Goal: Information Seeking & Learning: Compare options

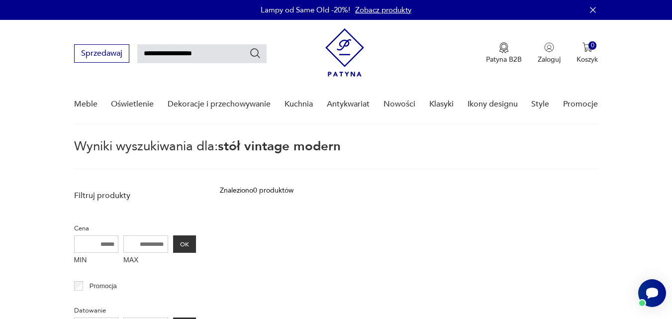
click at [212, 49] on input "**********" at bounding box center [201, 53] width 129 height 19
drag, startPoint x: 209, startPoint y: 53, endPoint x: 150, endPoint y: 56, distance: 59.3
click at [150, 56] on input "**********" at bounding box center [201, 53] width 129 height 19
type input "**********"
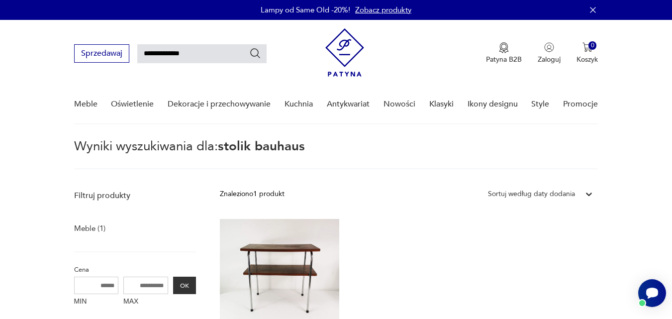
drag, startPoint x: 195, startPoint y: 52, endPoint x: 150, endPoint y: 54, distance: 44.3
click at [150, 54] on input "**********" at bounding box center [201, 53] width 129 height 19
type input "**********"
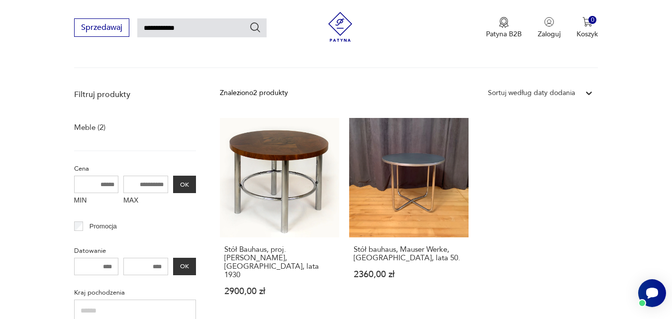
scroll to position [103, 0]
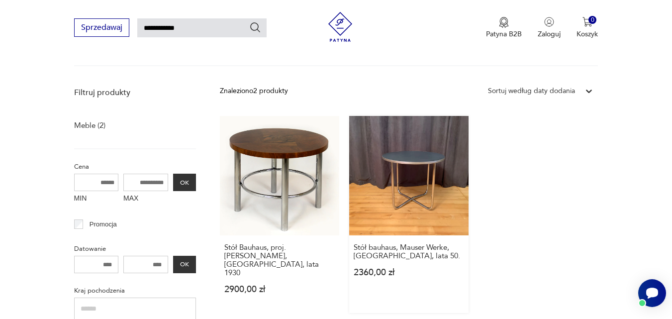
click at [428, 183] on link "Stół bauhaus, Mauser Werke, Niemcy, lata 50. 2360,00 zł" at bounding box center [408, 214] width 119 height 197
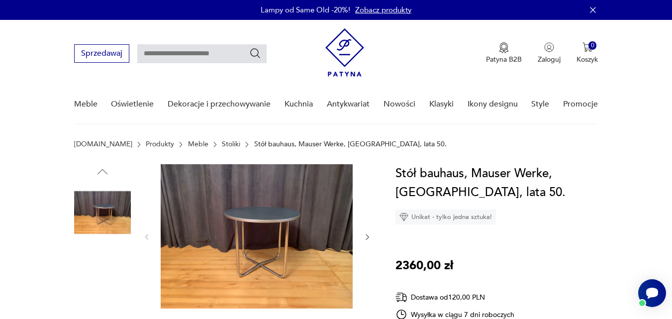
click at [108, 274] on img at bounding box center [102, 276] width 57 height 57
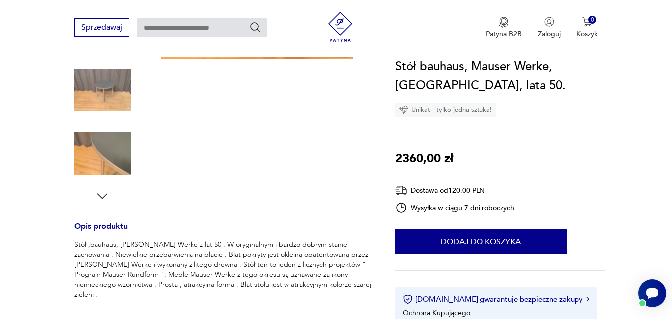
scroll to position [294, 0]
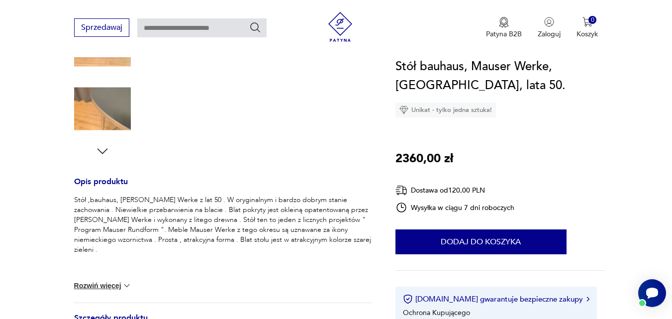
click at [109, 283] on button "Rozwiń więcej" at bounding box center [103, 286] width 58 height 10
click at [78, 257] on button "Zwiń" at bounding box center [87, 260] width 26 height 10
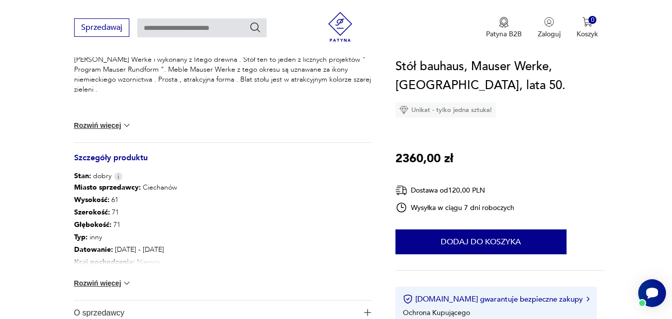
scroll to position [472, 0]
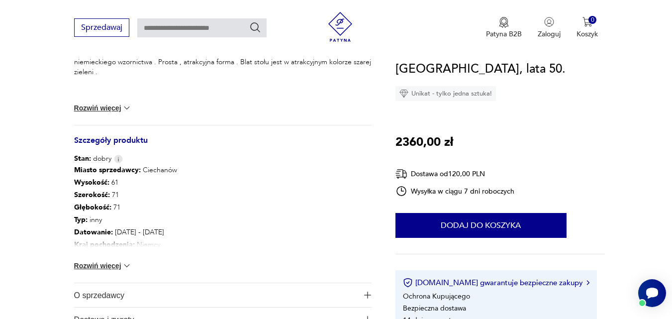
click at [114, 264] on button "Rozwiń więcej" at bounding box center [103, 266] width 58 height 10
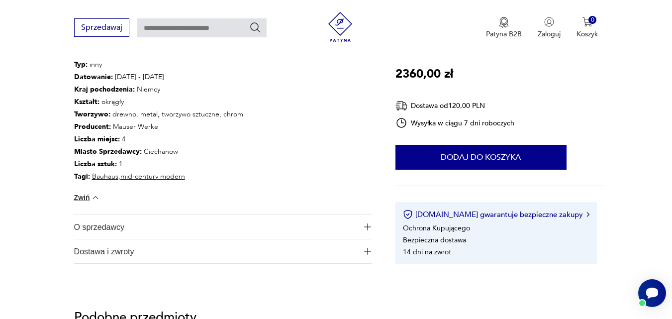
scroll to position [623, 0]
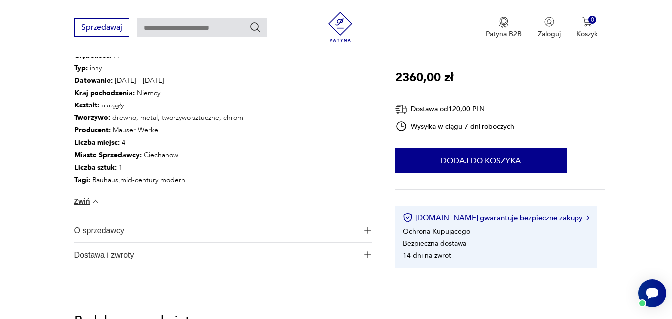
click at [102, 181] on link "Bauhaus" at bounding box center [105, 179] width 26 height 9
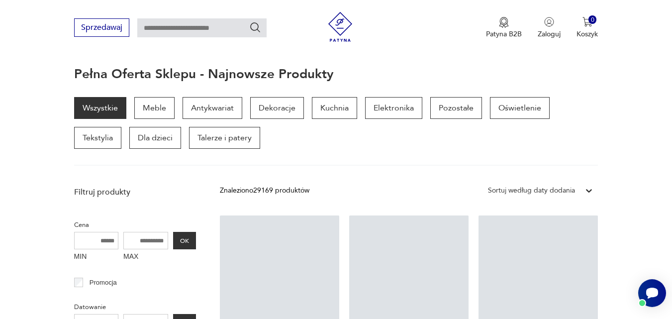
scroll to position [98, 0]
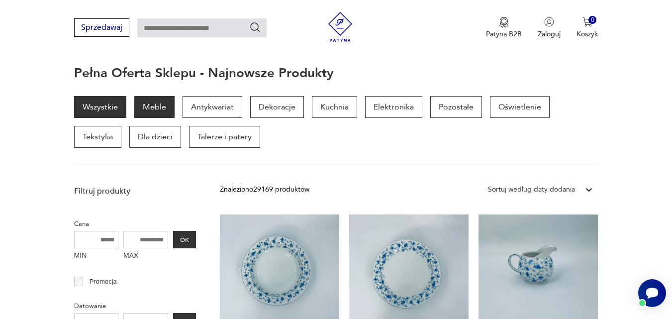
click at [148, 100] on p "Meble" at bounding box center [154, 107] width 40 height 22
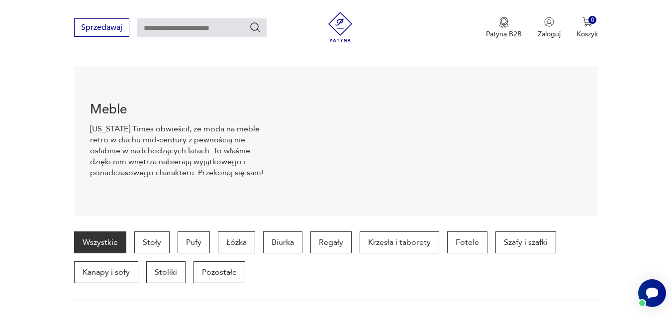
scroll to position [99, 0]
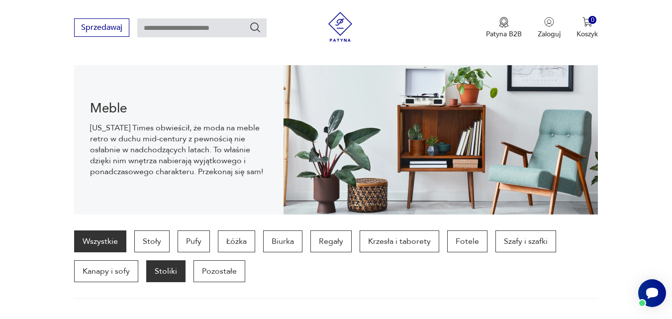
click at [167, 276] on p "Stoliki" at bounding box center [165, 271] width 39 height 22
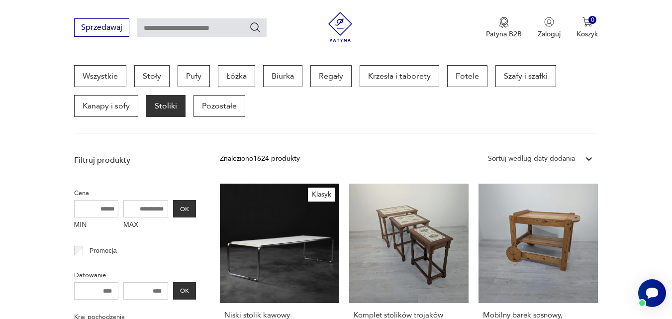
scroll to position [338, 0]
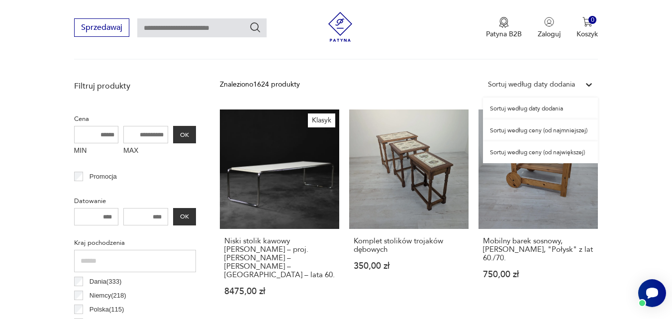
click at [556, 86] on div "Sortuj według daty dodania" at bounding box center [531, 84] width 87 height 11
click at [552, 133] on div "Sortuj według ceny (od najmniejszej)" at bounding box center [540, 130] width 115 height 22
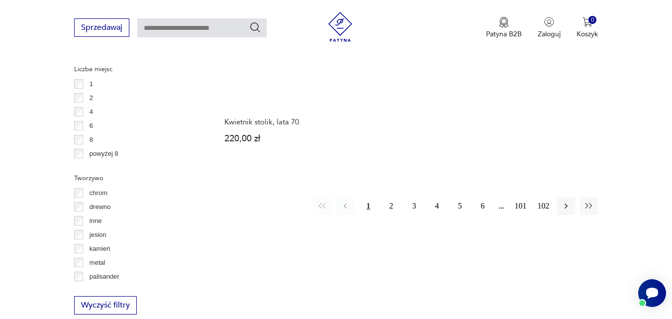
scroll to position [1457, 0]
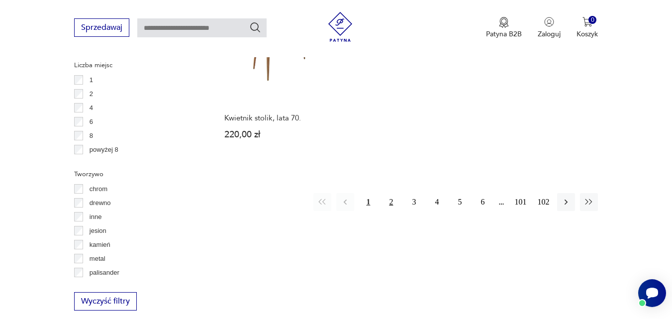
click at [391, 203] on button "2" at bounding box center [391, 202] width 18 height 18
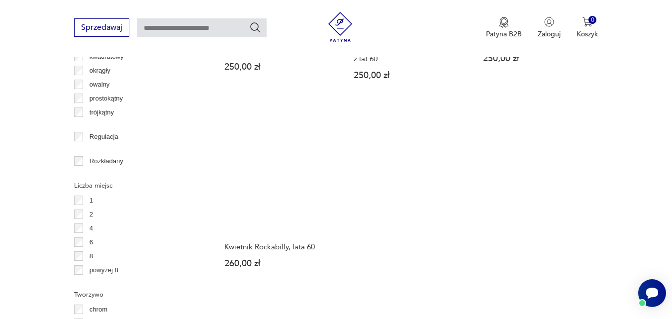
scroll to position [1462, 0]
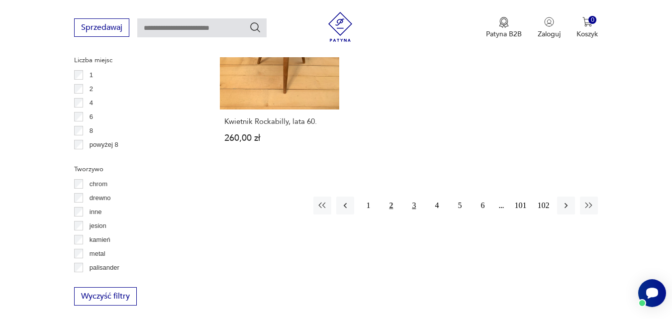
click at [411, 205] on button "3" at bounding box center [414, 206] width 18 height 18
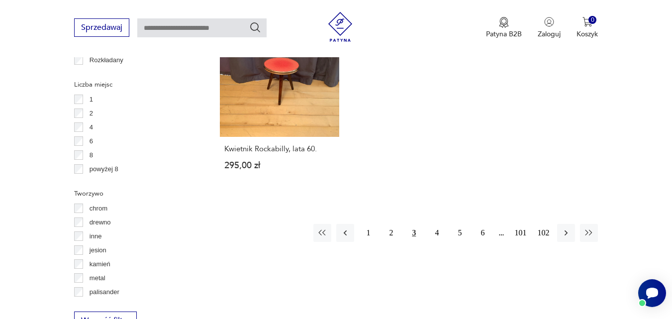
scroll to position [1493, 0]
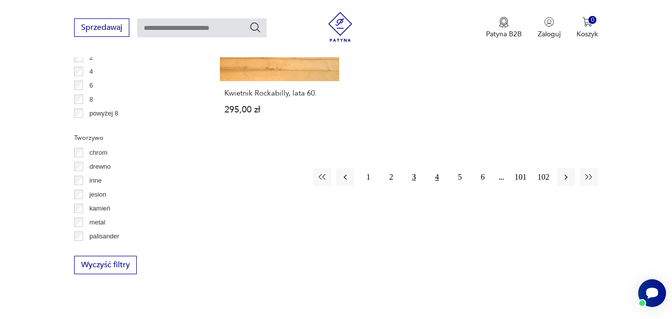
click at [436, 171] on button "4" at bounding box center [437, 177] width 18 height 18
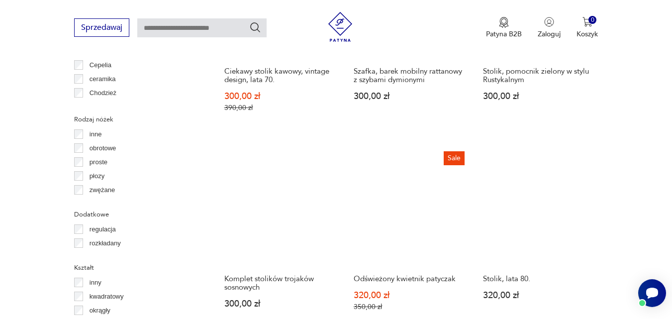
scroll to position [1107, 0]
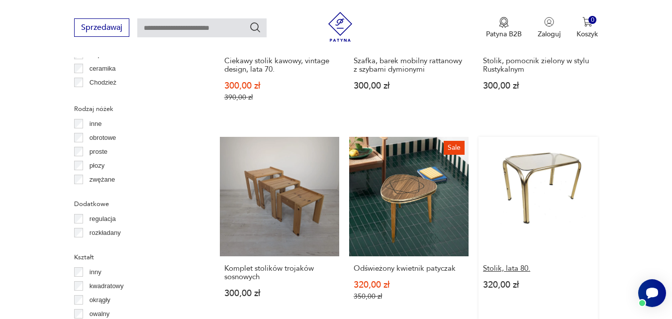
click at [491, 268] on h3 "Stolik, lata 80." at bounding box center [538, 268] width 110 height 8
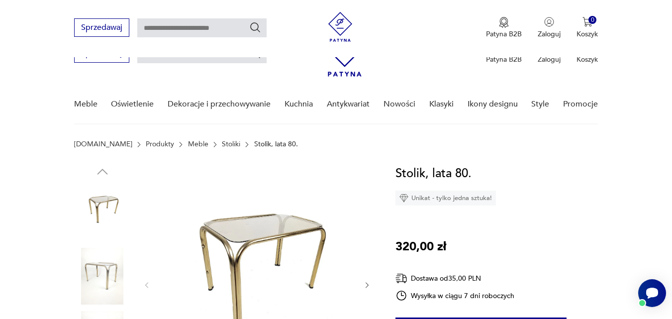
scroll to position [418, 0]
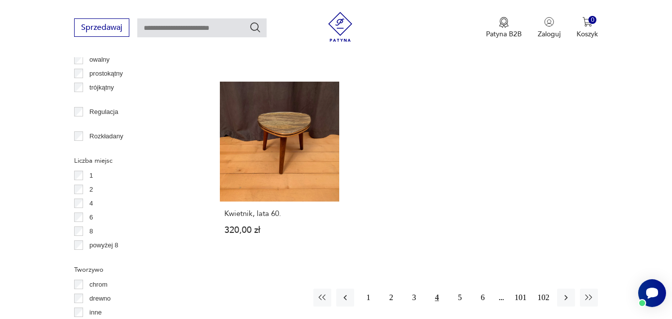
scroll to position [1386, 0]
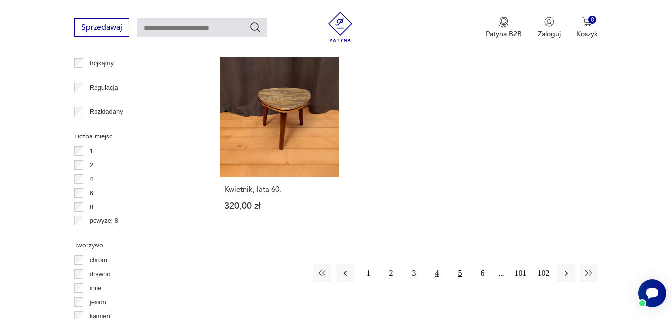
click at [458, 272] on button "5" at bounding box center [460, 273] width 18 height 18
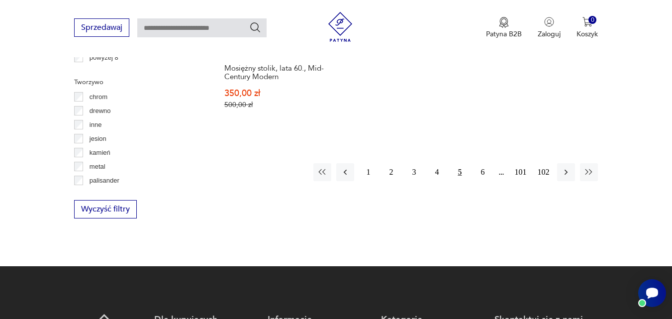
scroll to position [1573, 0]
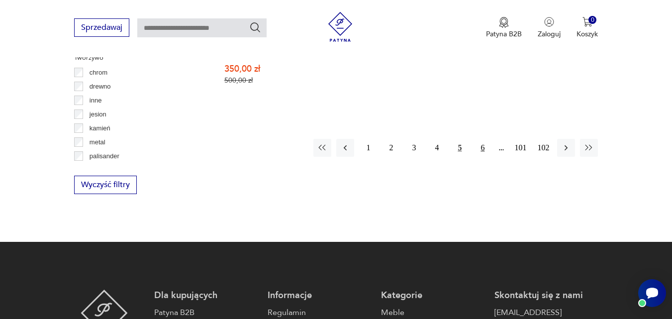
click at [484, 139] on button "6" at bounding box center [483, 148] width 18 height 18
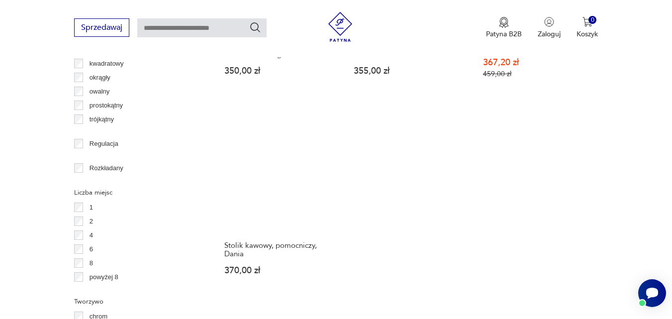
scroll to position [1350, 0]
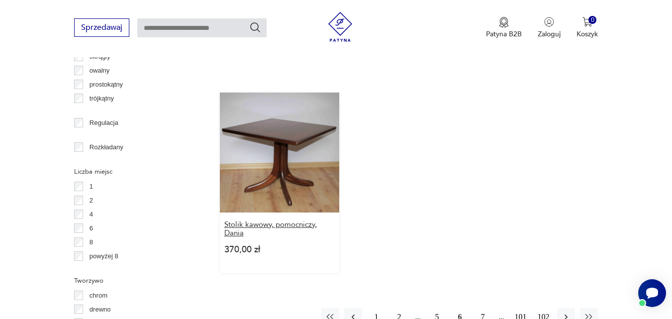
drag, startPoint x: 278, startPoint y: 147, endPoint x: 240, endPoint y: 234, distance: 95.4
drag, startPoint x: 240, startPoint y: 234, endPoint x: 401, endPoint y: 159, distance: 177.9
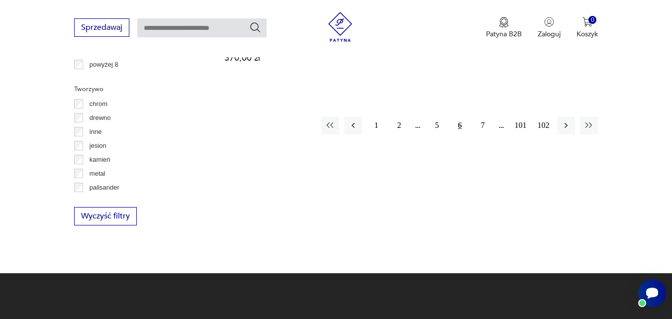
scroll to position [1545, 0]
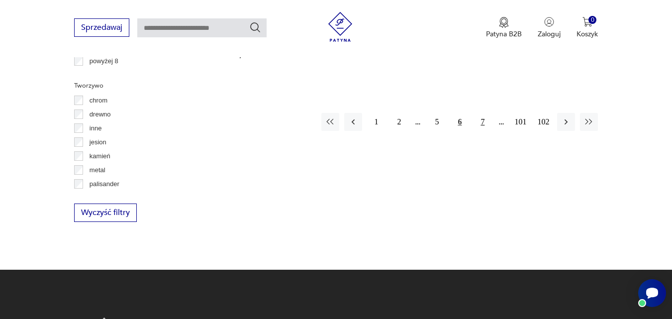
click at [480, 131] on button "7" at bounding box center [483, 122] width 18 height 18
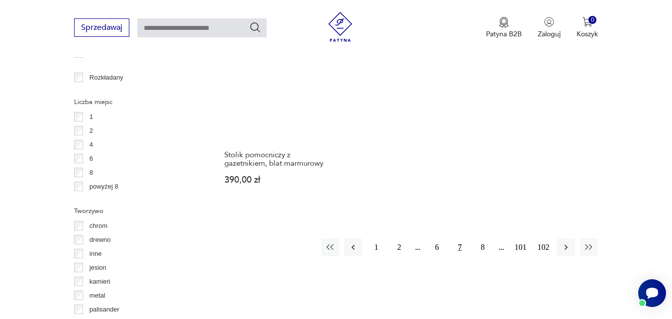
scroll to position [1424, 0]
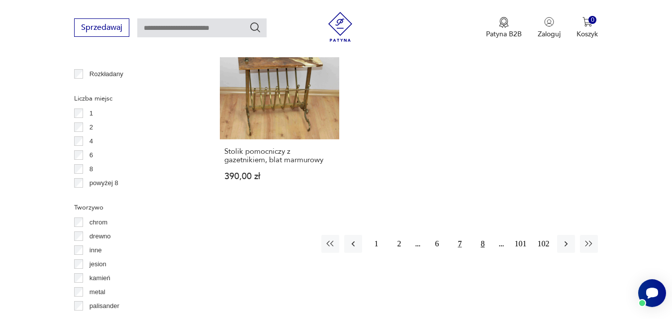
click at [483, 244] on button "8" at bounding box center [483, 244] width 18 height 18
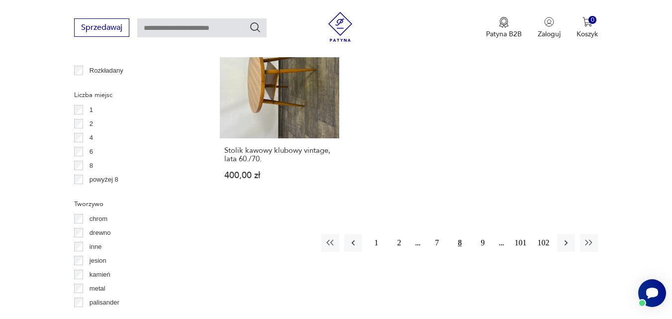
scroll to position [1424, 0]
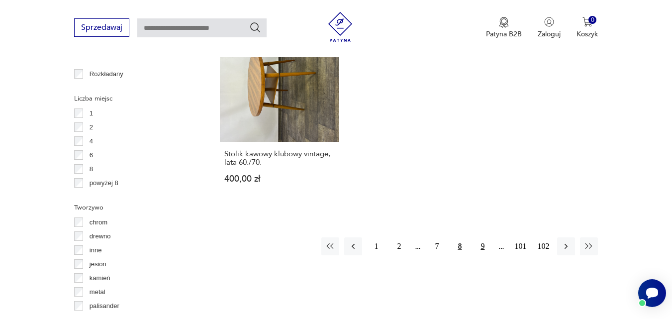
click at [484, 246] on button "9" at bounding box center [483, 246] width 18 height 18
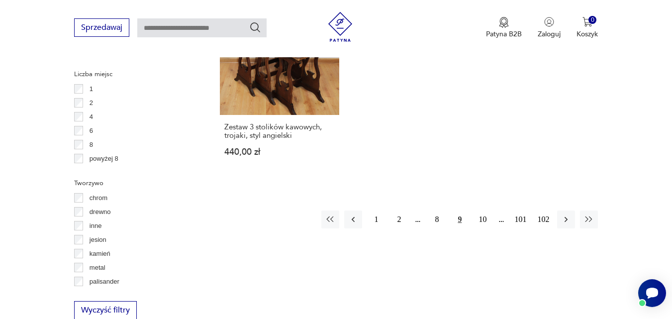
scroll to position [1451, 0]
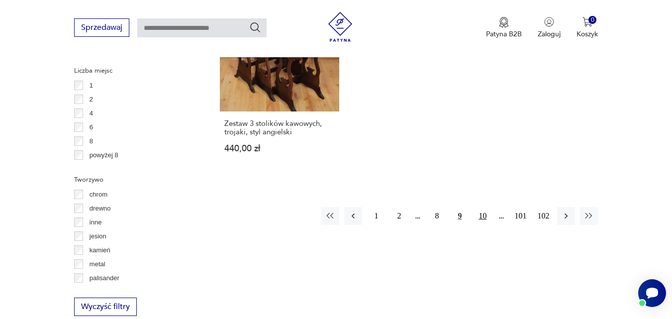
click at [486, 215] on button "10" at bounding box center [483, 216] width 18 height 18
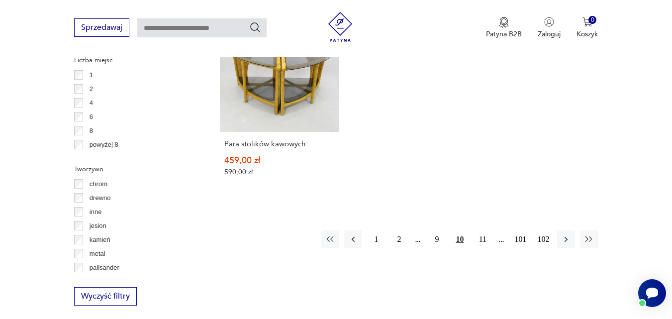
scroll to position [1465, 0]
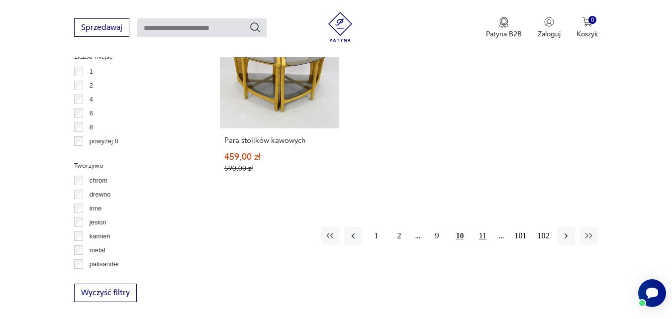
click at [482, 227] on button "11" at bounding box center [483, 236] width 18 height 18
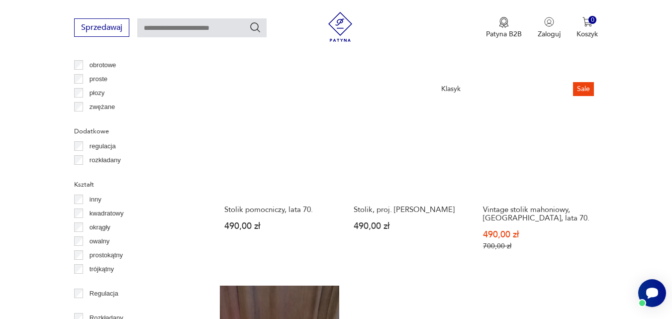
scroll to position [1183, 0]
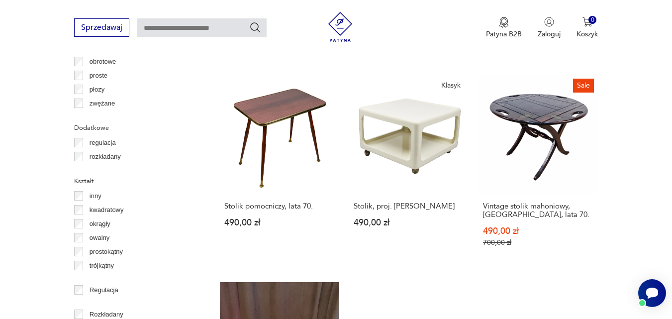
click at [96, 223] on p "okrągły" at bounding box center [100, 223] width 21 height 11
click at [96, 239] on p "owalny" at bounding box center [100, 237] width 20 height 11
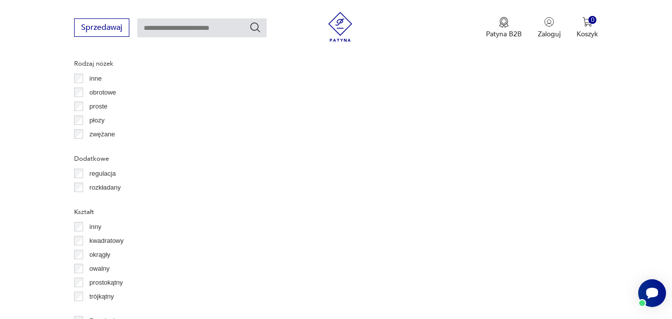
scroll to position [1183, 0]
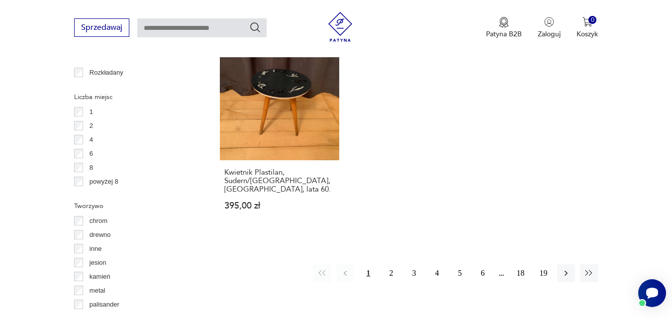
scroll to position [1433, 0]
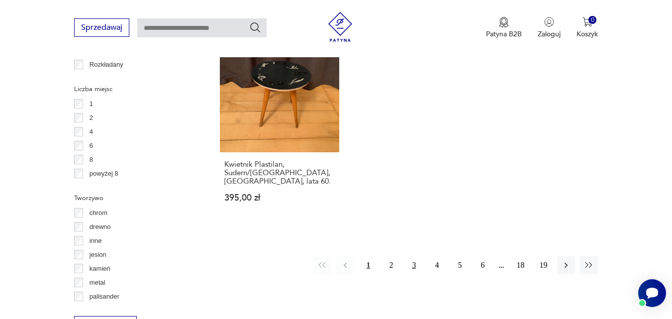
click at [414, 256] on button "3" at bounding box center [414, 265] width 18 height 18
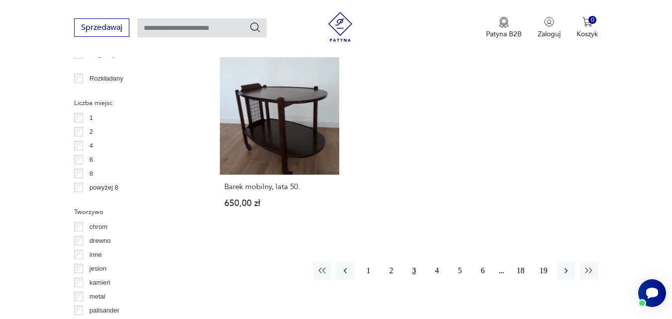
scroll to position [1426, 0]
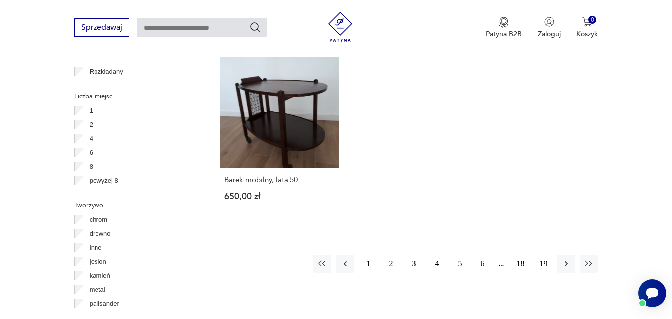
click at [393, 255] on button "2" at bounding box center [391, 264] width 18 height 18
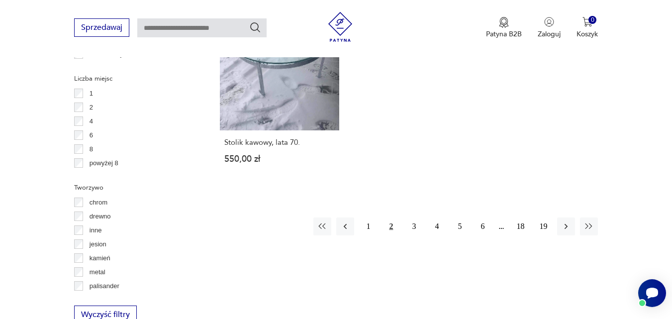
scroll to position [1433, 0]
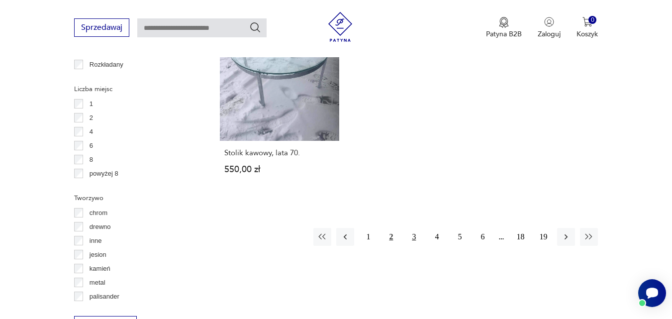
click at [413, 228] on button "3" at bounding box center [414, 237] width 18 height 18
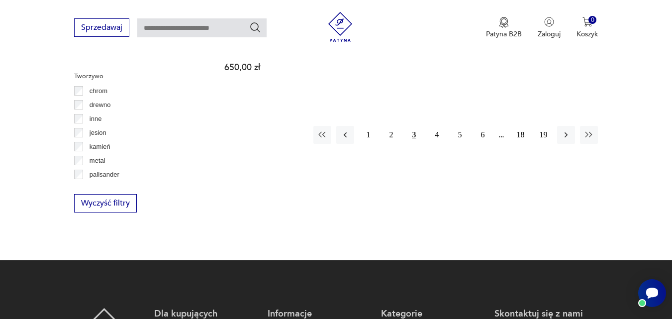
scroll to position [1565, 0]
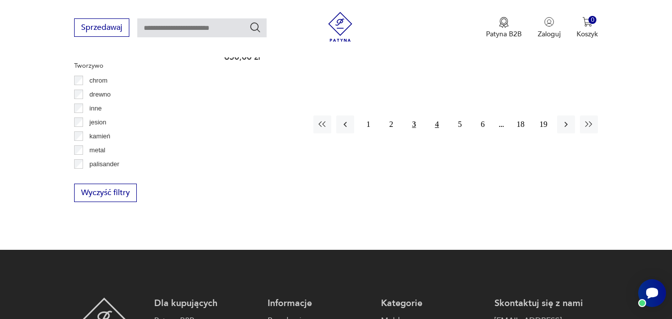
click at [436, 115] on button "4" at bounding box center [437, 124] width 18 height 18
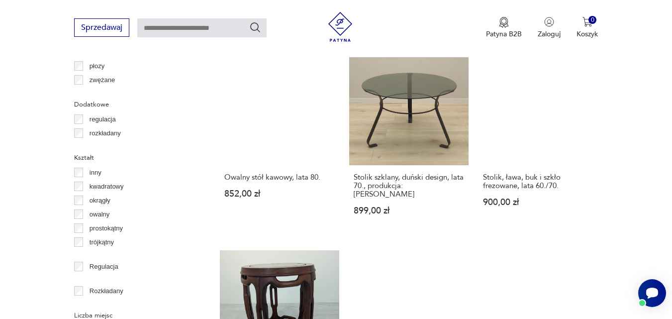
scroll to position [1189, 0]
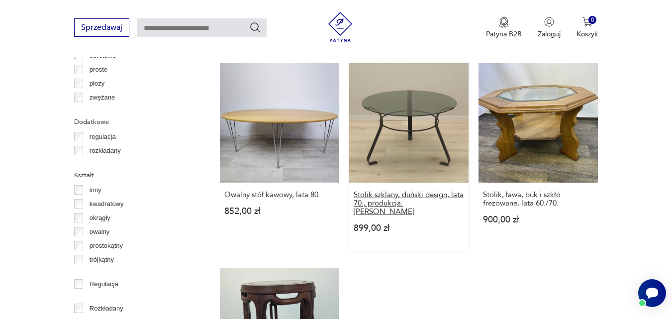
click at [409, 195] on h3 "Stolik szklany, duński design, lata 70., produkcja: Dania" at bounding box center [409, 203] width 110 height 25
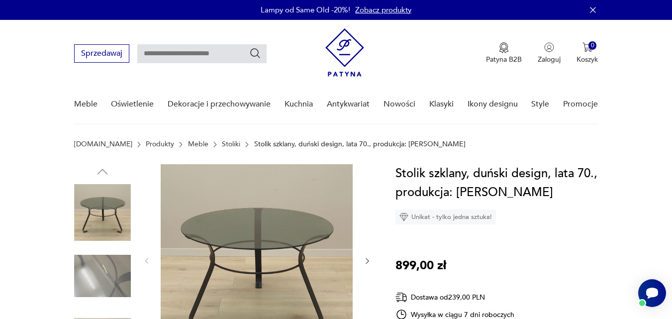
click at [113, 206] on img at bounding box center [102, 212] width 57 height 57
click at [109, 281] on img at bounding box center [102, 276] width 57 height 57
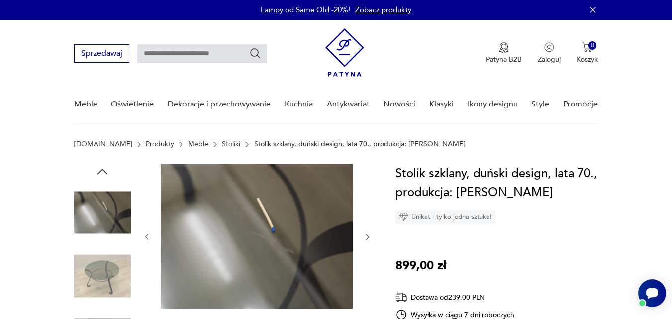
click at [368, 236] on icon "button" at bounding box center [367, 237] width 3 height 6
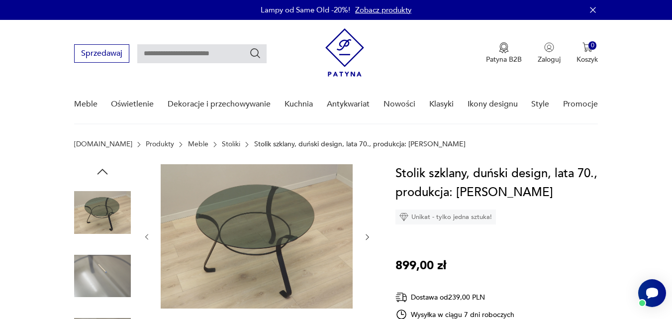
click at [368, 236] on icon "button" at bounding box center [367, 237] width 3 height 6
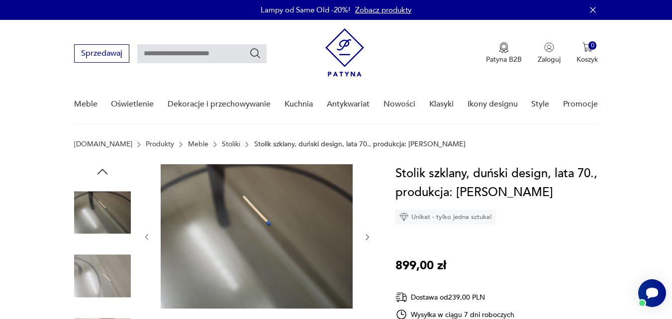
click at [105, 261] on img at bounding box center [102, 276] width 57 height 57
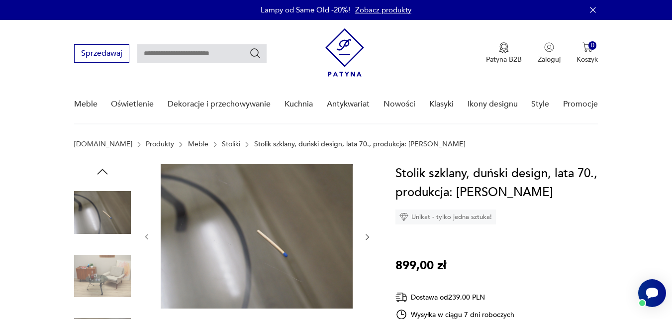
click at [101, 218] on img at bounding box center [102, 212] width 57 height 57
click at [115, 275] on img at bounding box center [102, 276] width 57 height 57
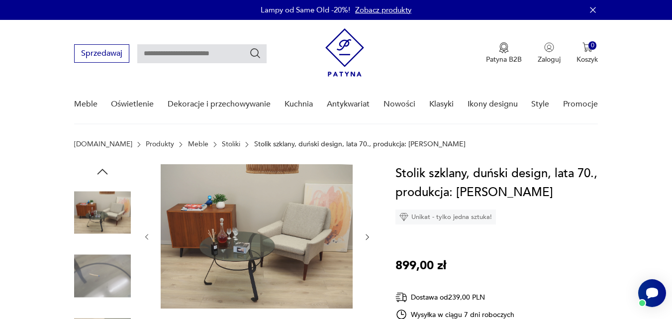
click at [89, 265] on img at bounding box center [102, 276] width 57 height 57
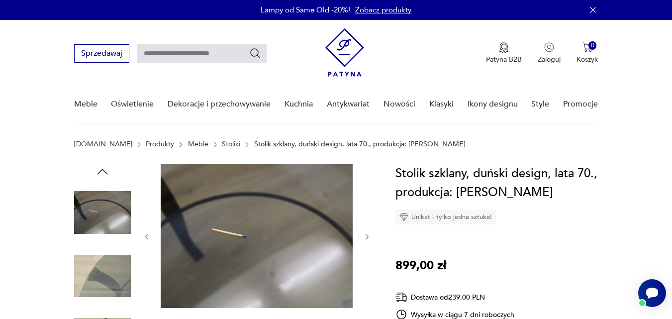
click at [98, 210] on img at bounding box center [102, 212] width 57 height 57
click at [108, 269] on img at bounding box center [102, 276] width 57 height 57
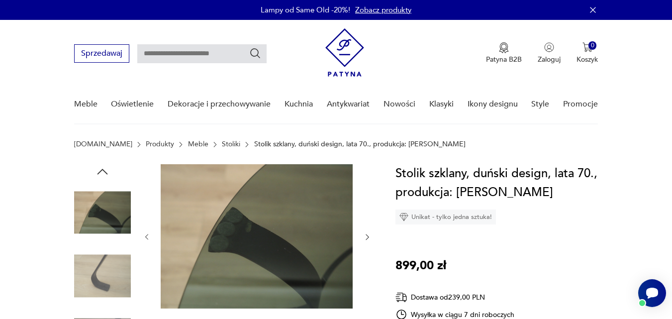
click at [368, 236] on icon "button" at bounding box center [367, 237] width 3 height 6
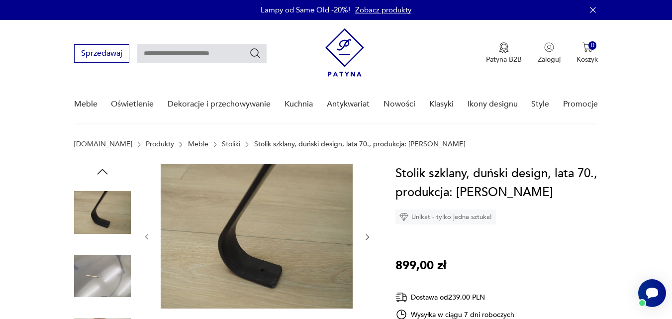
click at [368, 236] on icon "button" at bounding box center [367, 237] width 3 height 6
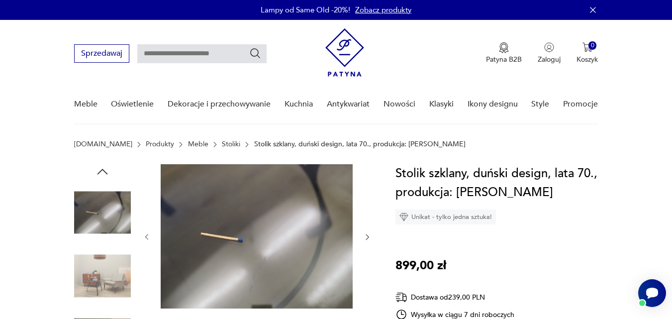
click at [368, 236] on icon "button" at bounding box center [367, 237] width 3 height 6
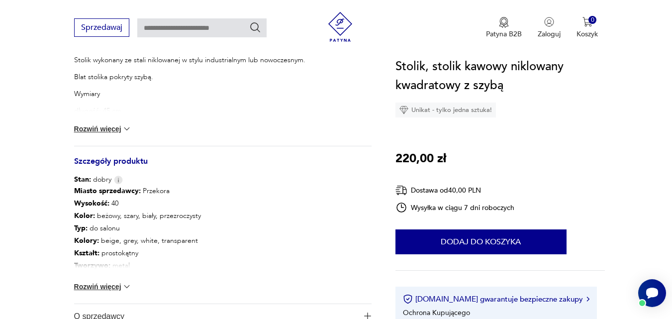
scroll to position [478, 0]
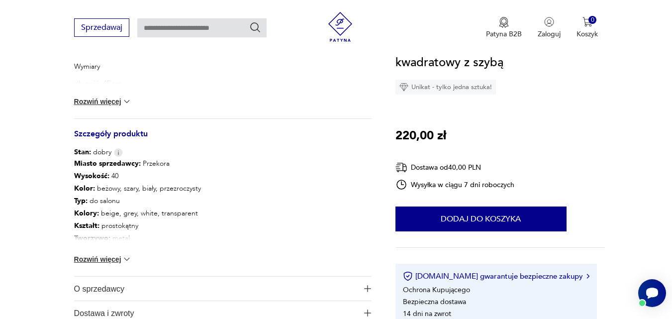
click at [117, 255] on button "Rozwiń więcej" at bounding box center [103, 259] width 58 height 10
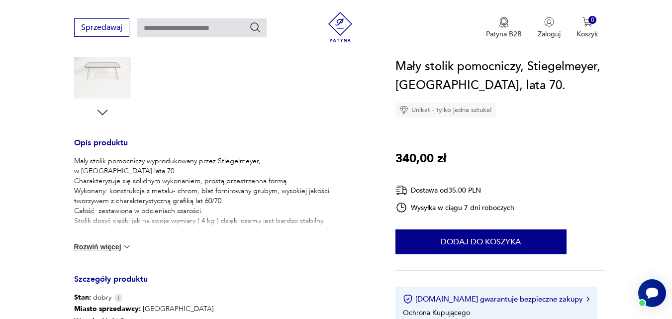
scroll to position [336, 0]
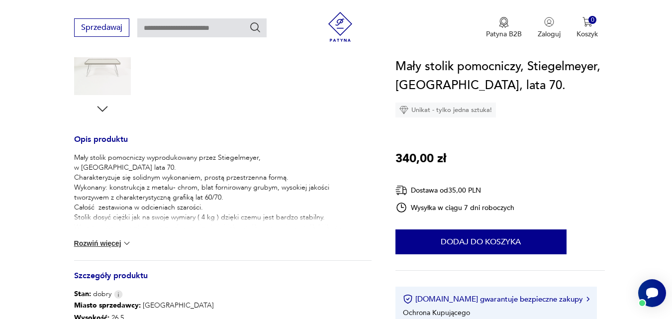
click at [122, 240] on img at bounding box center [127, 243] width 10 height 10
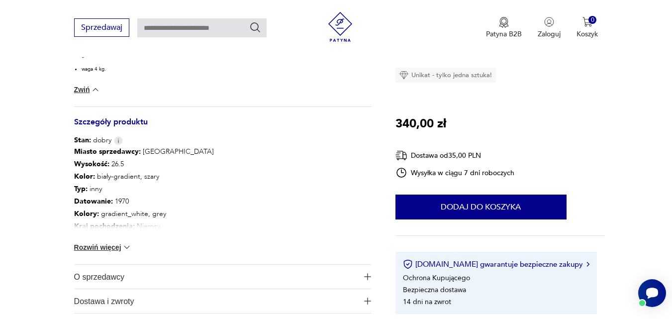
scroll to position [612, 0]
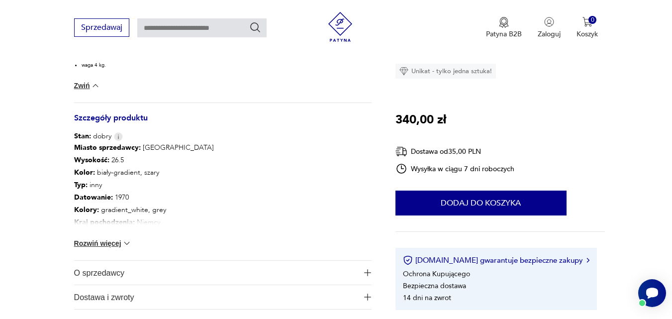
click at [111, 245] on button "Rozwiń więcej" at bounding box center [103, 243] width 58 height 10
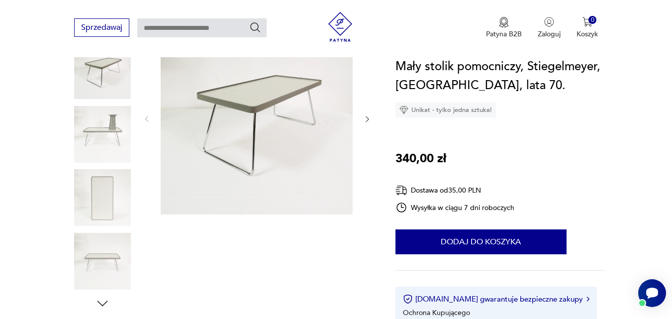
scroll to position [66, 0]
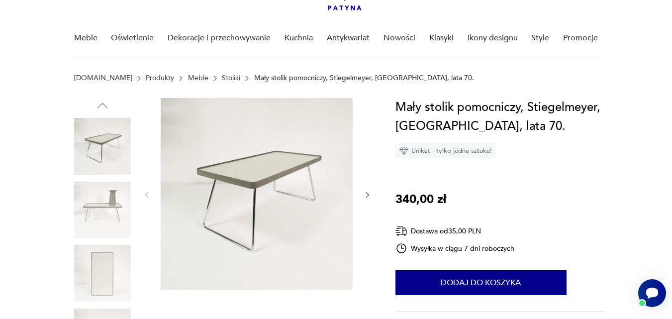
click at [369, 193] on icon "button" at bounding box center [367, 195] width 8 height 8
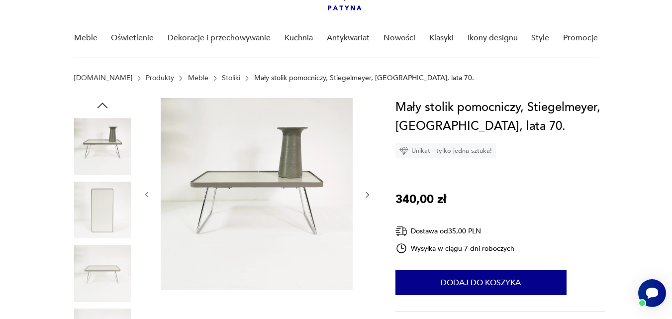
click at [369, 193] on icon "button" at bounding box center [367, 195] width 8 height 8
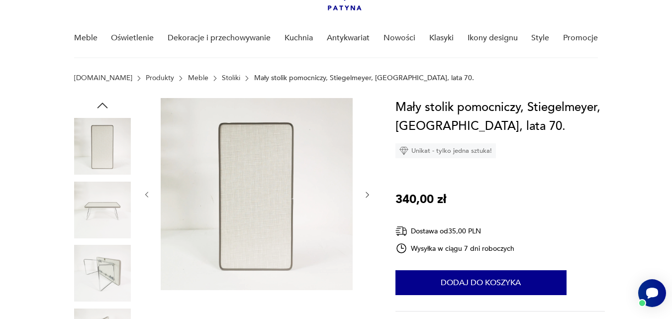
click at [369, 193] on icon "button" at bounding box center [367, 195] width 8 height 8
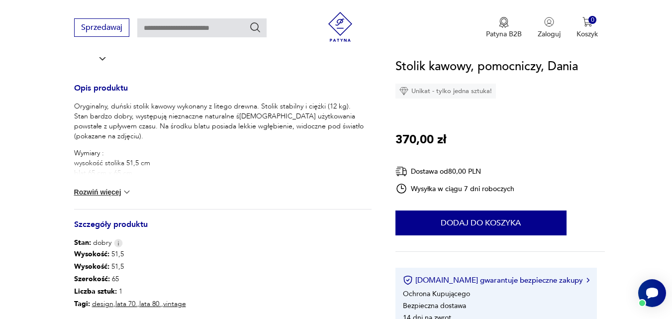
scroll to position [395, 0]
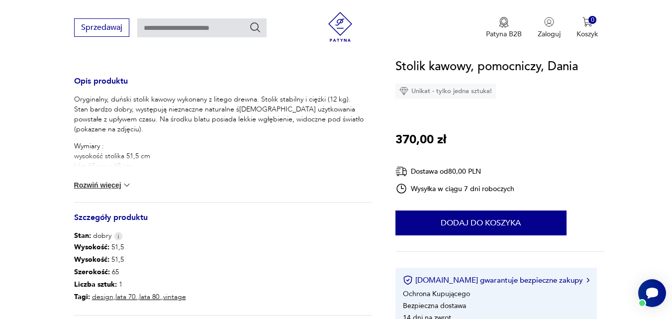
click at [117, 183] on button "Rozwiń więcej" at bounding box center [103, 185] width 58 height 10
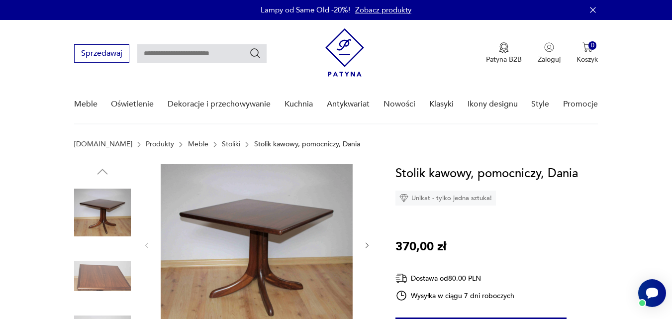
scroll to position [4, 0]
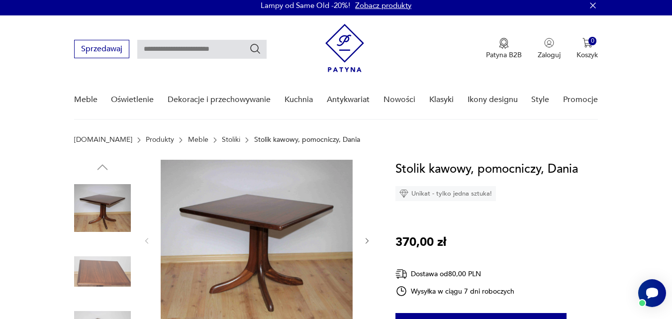
click at [100, 201] on img at bounding box center [102, 208] width 57 height 57
click at [368, 240] on icon "button" at bounding box center [367, 241] width 8 height 8
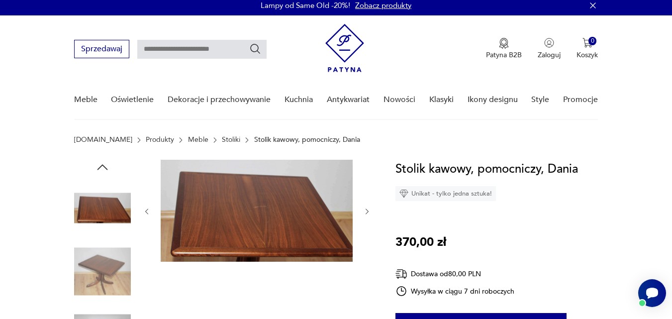
click at [369, 210] on icon "button" at bounding box center [367, 211] width 8 height 8
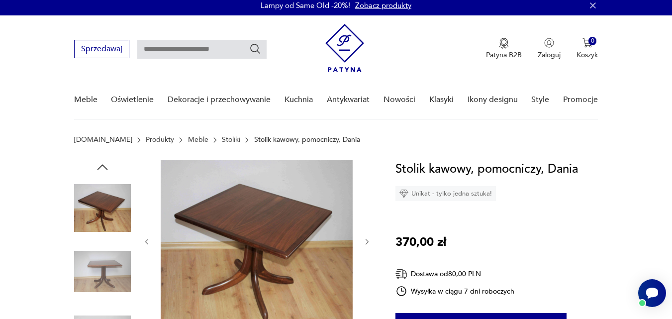
click at [369, 210] on div at bounding box center [257, 242] width 229 height 164
click at [367, 240] on icon "button" at bounding box center [367, 242] width 8 height 8
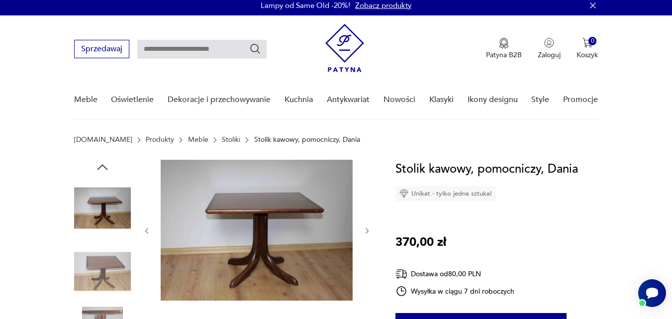
click at [367, 240] on div at bounding box center [257, 231] width 229 height 142
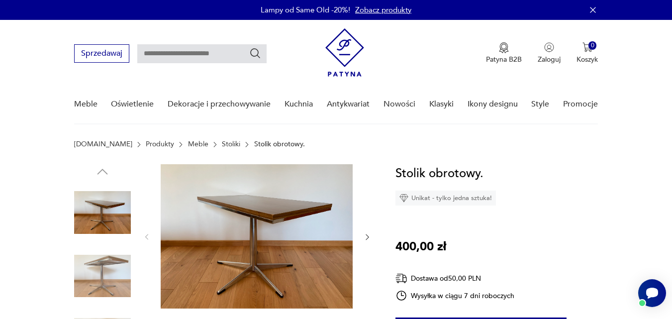
click at [108, 271] on img at bounding box center [102, 276] width 57 height 57
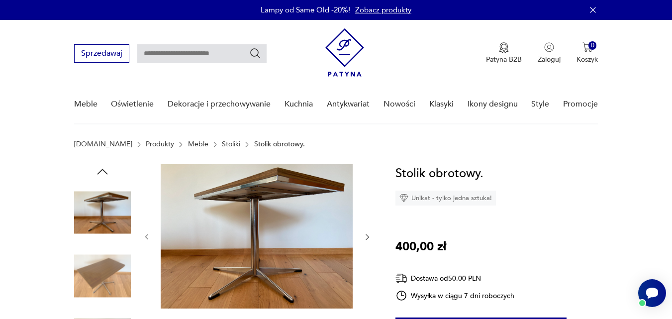
click at [102, 205] on img at bounding box center [102, 212] width 57 height 57
click at [366, 236] on icon "button" at bounding box center [367, 237] width 8 height 8
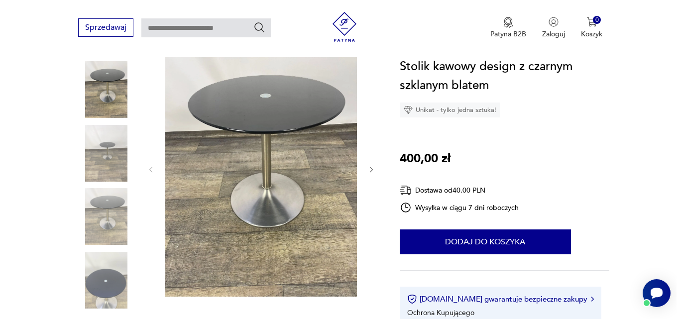
scroll to position [86, 0]
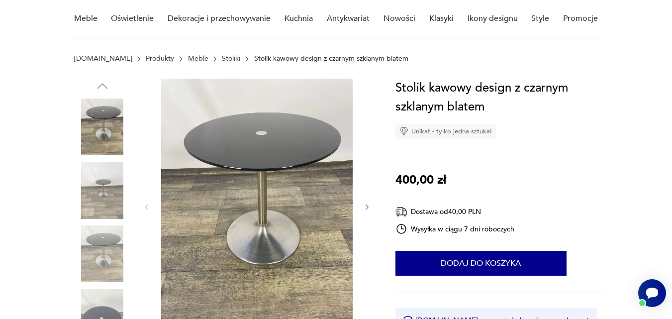
click at [257, 128] on img at bounding box center [257, 206] width 192 height 255
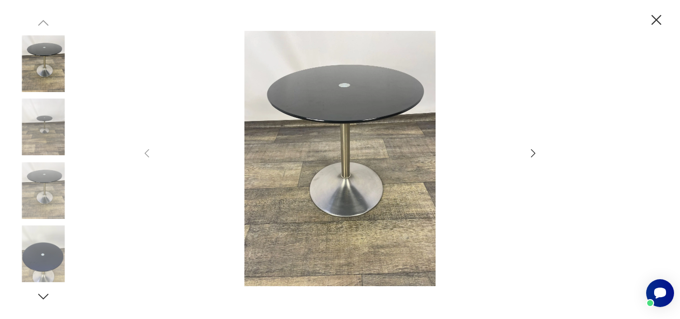
click at [533, 156] on icon "button" at bounding box center [533, 153] width 12 height 12
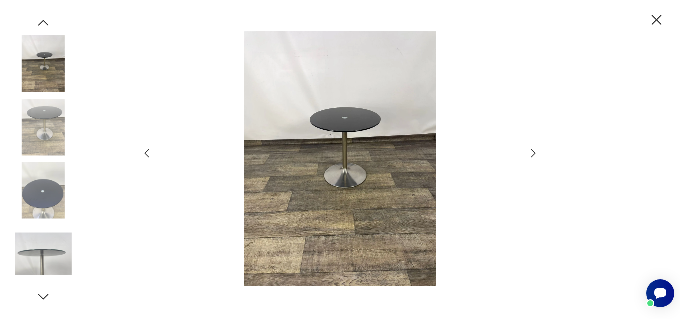
click at [533, 156] on icon "button" at bounding box center [533, 153] width 12 height 12
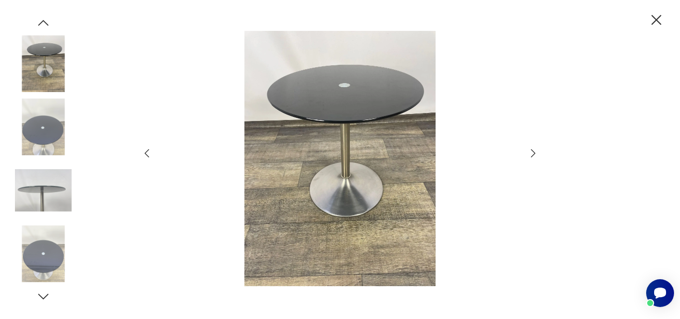
click at [533, 156] on icon "button" at bounding box center [533, 153] width 12 height 12
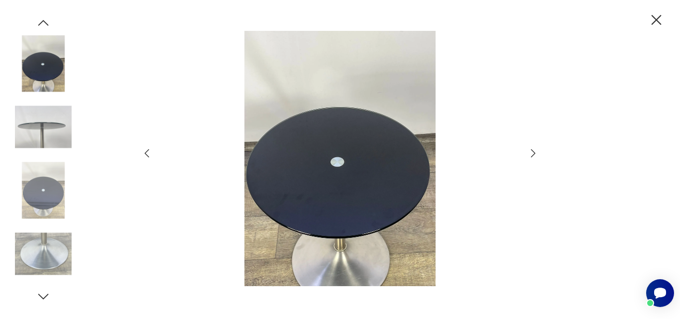
click at [533, 156] on icon "button" at bounding box center [533, 153] width 12 height 12
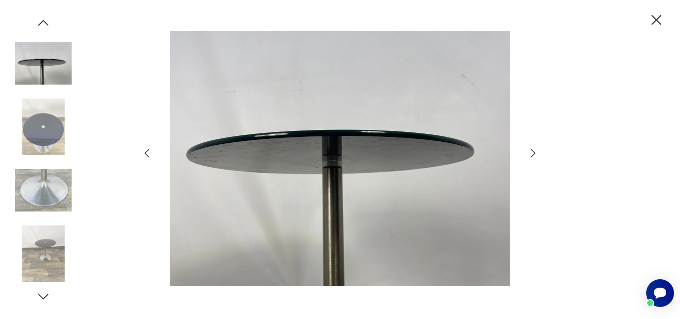
click at [533, 156] on icon "button" at bounding box center [533, 153] width 12 height 12
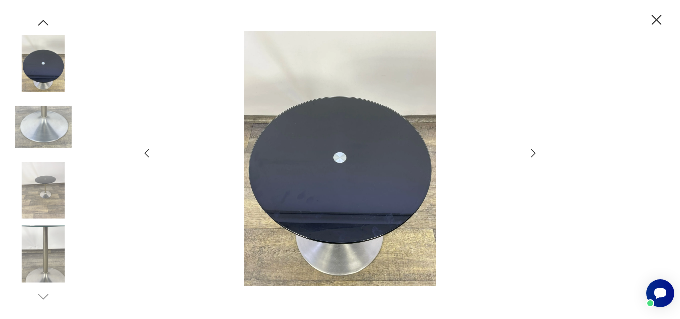
click at [533, 156] on icon "button" at bounding box center [533, 153] width 12 height 12
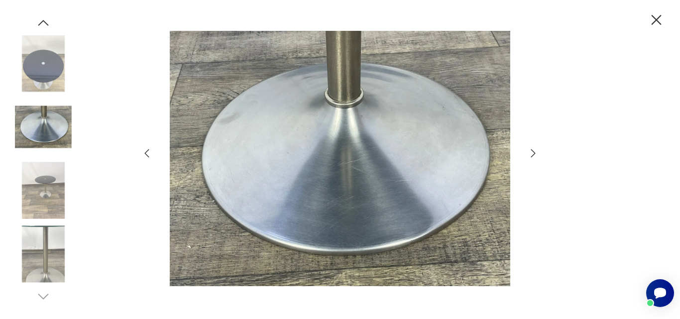
click at [533, 156] on icon "button" at bounding box center [533, 153] width 12 height 12
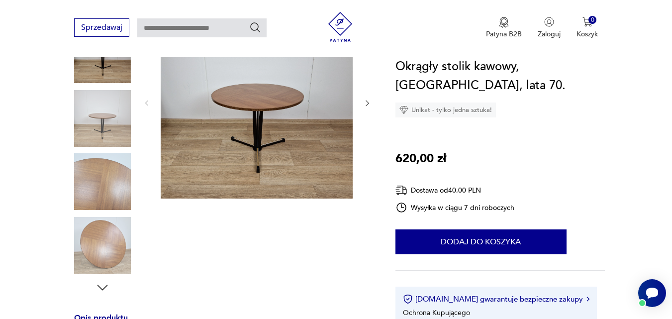
scroll to position [93, 0]
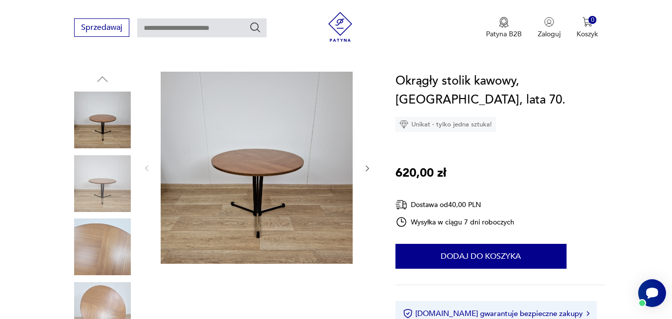
click at [262, 171] on img at bounding box center [257, 168] width 192 height 192
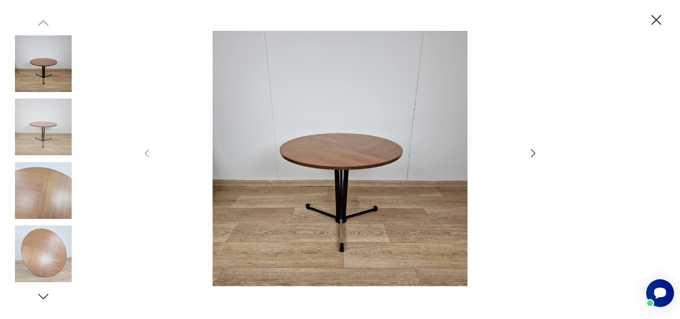
click at [531, 153] on icon "button" at bounding box center [533, 153] width 12 height 12
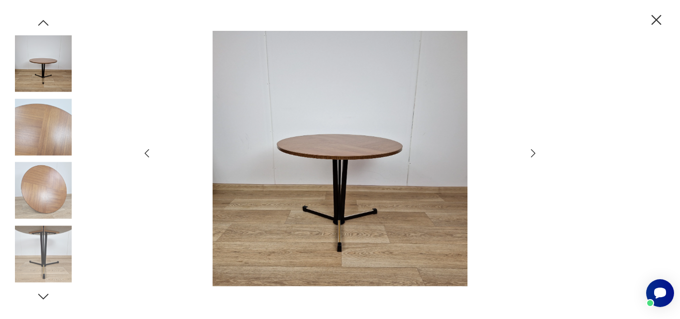
click at [531, 153] on icon "button" at bounding box center [533, 153] width 12 height 12
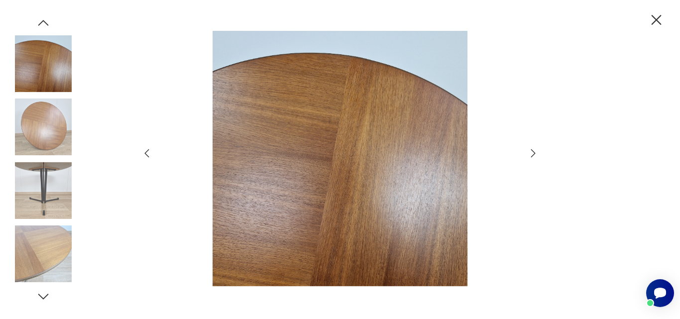
click at [531, 153] on icon "button" at bounding box center [533, 153] width 12 height 12
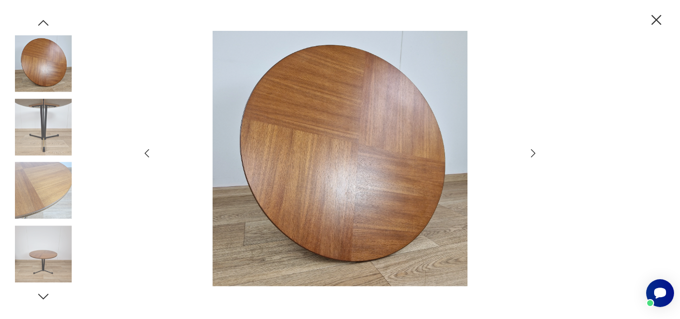
click at [531, 153] on icon "button" at bounding box center [533, 153] width 12 height 12
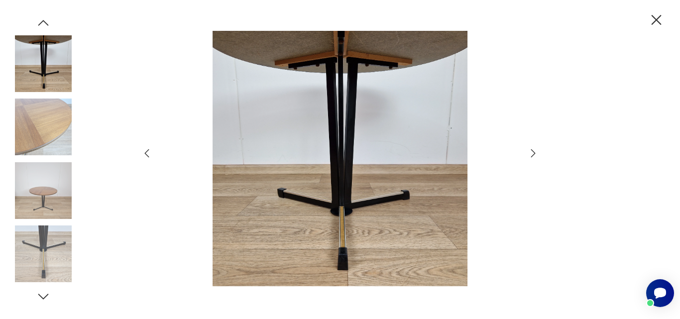
click at [531, 153] on icon "button" at bounding box center [533, 153] width 12 height 12
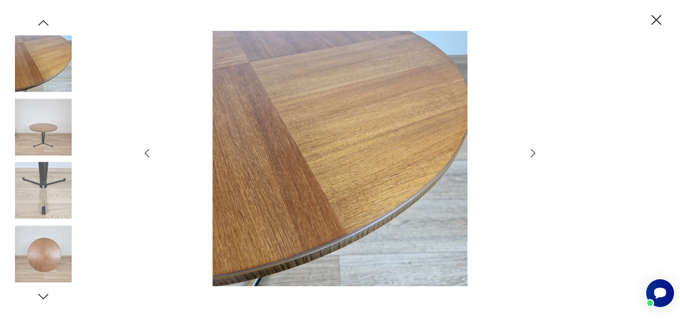
click at [531, 153] on icon "button" at bounding box center [533, 153] width 12 height 12
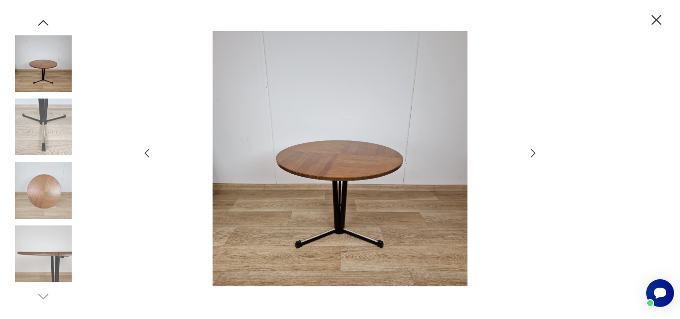
click at [531, 153] on icon "button" at bounding box center [533, 153] width 12 height 12
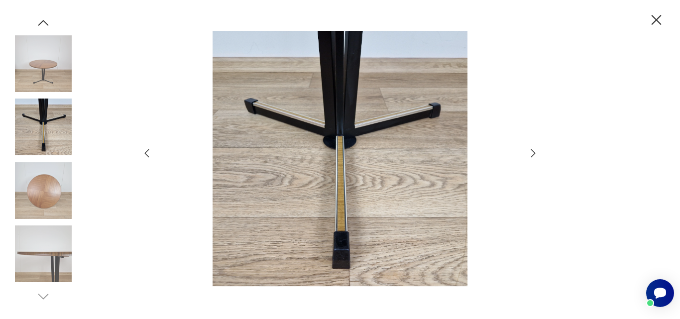
click at [531, 153] on icon "button" at bounding box center [533, 153] width 12 height 12
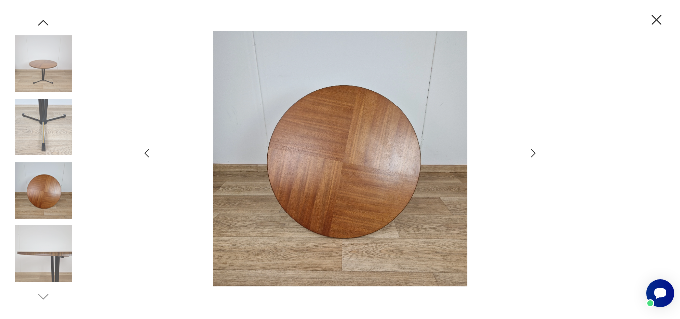
click at [531, 153] on icon "button" at bounding box center [533, 153] width 12 height 12
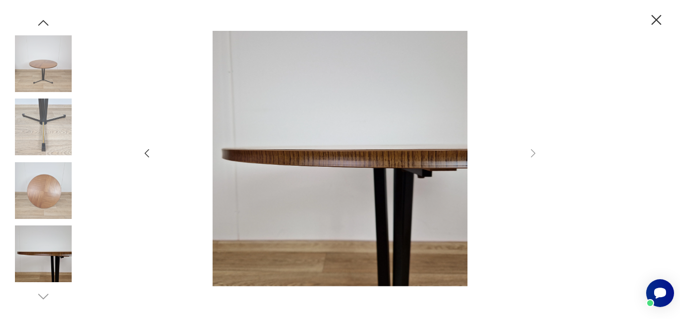
click at [654, 15] on icon "button" at bounding box center [655, 19] width 17 height 17
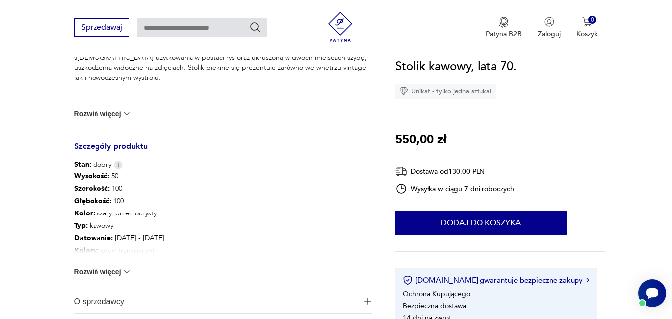
scroll to position [460, 0]
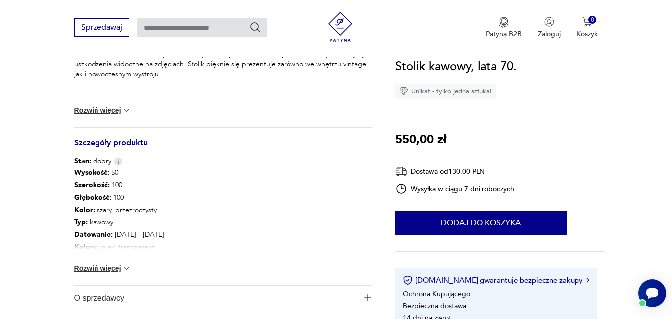
click at [113, 268] on button "Rozwiń więcej" at bounding box center [103, 268] width 58 height 10
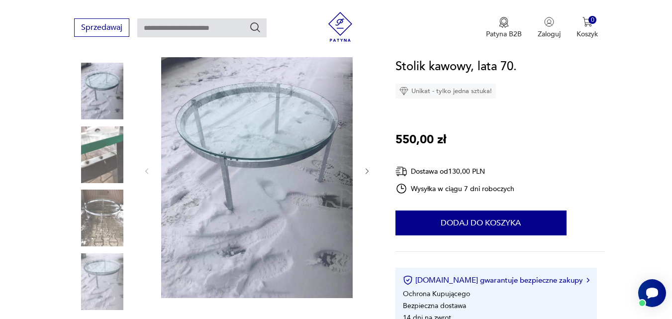
scroll to position [104, 0]
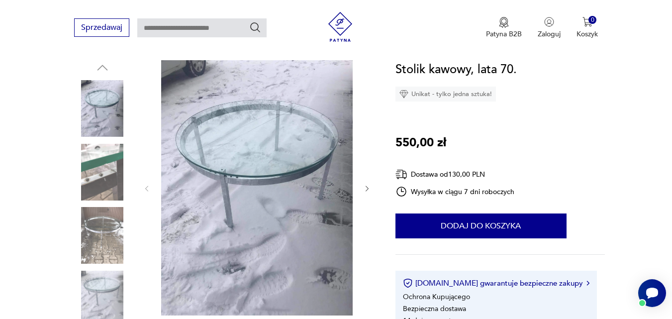
click at [368, 190] on icon "button" at bounding box center [367, 189] width 8 height 8
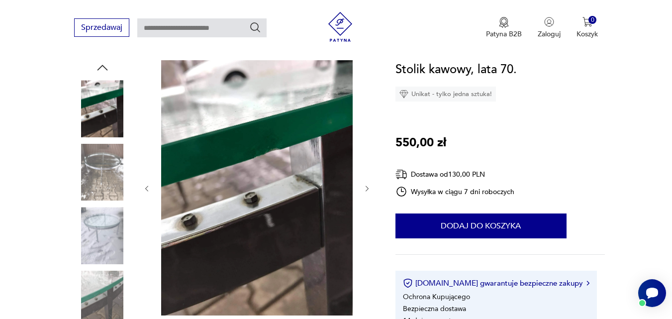
click at [368, 190] on icon "button" at bounding box center [367, 189] width 8 height 8
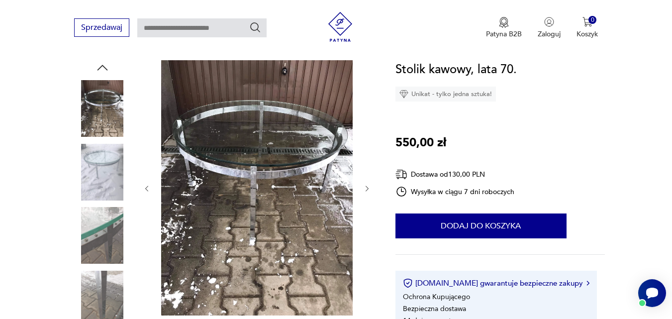
click at [368, 190] on icon "button" at bounding box center [367, 189] width 8 height 8
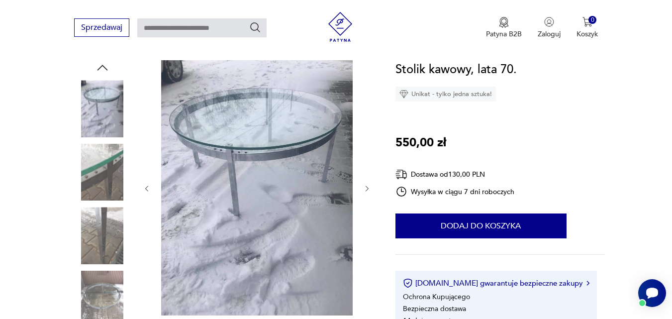
click at [368, 190] on icon "button" at bounding box center [367, 189] width 8 height 8
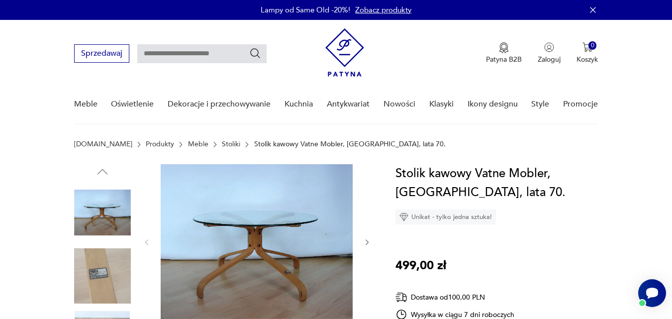
click at [102, 263] on img at bounding box center [102, 276] width 57 height 57
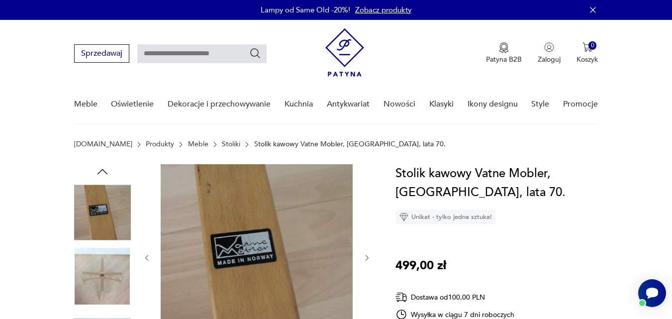
click at [367, 260] on icon "button" at bounding box center [367, 258] width 8 height 8
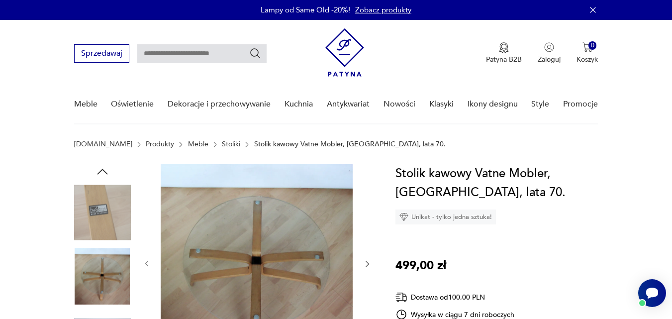
click at [367, 260] on icon "button" at bounding box center [367, 264] width 8 height 8
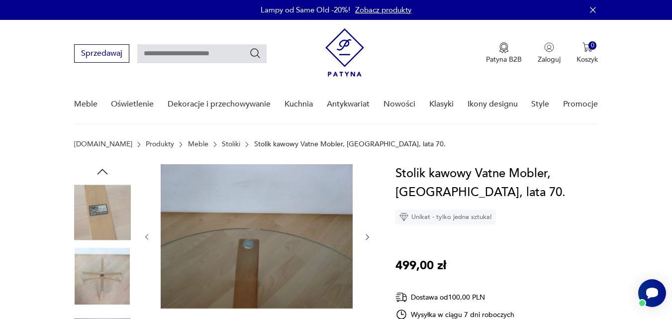
click at [367, 260] on div at bounding box center [257, 237] width 229 height 146
click at [367, 236] on icon "button" at bounding box center [367, 237] width 8 height 8
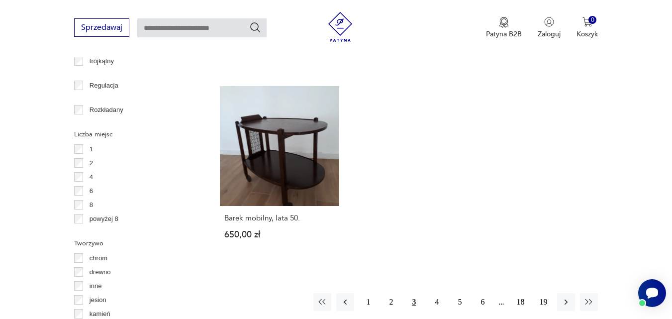
scroll to position [1391, 0]
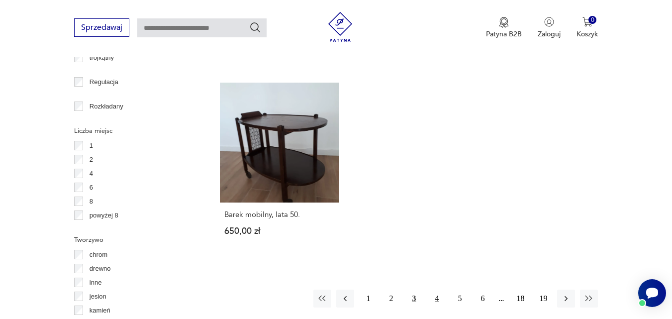
click at [439, 291] on button "4" at bounding box center [437, 299] width 18 height 18
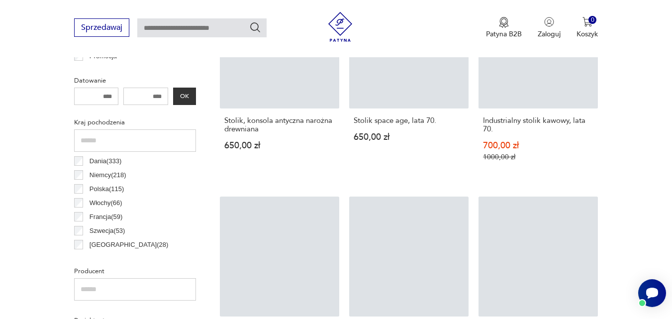
scroll to position [295, 0]
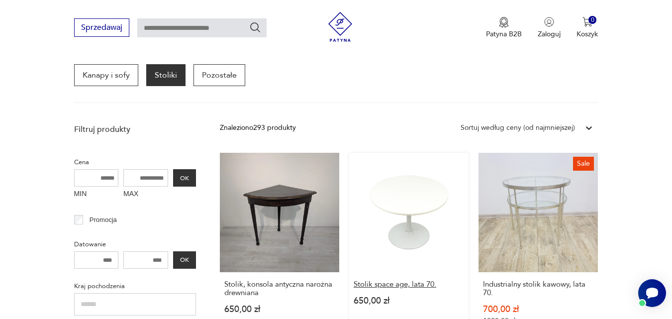
click at [419, 284] on h3 "Stolik space age, lata 70." at bounding box center [409, 284] width 110 height 8
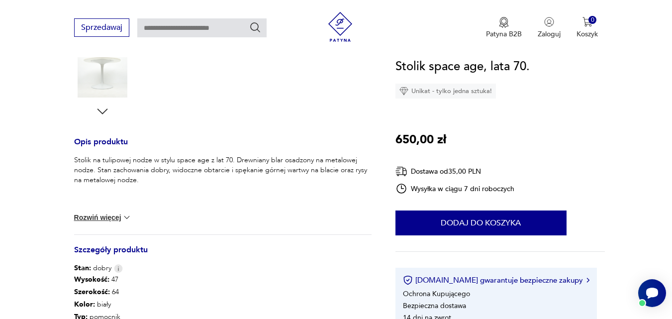
scroll to position [364, 0]
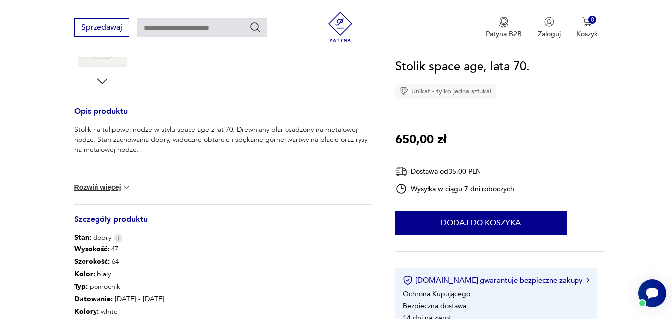
click at [112, 185] on button "Rozwiń więcej" at bounding box center [103, 187] width 58 height 10
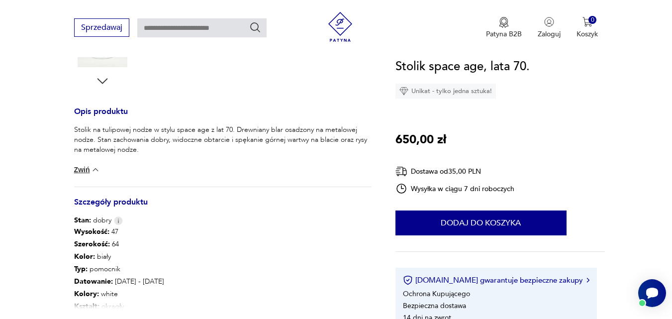
click at [93, 169] on img at bounding box center [96, 170] width 10 height 10
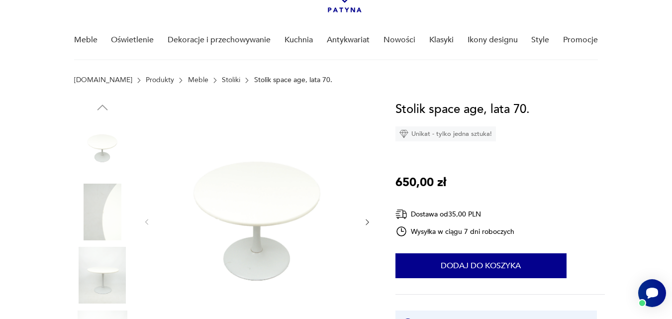
scroll to position [54, 0]
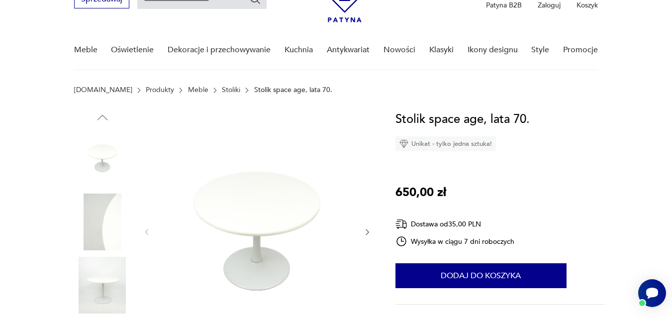
click at [91, 147] on img at bounding box center [102, 158] width 57 height 57
click at [292, 227] on img at bounding box center [257, 231] width 192 height 243
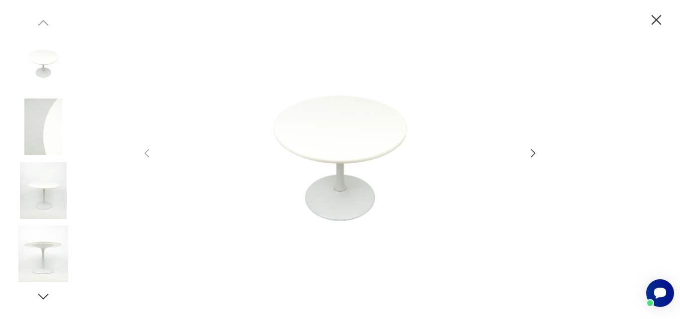
click at [533, 154] on icon "button" at bounding box center [533, 153] width 12 height 12
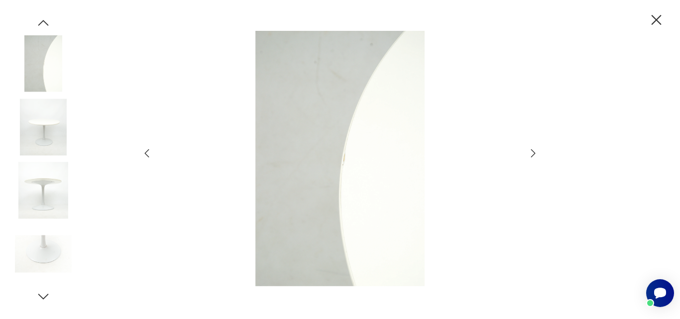
click at [533, 154] on icon "button" at bounding box center [533, 153] width 12 height 12
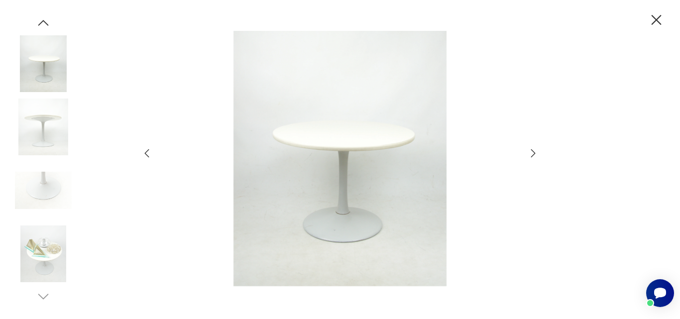
click at [533, 154] on icon "button" at bounding box center [533, 153] width 12 height 12
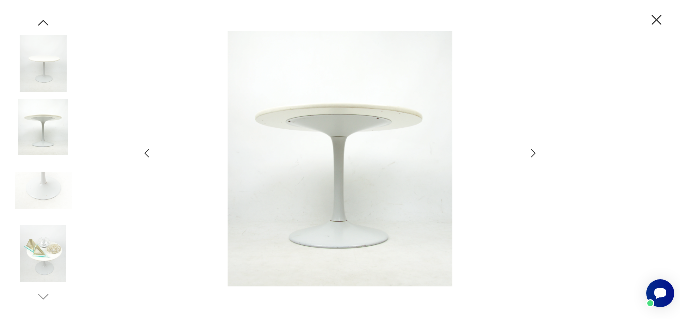
click at [533, 154] on icon "button" at bounding box center [533, 153] width 12 height 12
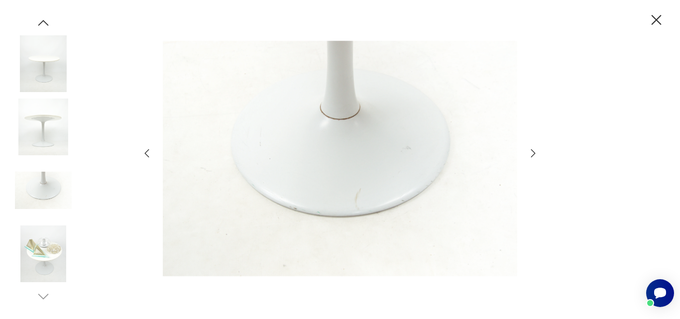
click at [533, 154] on icon "button" at bounding box center [533, 153] width 12 height 12
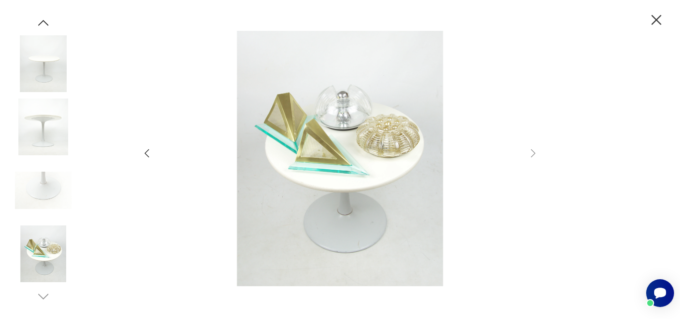
click at [652, 15] on icon "button" at bounding box center [655, 19] width 17 height 17
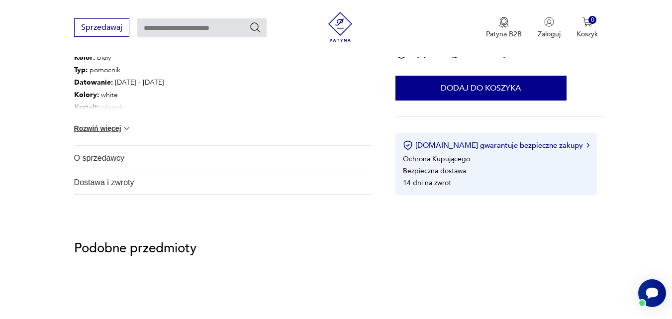
scroll to position [584, 0]
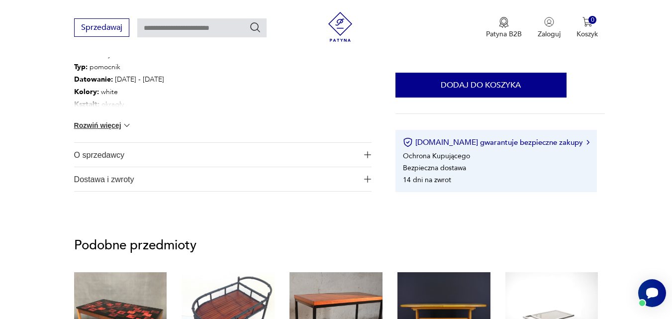
click at [93, 122] on button "Rozwiń więcej" at bounding box center [103, 125] width 58 height 10
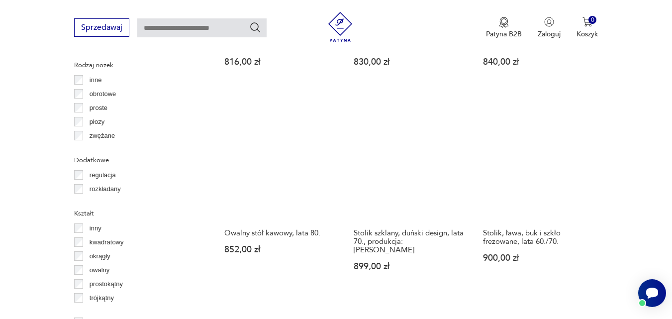
scroll to position [1158, 0]
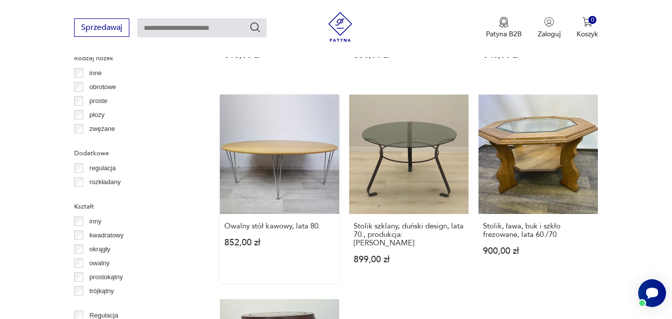
click at [257, 146] on link "Owalny stół kawowy, lata 80. 852,00 zł" at bounding box center [279, 189] width 119 height 189
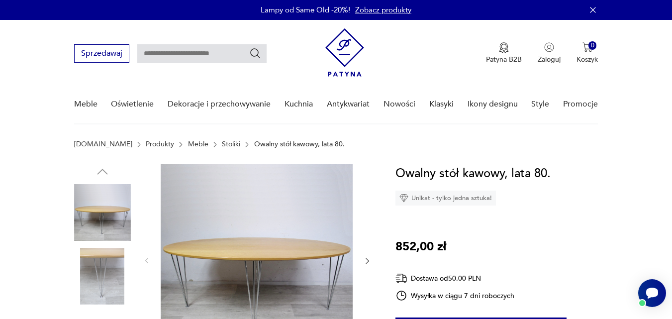
click at [100, 227] on img at bounding box center [102, 212] width 57 height 57
click at [99, 271] on img at bounding box center [102, 276] width 57 height 57
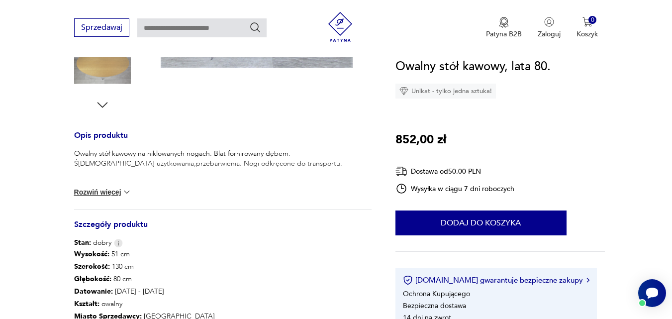
scroll to position [357, 0]
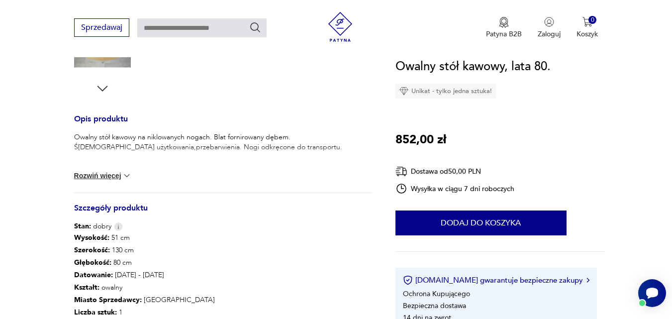
click at [109, 172] on button "Rozwiń więcej" at bounding box center [103, 176] width 58 height 10
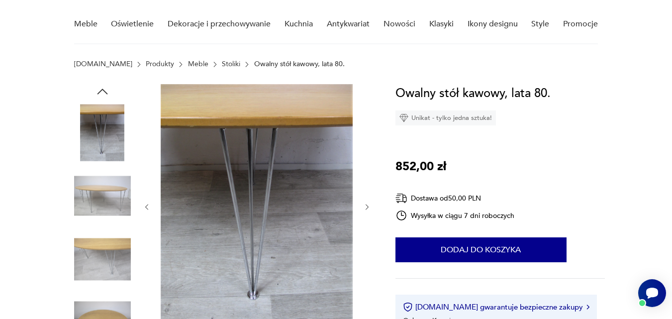
scroll to position [0, 0]
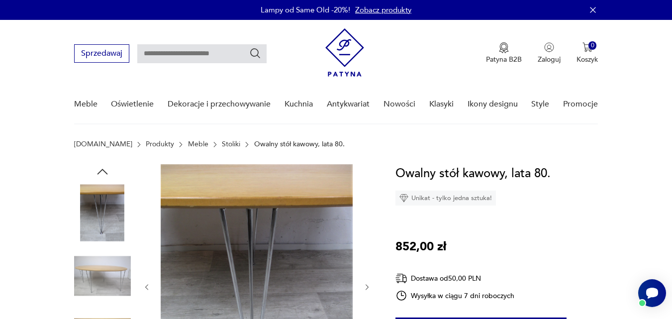
click at [98, 269] on img at bounding box center [102, 276] width 57 height 57
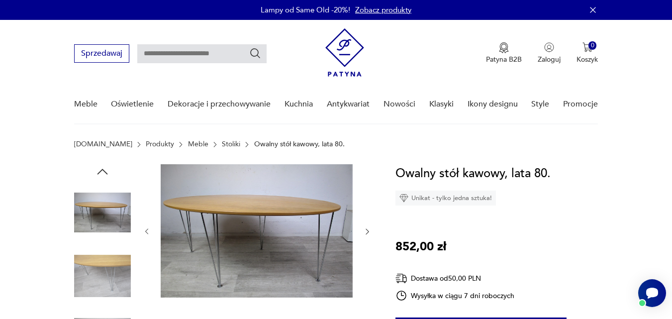
click at [369, 229] on icon "button" at bounding box center [367, 231] width 8 height 8
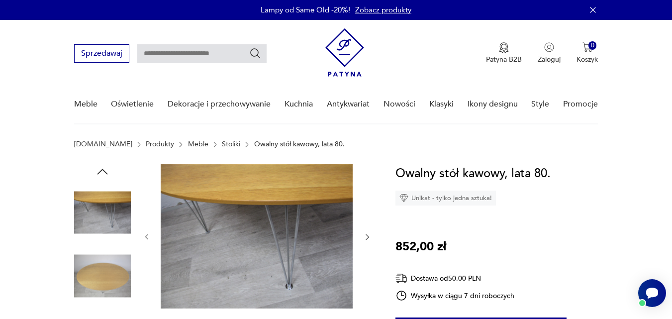
click at [369, 229] on div at bounding box center [257, 237] width 229 height 146
click at [368, 236] on icon "button" at bounding box center [367, 237] width 3 height 6
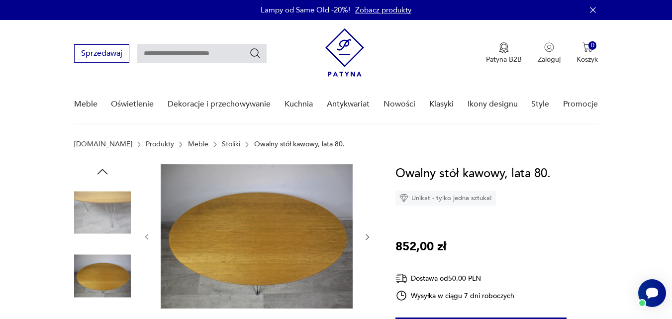
click at [367, 239] on icon "button" at bounding box center [367, 237] width 3 height 6
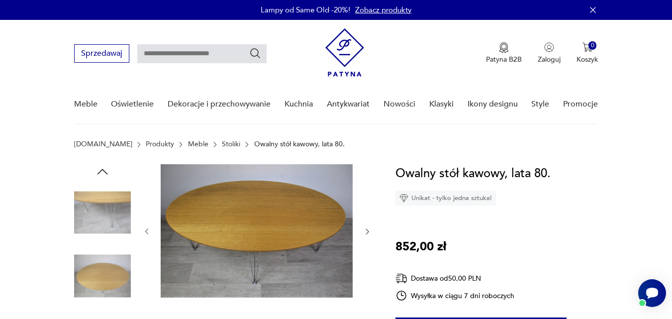
click at [368, 232] on icon "button" at bounding box center [367, 232] width 3 height 6
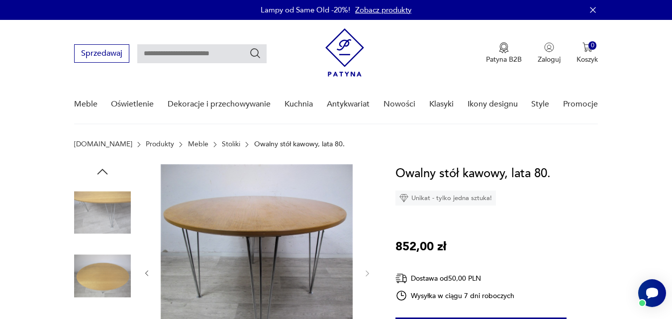
click at [368, 232] on div at bounding box center [257, 273] width 229 height 218
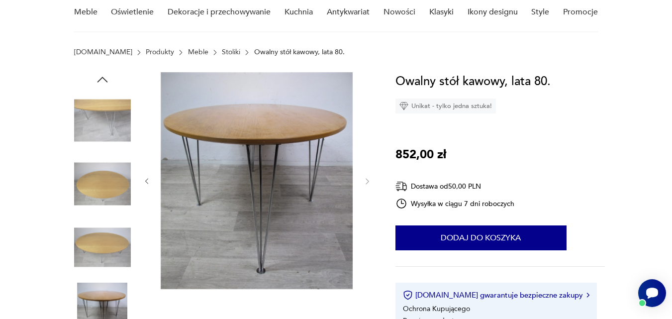
scroll to position [76, 0]
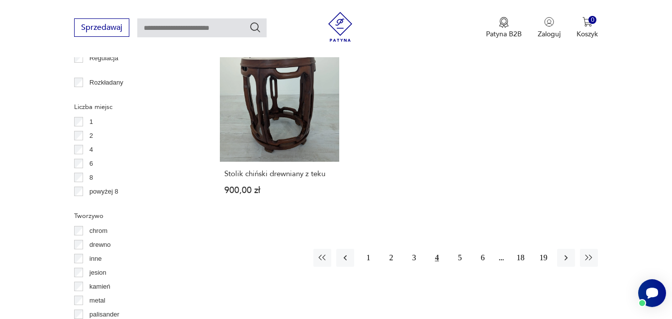
scroll to position [1450, 0]
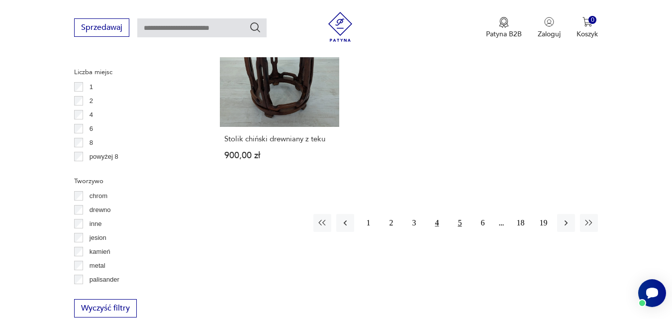
click at [458, 214] on button "5" at bounding box center [460, 223] width 18 height 18
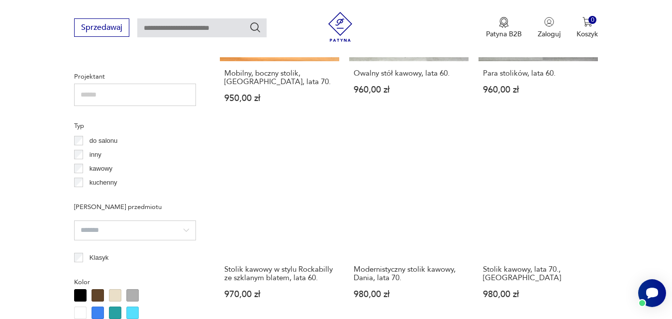
scroll to position [706, 0]
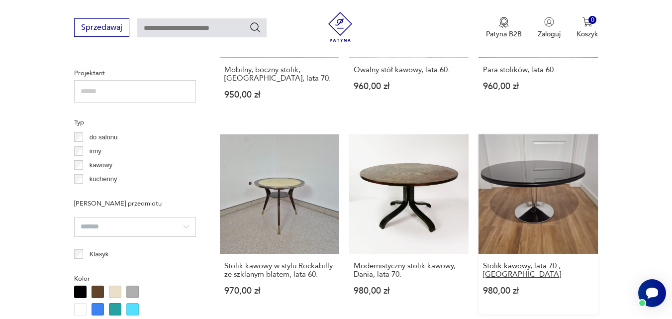
click at [528, 267] on h3 "Stolik kawowy, lata 70., Niemcy" at bounding box center [538, 270] width 110 height 17
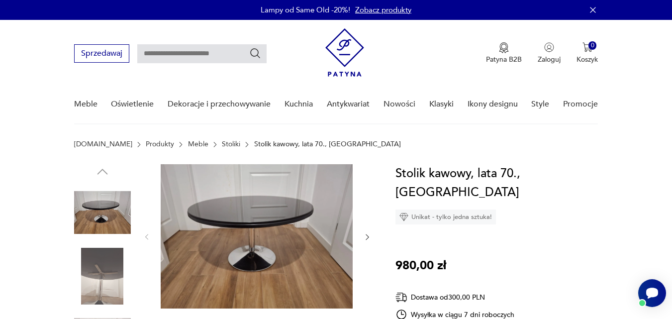
click at [100, 278] on img at bounding box center [102, 276] width 57 height 57
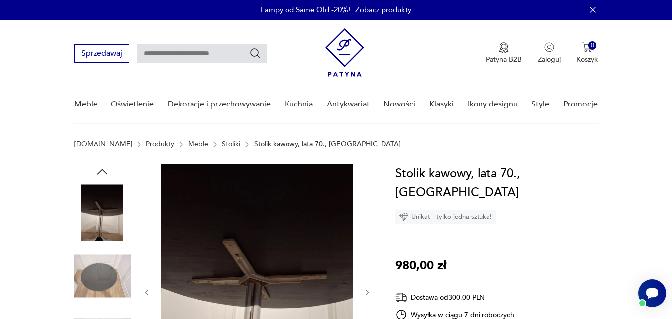
click at [89, 198] on img at bounding box center [102, 212] width 57 height 57
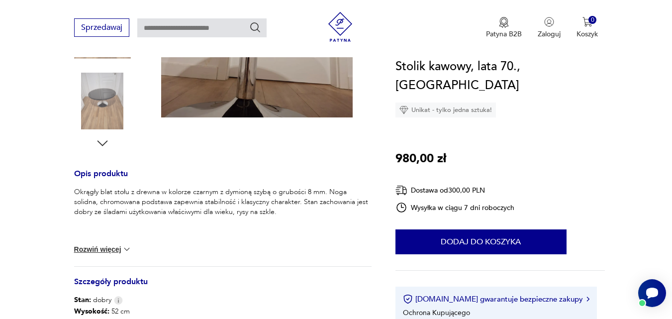
scroll to position [306, 0]
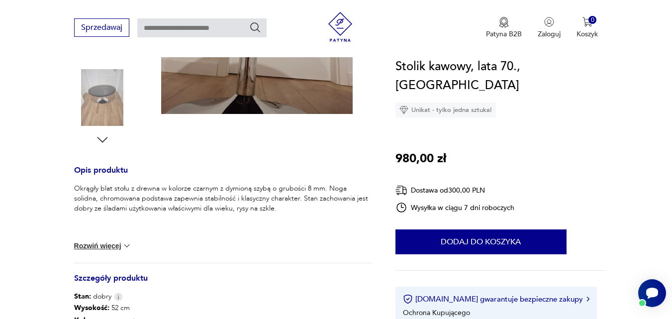
click at [107, 239] on div "Okrągły blat stołu z drewna w kolorze czarnym z dymioną szybą o grubości 8 mm. …" at bounding box center [223, 223] width 298 height 79
click at [123, 235] on div "Okrągły blat stołu z drewna w kolorze czarnym z dymioną szybą o grubości 8 mm. …" at bounding box center [223, 223] width 298 height 79
click at [102, 108] on img at bounding box center [102, 97] width 57 height 57
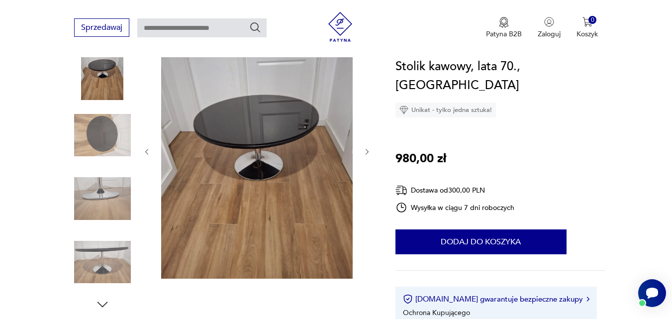
scroll to position [138, 0]
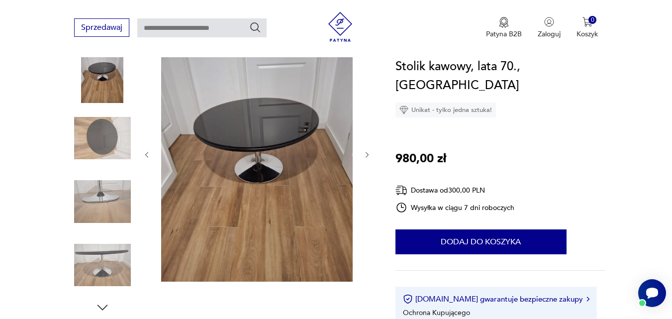
click at [366, 152] on icon "button" at bounding box center [367, 155] width 3 height 6
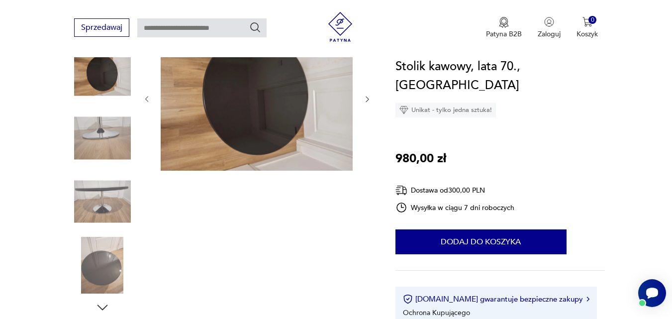
click at [366, 152] on div at bounding box center [257, 99] width 229 height 146
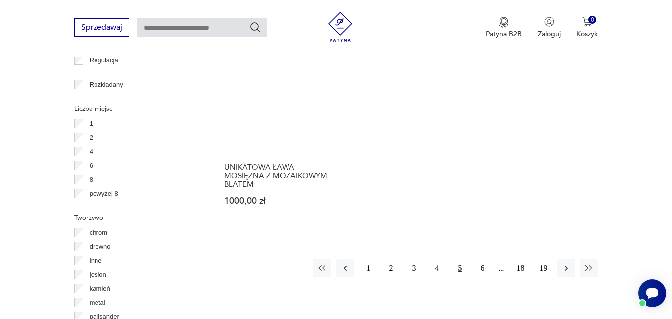
scroll to position [1424, 0]
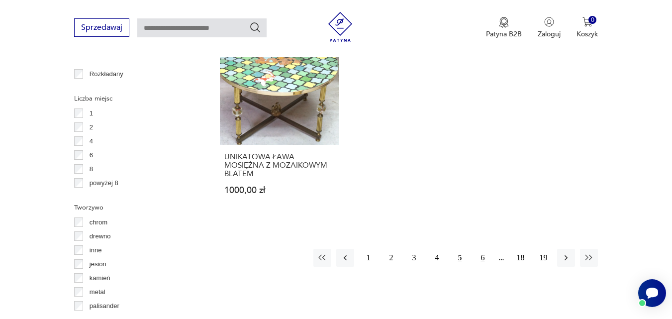
click at [484, 249] on button "6" at bounding box center [483, 258] width 18 height 18
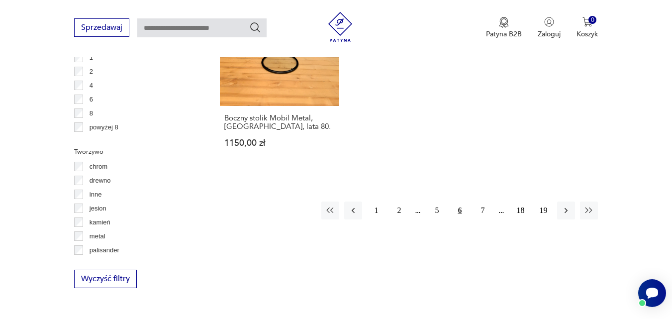
scroll to position [1486, 0]
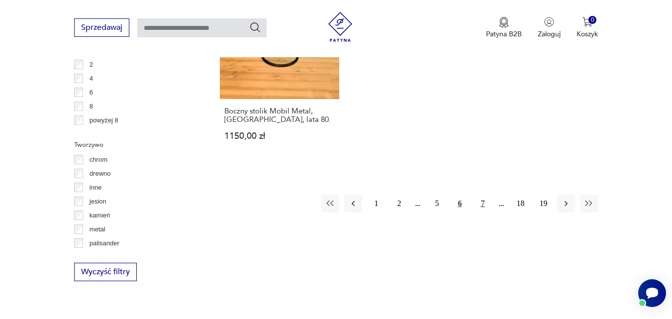
click at [482, 204] on button "7" at bounding box center [483, 204] width 18 height 18
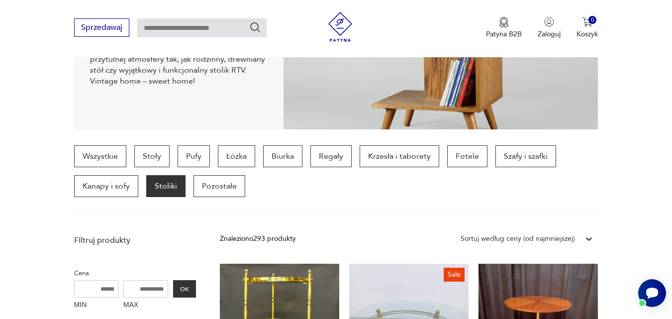
scroll to position [188, 0]
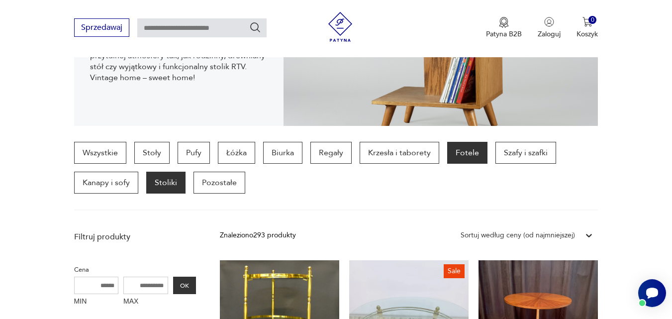
click at [459, 153] on p "Fotele" at bounding box center [467, 153] width 40 height 22
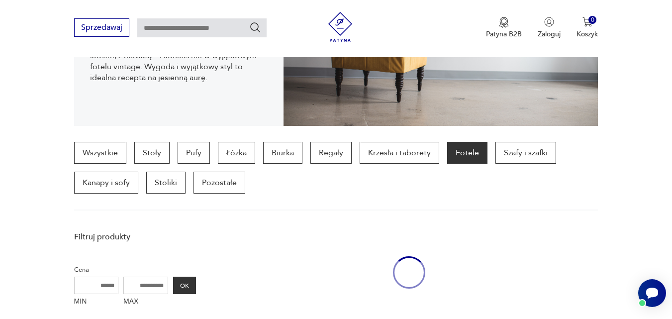
scroll to position [264, 0]
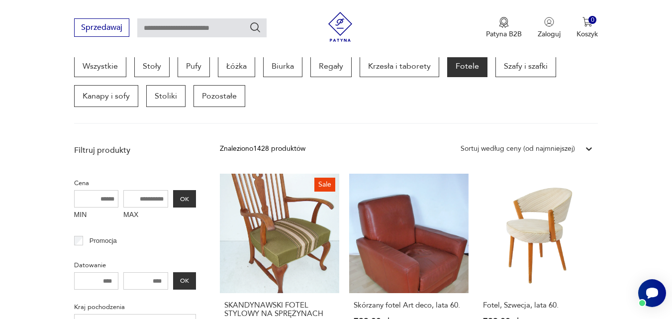
scroll to position [264, 0]
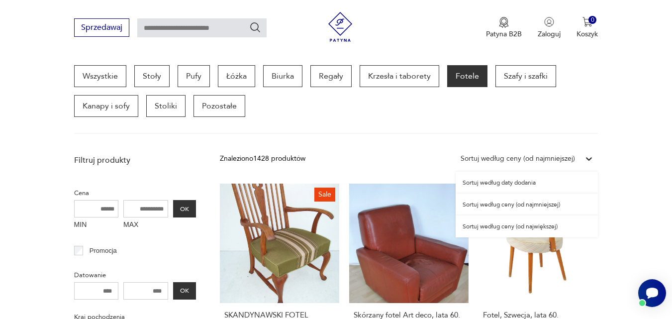
click at [549, 157] on div "Sortuj według ceny (od najmniejszej)" at bounding box center [518, 158] width 114 height 11
click at [526, 204] on div "Sortuj według ceny (od najmniejszej)" at bounding box center [527, 205] width 142 height 22
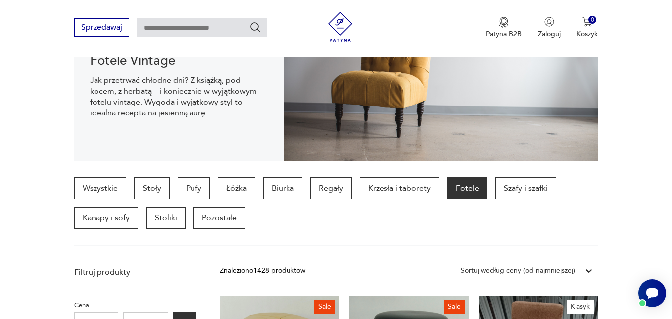
scroll to position [141, 0]
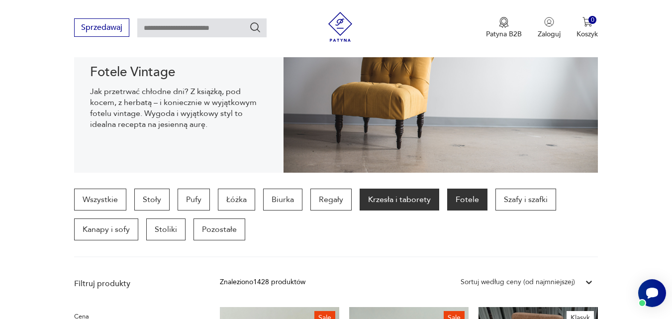
click at [403, 205] on p "Krzesła i taborety" at bounding box center [400, 200] width 80 height 22
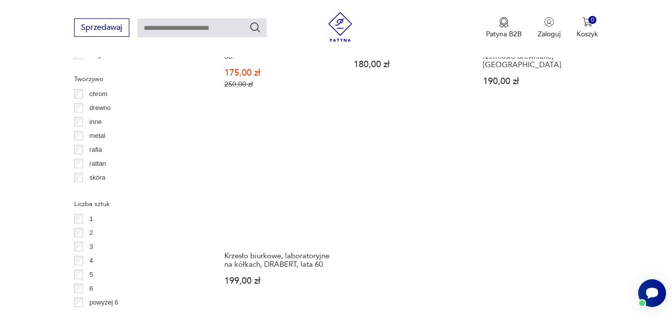
scroll to position [1579, 0]
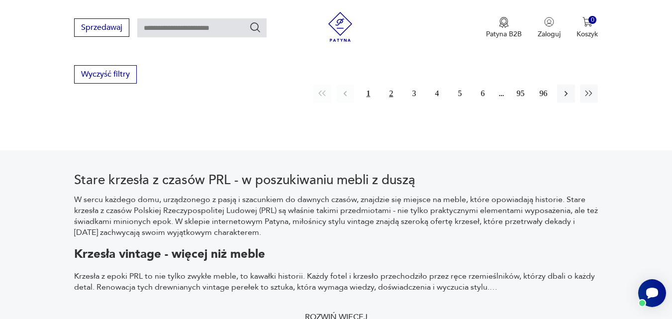
click at [394, 94] on button "2" at bounding box center [391, 94] width 18 height 18
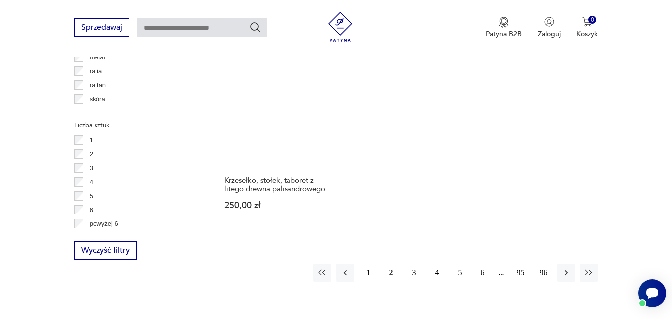
scroll to position [1420, 0]
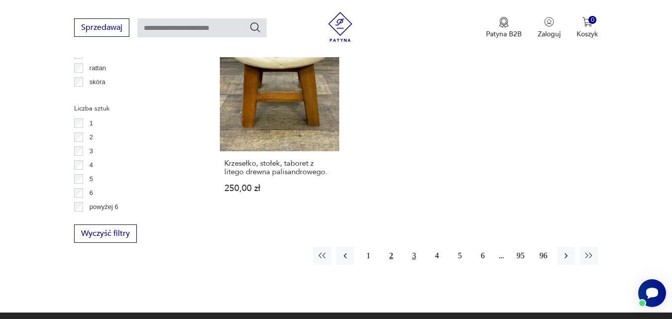
click at [412, 256] on button "3" at bounding box center [414, 256] width 18 height 18
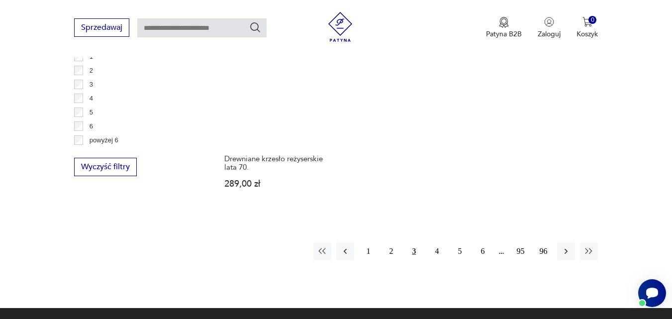
scroll to position [1494, 0]
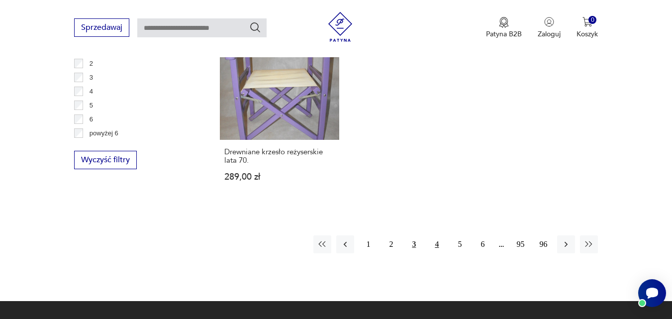
click at [435, 235] on button "4" at bounding box center [437, 244] width 18 height 18
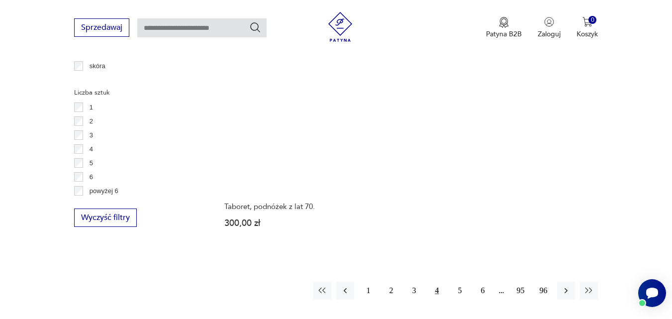
scroll to position [1452, 0]
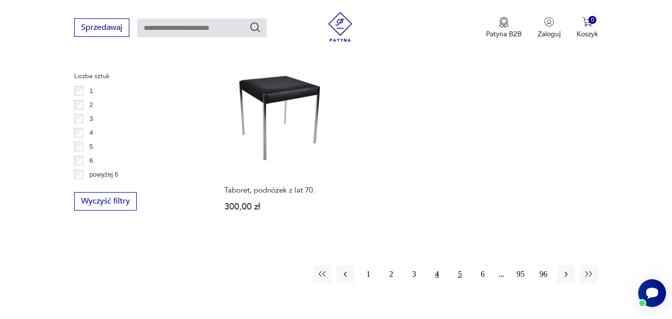
click at [457, 265] on button "5" at bounding box center [460, 274] width 18 height 18
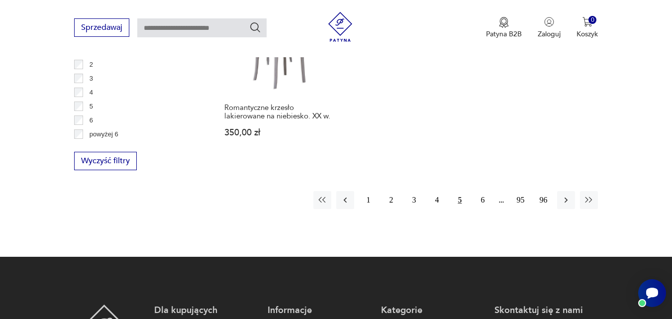
scroll to position [1500, 0]
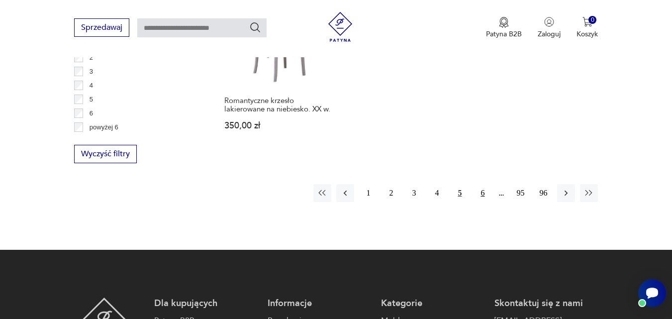
click at [485, 184] on button "6" at bounding box center [483, 193] width 18 height 18
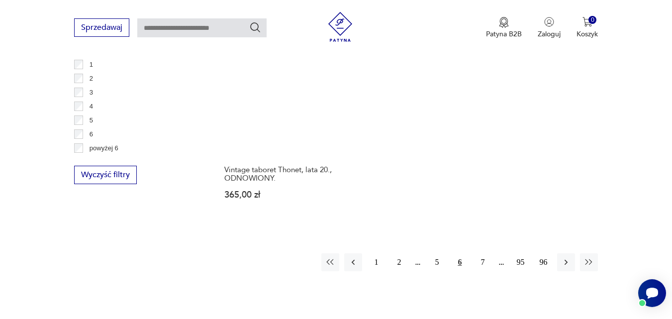
scroll to position [1489, 0]
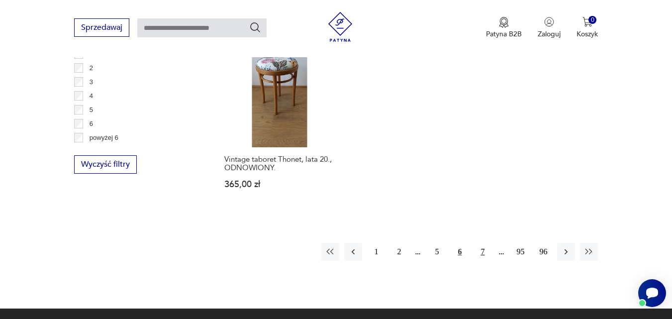
click at [480, 243] on button "7" at bounding box center [483, 252] width 18 height 18
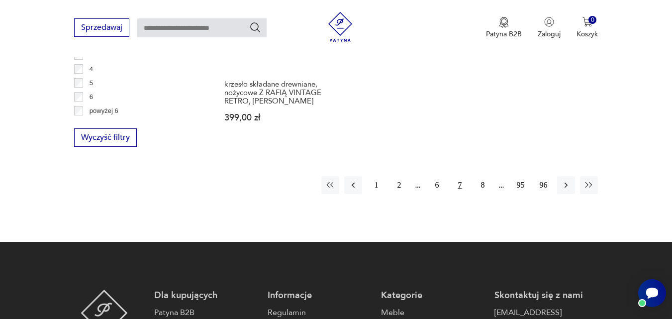
scroll to position [1519, 0]
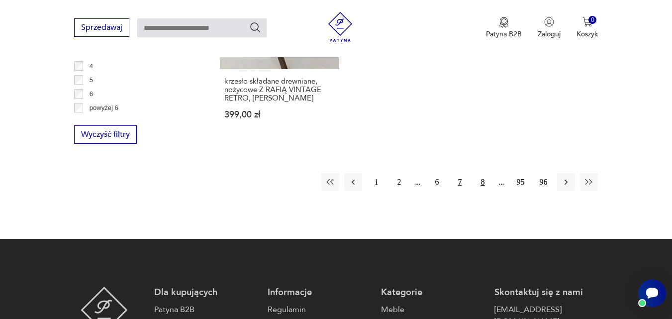
click at [481, 173] on button "8" at bounding box center [483, 182] width 18 height 18
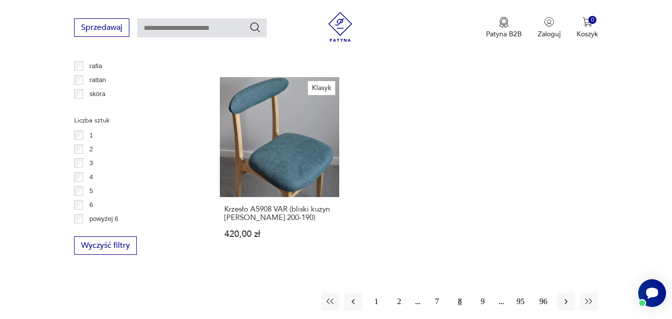
scroll to position [1415, 0]
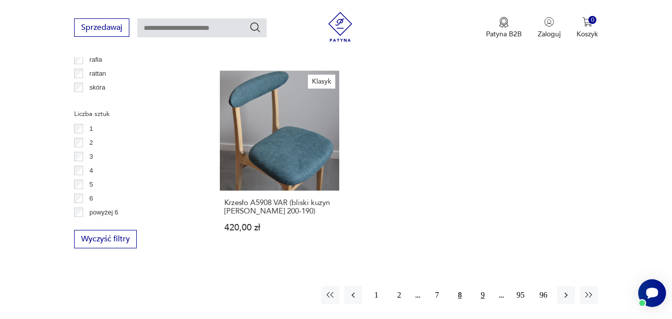
click at [481, 286] on button "9" at bounding box center [483, 295] width 18 height 18
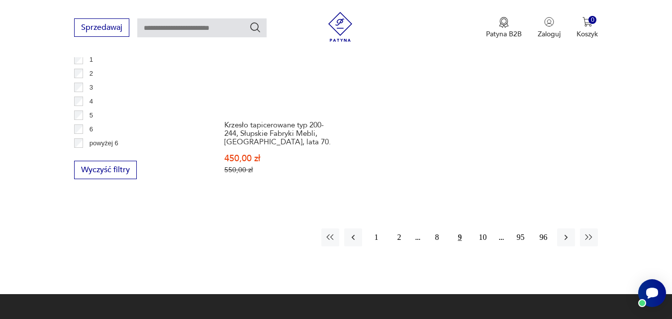
scroll to position [1521, 0]
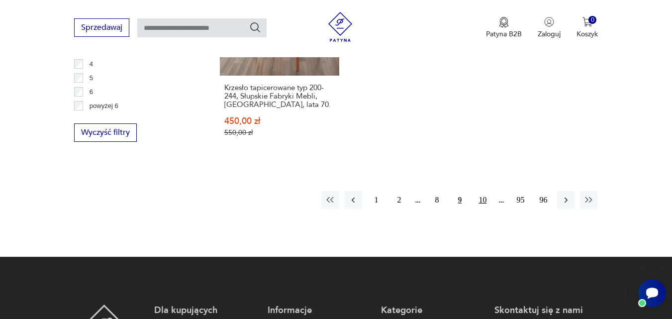
click at [480, 197] on button "10" at bounding box center [483, 200] width 18 height 18
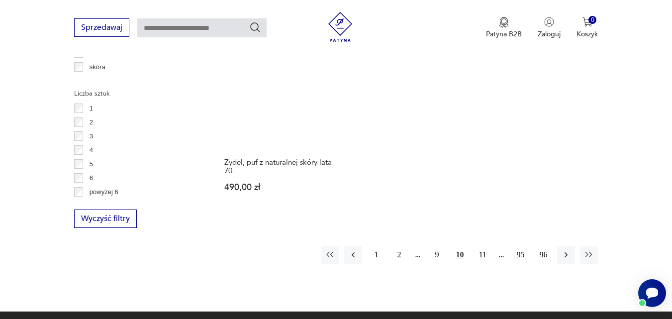
scroll to position [1495, 0]
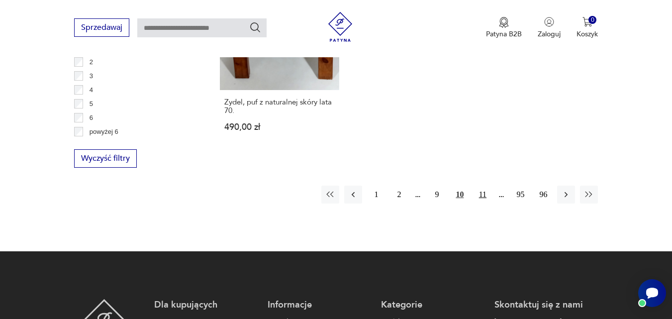
click at [482, 186] on button "11" at bounding box center [483, 195] width 18 height 18
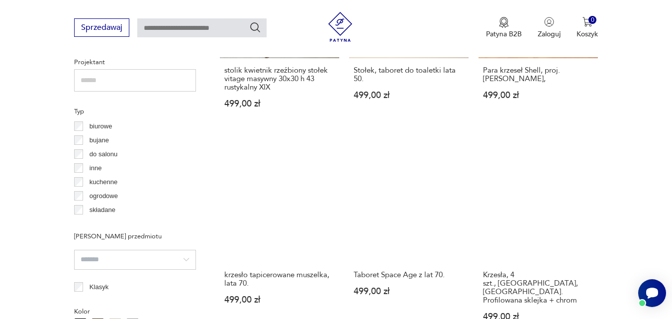
scroll to position [723, 0]
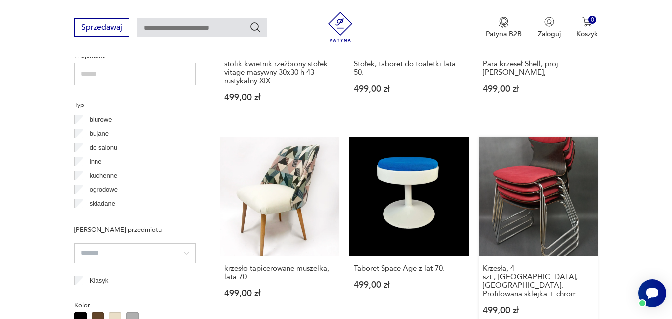
click at [541, 262] on div "Krzesła, 4 szt., Casala Obo, West Germany. Profilowana sklejka + chrom 499,00 zł" at bounding box center [538, 295] width 119 height 78
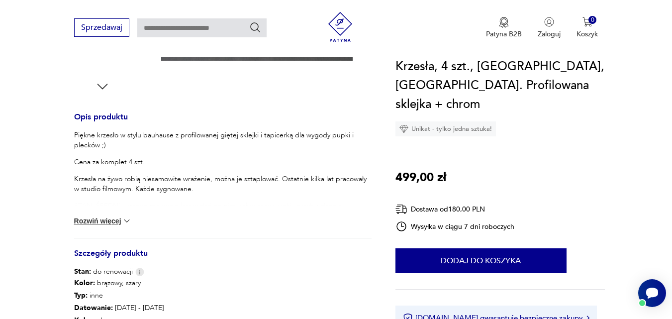
scroll to position [383, 0]
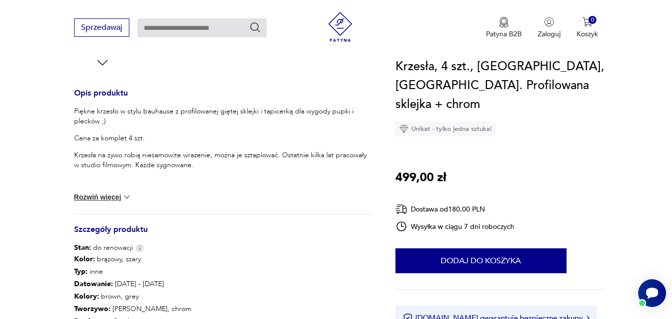
click at [106, 198] on button "Rozwiń więcej" at bounding box center [103, 197] width 58 height 10
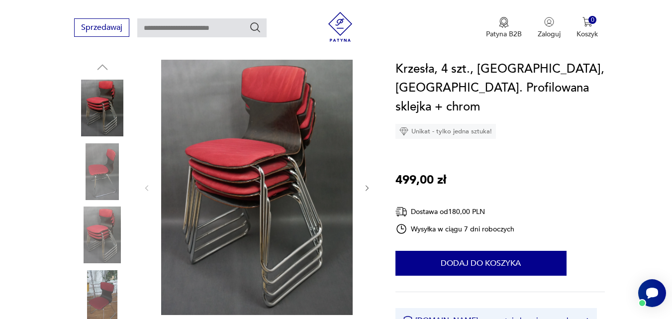
scroll to position [94, 0]
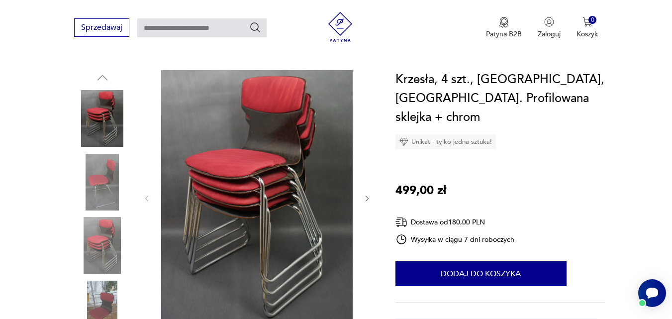
click at [112, 179] on img at bounding box center [102, 182] width 57 height 57
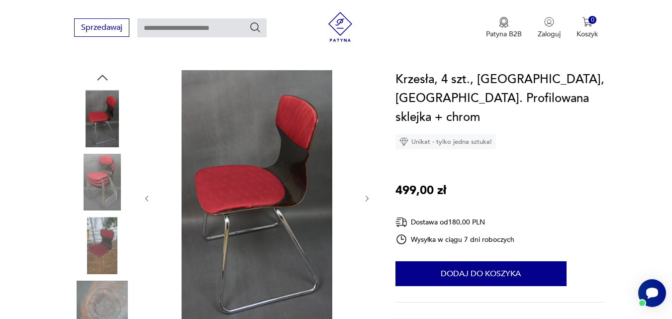
click at [366, 197] on icon "button" at bounding box center [367, 199] width 8 height 8
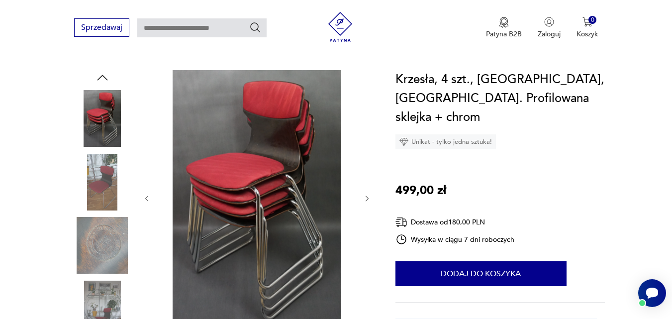
click at [366, 197] on icon "button" at bounding box center [367, 199] width 8 height 8
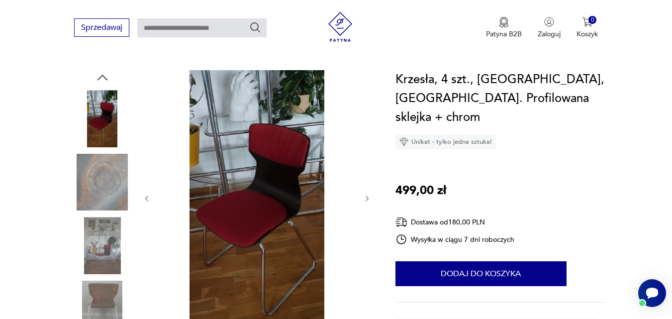
click at [366, 197] on icon "button" at bounding box center [367, 199] width 8 height 8
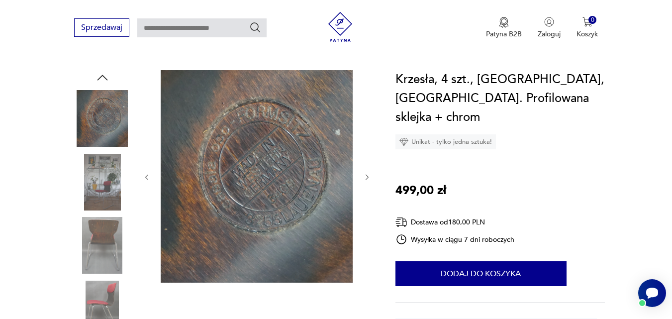
click at [96, 243] on img at bounding box center [102, 245] width 57 height 57
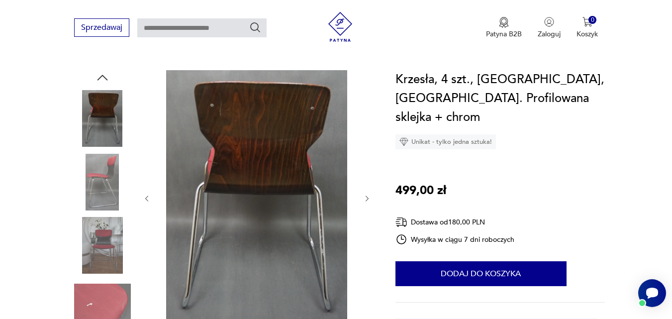
click at [96, 295] on img at bounding box center [102, 309] width 57 height 57
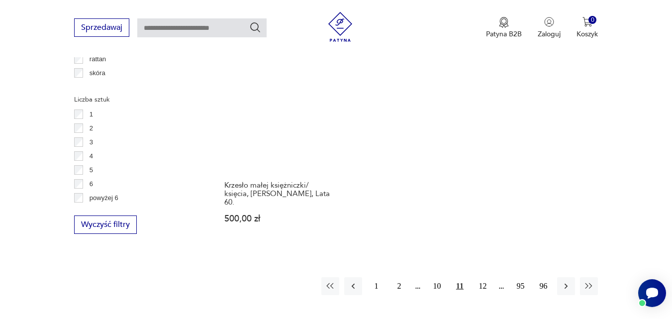
scroll to position [1439, 0]
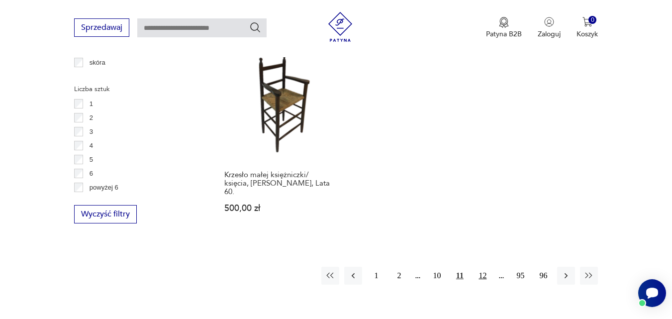
click at [486, 267] on button "12" at bounding box center [483, 276] width 18 height 18
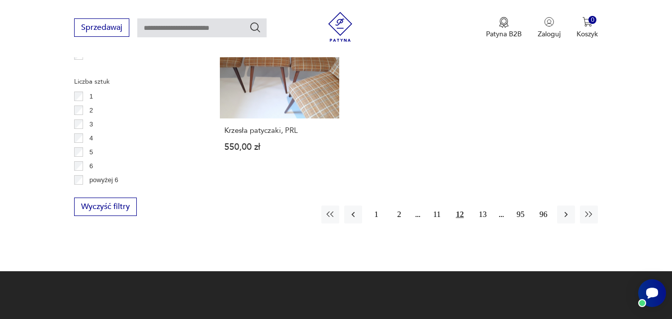
scroll to position [1454, 0]
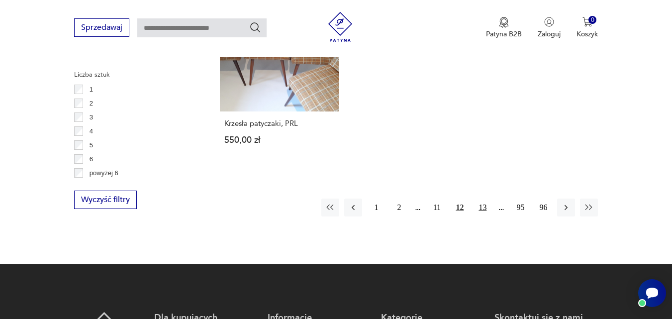
click at [478, 199] on button "13" at bounding box center [483, 208] width 18 height 18
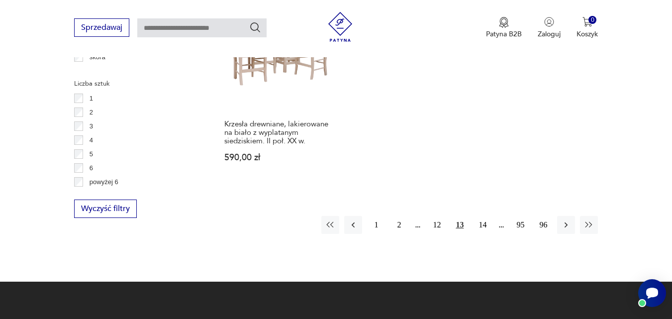
scroll to position [1448, 0]
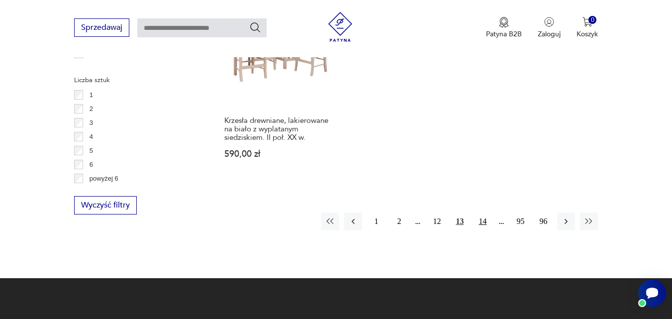
click at [483, 220] on button "14" at bounding box center [483, 221] width 18 height 18
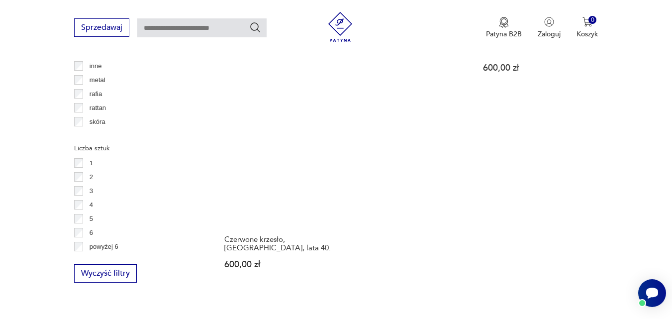
scroll to position [1391, 0]
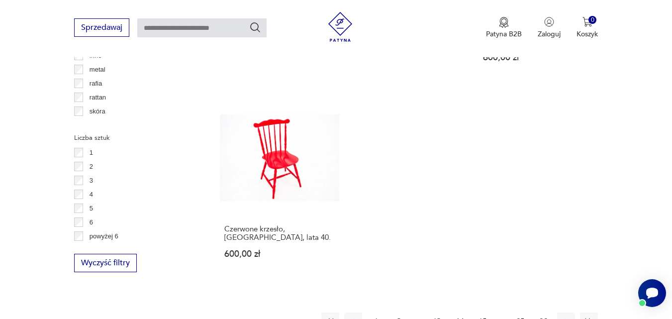
click at [482, 312] on button "15" at bounding box center [483, 321] width 18 height 18
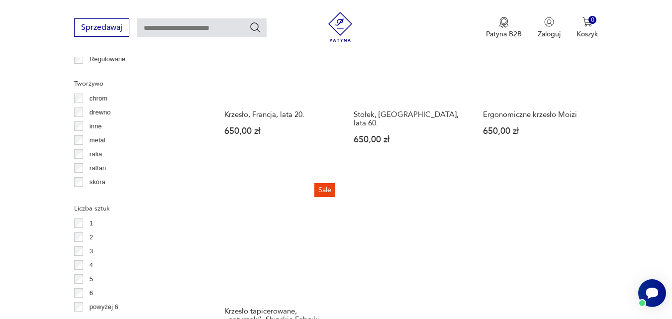
scroll to position [1473, 0]
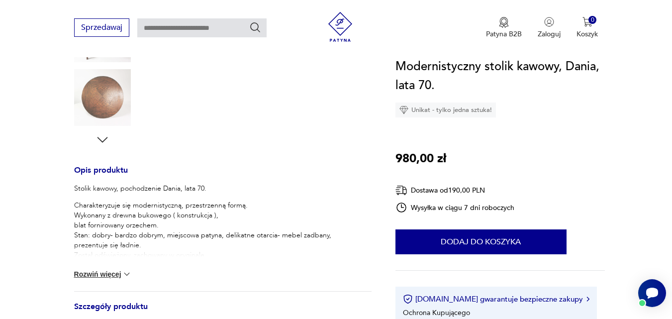
scroll to position [312, 0]
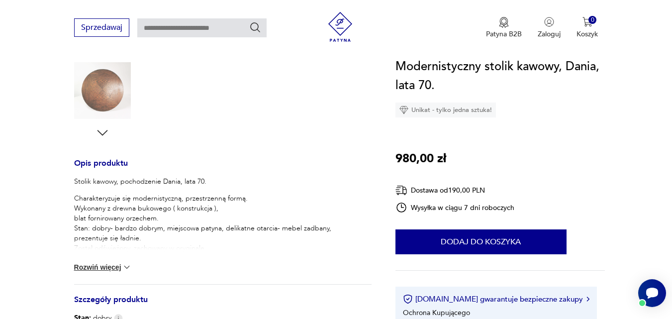
click at [115, 264] on button "Rozwiń więcej" at bounding box center [103, 267] width 58 height 10
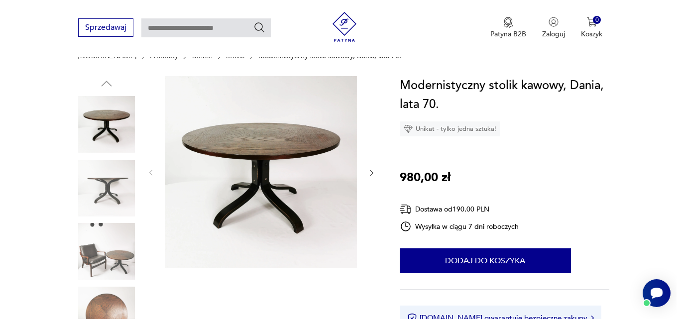
scroll to position [0, 0]
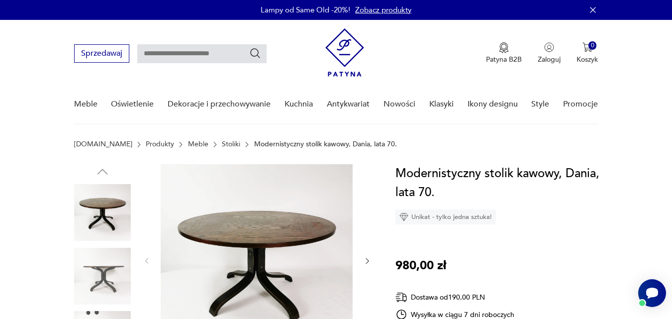
click at [109, 210] on img at bounding box center [102, 212] width 57 height 57
click at [191, 230] on img at bounding box center [257, 260] width 192 height 192
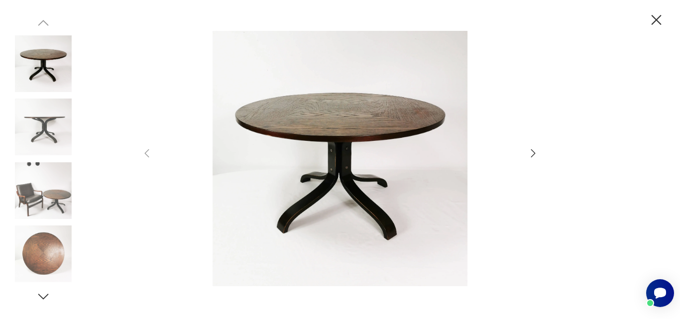
click at [535, 154] on icon "button" at bounding box center [533, 153] width 4 height 8
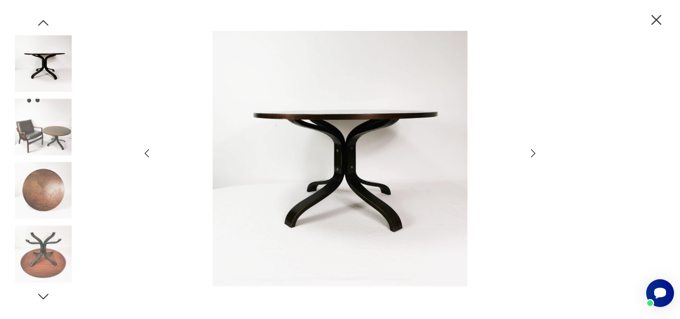
click at [535, 154] on icon "button" at bounding box center [533, 153] width 4 height 8
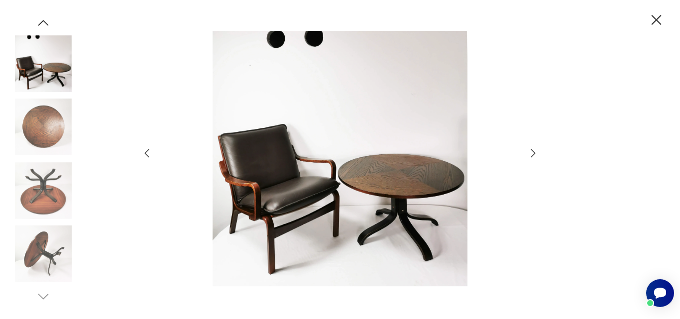
click at [535, 154] on icon "button" at bounding box center [533, 153] width 4 height 8
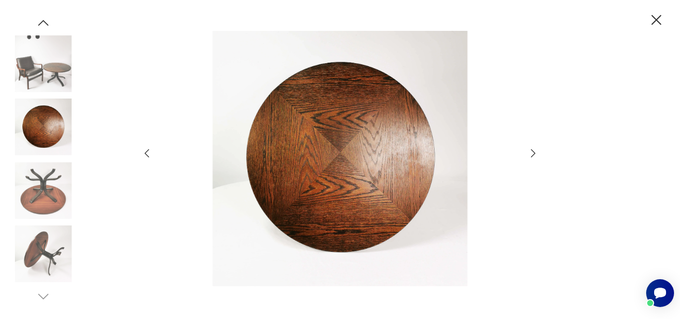
click at [535, 154] on icon "button" at bounding box center [533, 153] width 4 height 8
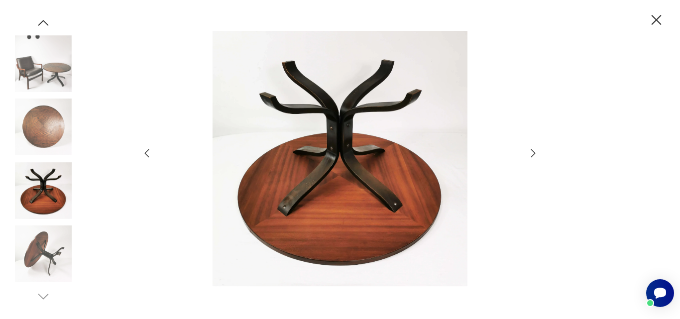
click at [535, 154] on icon "button" at bounding box center [533, 153] width 4 height 8
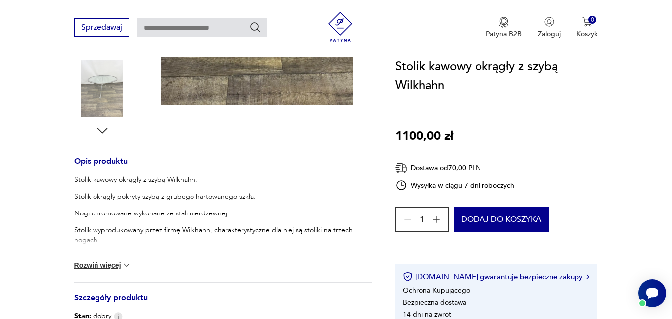
scroll to position [321, 0]
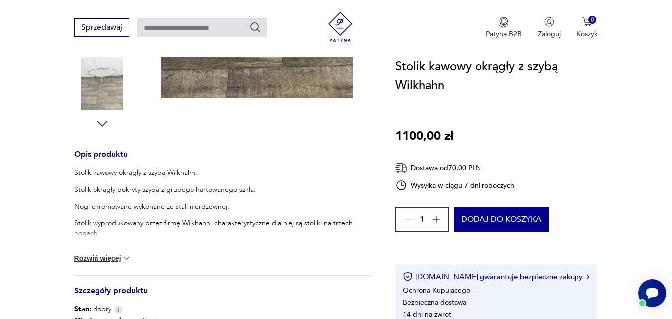
click at [110, 256] on button "Rozwiń więcej" at bounding box center [103, 258] width 58 height 10
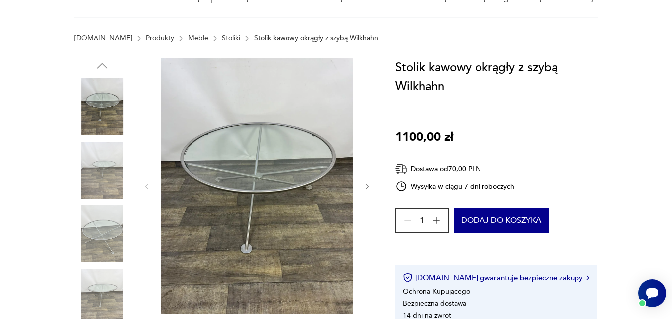
scroll to position [26, 0]
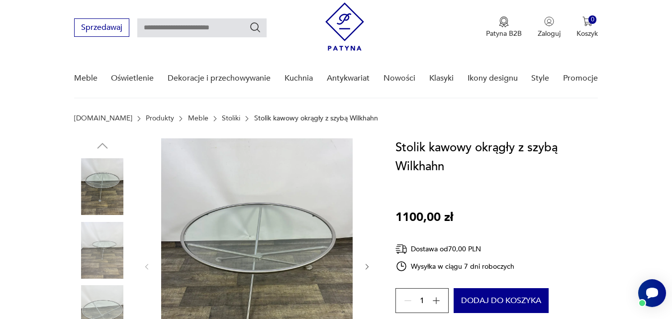
click at [96, 182] on img at bounding box center [102, 186] width 57 height 57
click at [367, 268] on icon "button" at bounding box center [367, 267] width 8 height 8
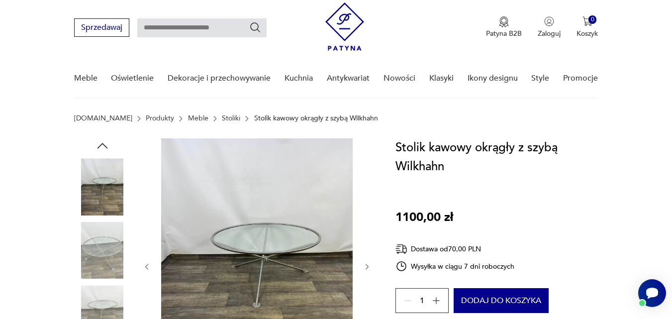
click at [367, 268] on icon "button" at bounding box center [367, 267] width 8 height 8
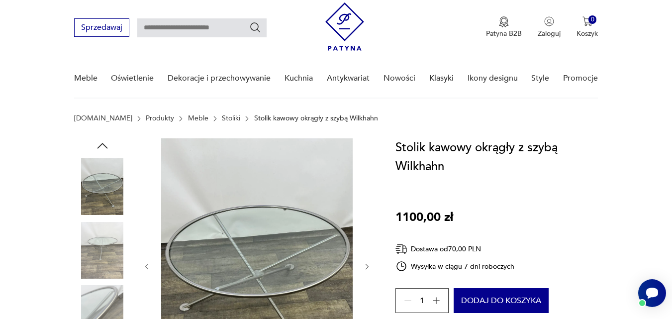
click at [367, 268] on icon "button" at bounding box center [367, 267] width 8 height 8
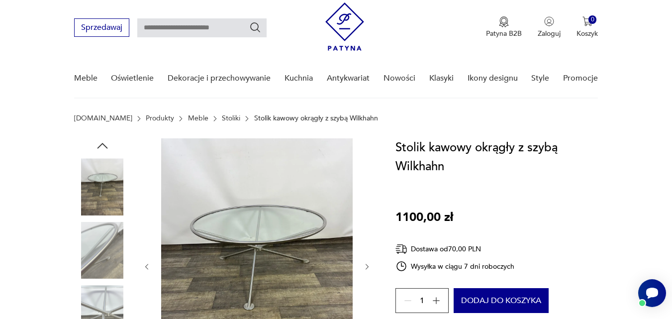
click at [367, 268] on icon "button" at bounding box center [367, 267] width 8 height 8
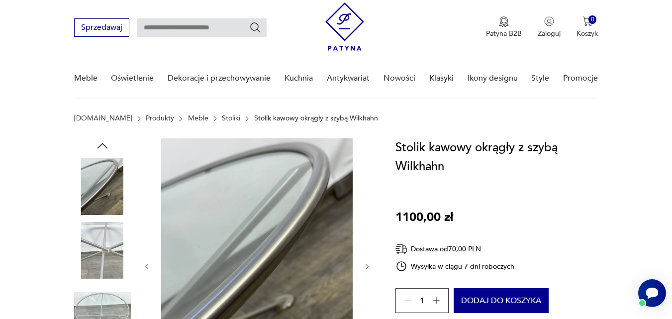
click at [367, 268] on icon "button" at bounding box center [367, 267] width 8 height 8
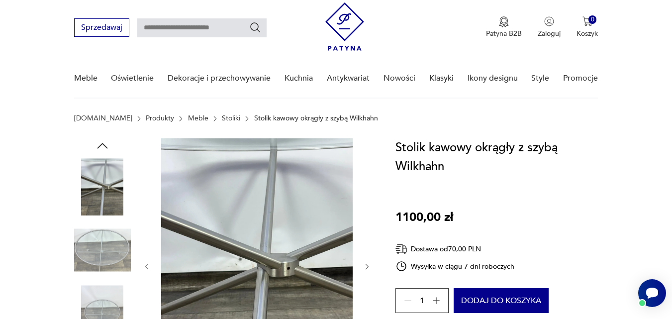
click at [367, 268] on icon "button" at bounding box center [367, 267] width 8 height 8
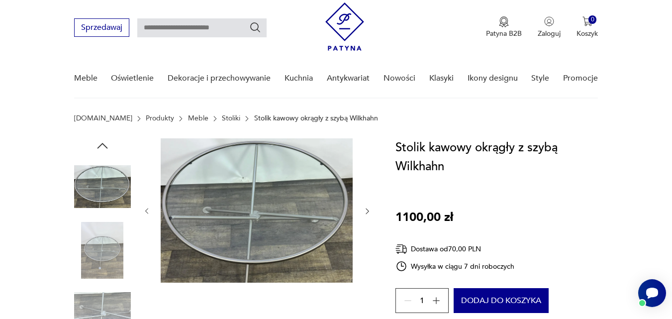
click at [366, 209] on icon "button" at bounding box center [367, 211] width 8 height 8
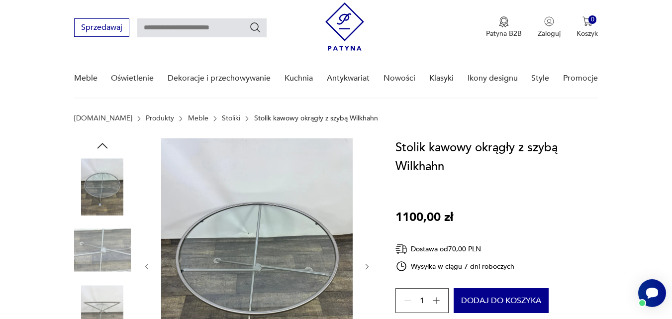
click at [366, 209] on div at bounding box center [257, 266] width 229 height 257
click at [95, 296] on img at bounding box center [102, 313] width 57 height 57
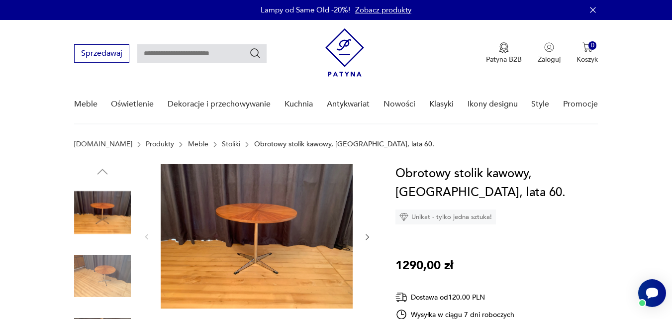
click at [107, 217] on img at bounding box center [102, 212] width 57 height 57
click at [281, 227] on img at bounding box center [257, 236] width 192 height 144
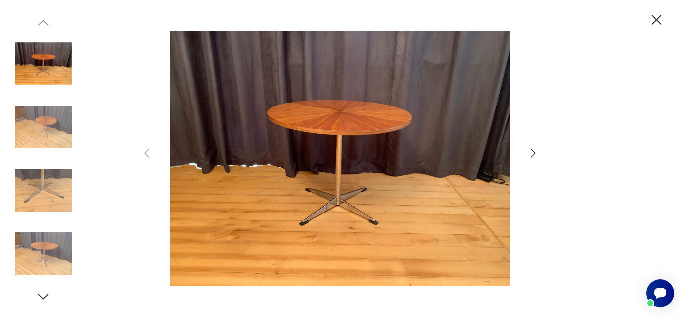
click at [534, 153] on icon "button" at bounding box center [533, 153] width 12 height 12
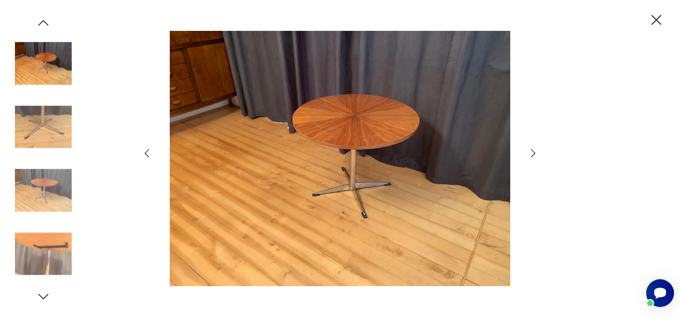
click at [534, 153] on icon "button" at bounding box center [533, 153] width 12 height 12
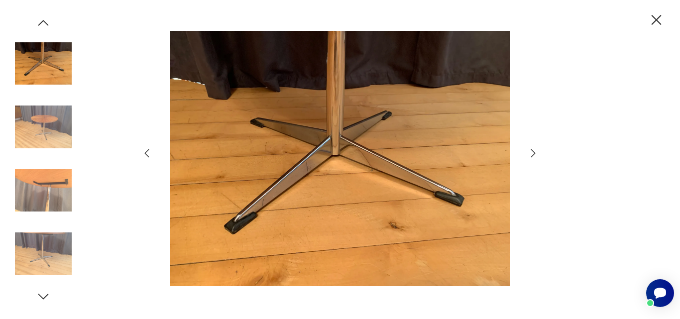
click at [534, 153] on icon "button" at bounding box center [533, 153] width 12 height 12
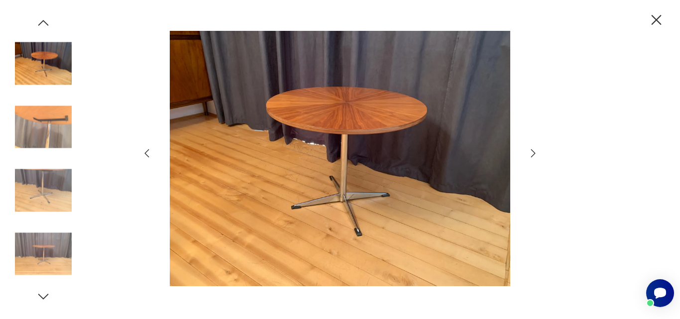
click at [534, 153] on icon "button" at bounding box center [533, 153] width 12 height 12
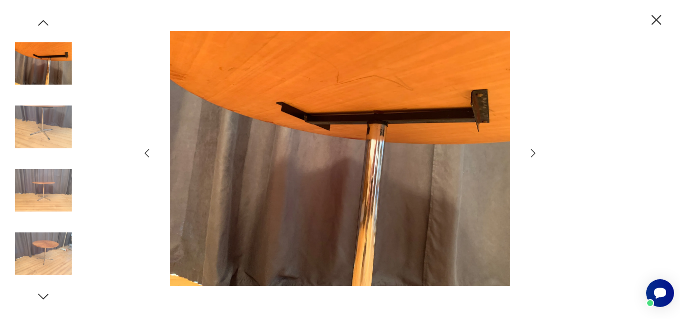
click at [534, 153] on icon "button" at bounding box center [533, 153] width 12 height 12
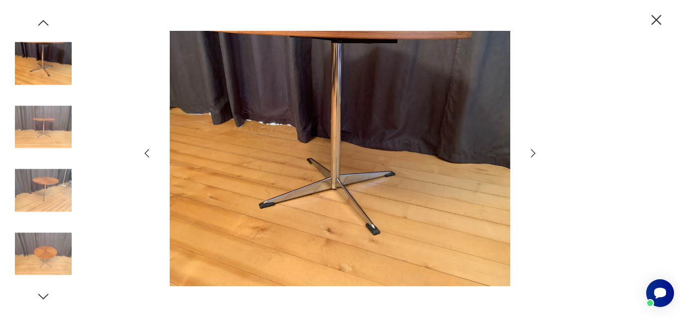
click at [534, 153] on icon "button" at bounding box center [533, 153] width 12 height 12
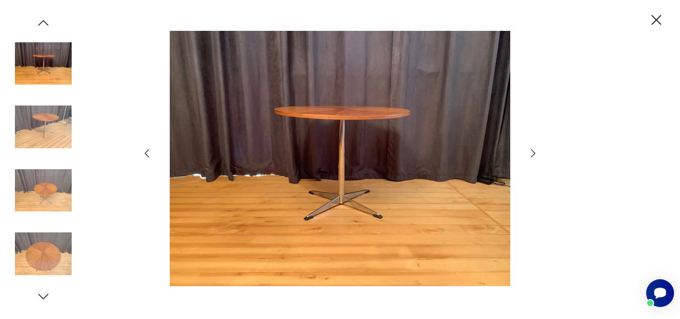
click at [534, 153] on icon "button" at bounding box center [533, 153] width 12 height 12
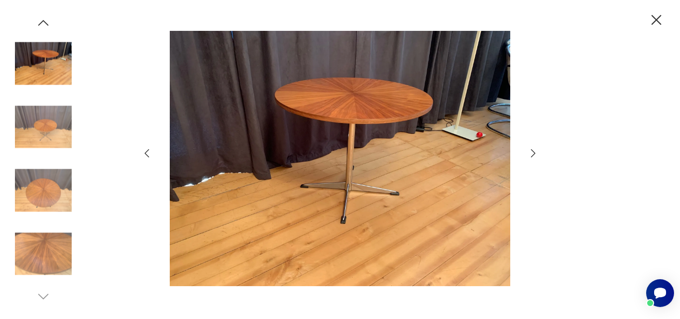
click at [534, 153] on icon "button" at bounding box center [533, 153] width 12 height 12
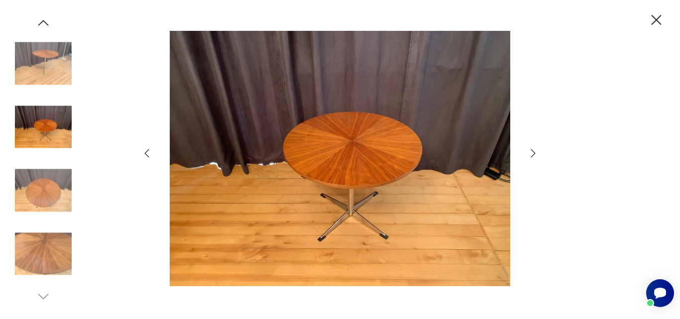
click at [534, 153] on icon "button" at bounding box center [533, 153] width 12 height 12
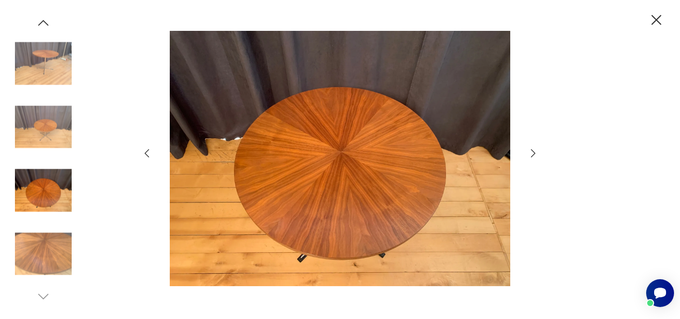
click at [534, 153] on icon "button" at bounding box center [533, 153] width 12 height 12
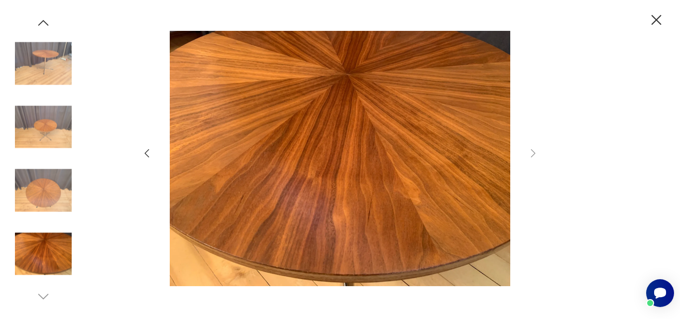
click at [656, 20] on icon "button" at bounding box center [656, 20] width 10 height 10
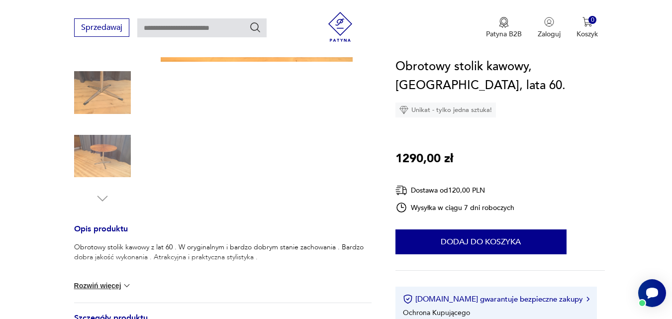
scroll to position [270, 0]
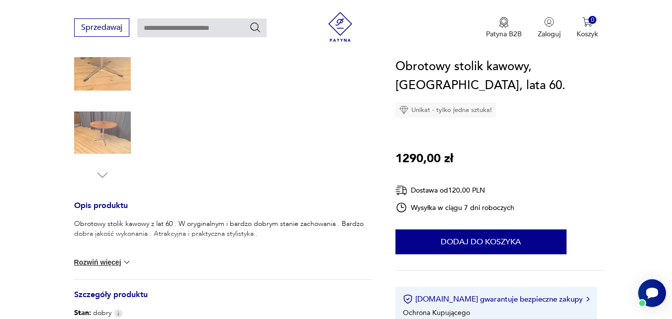
click at [112, 262] on button "Rozwiń więcej" at bounding box center [103, 262] width 58 height 10
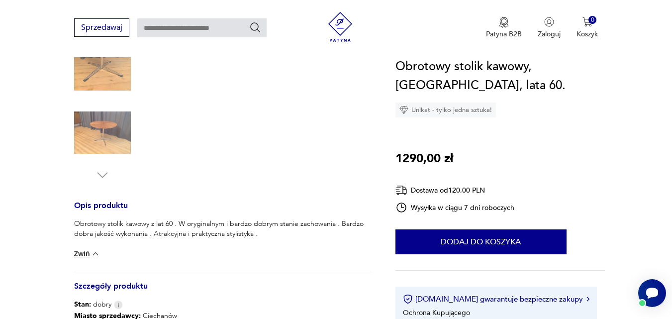
click at [88, 252] on button "Zwiń" at bounding box center [87, 254] width 26 height 10
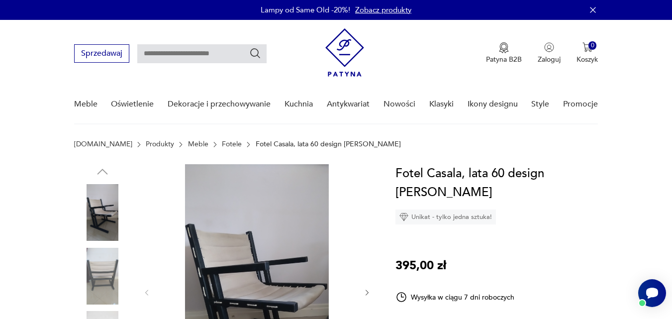
click at [103, 220] on img at bounding box center [102, 212] width 57 height 57
click at [249, 270] on img at bounding box center [257, 291] width 192 height 255
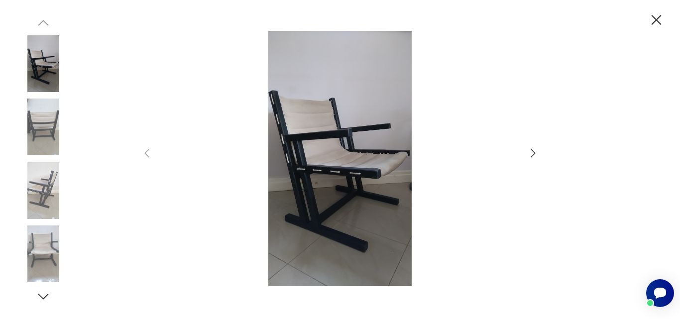
click at [532, 153] on icon "button" at bounding box center [533, 153] width 12 height 12
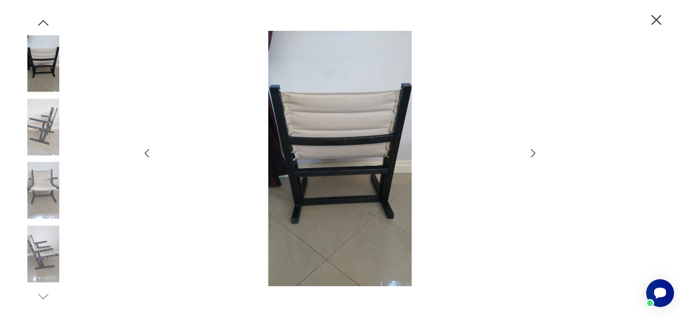
click at [532, 153] on icon "button" at bounding box center [533, 153] width 12 height 12
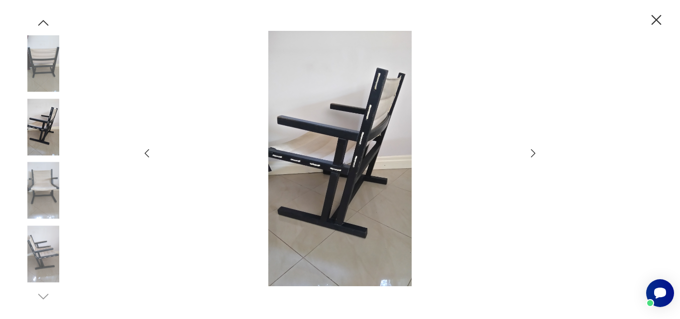
click at [532, 153] on icon "button" at bounding box center [533, 153] width 12 height 12
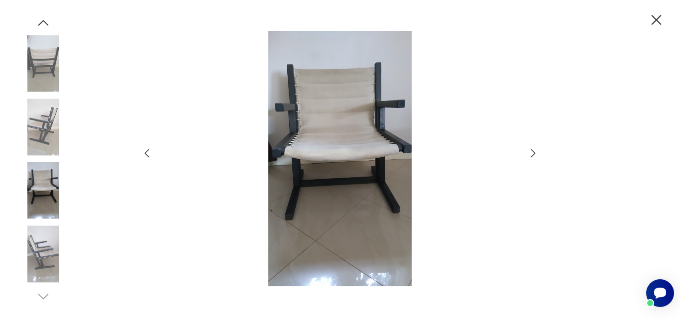
click at [532, 153] on icon "button" at bounding box center [533, 153] width 12 height 12
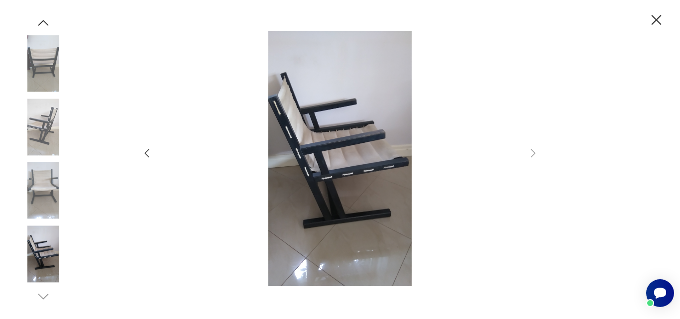
click at [657, 17] on icon "button" at bounding box center [655, 19] width 17 height 17
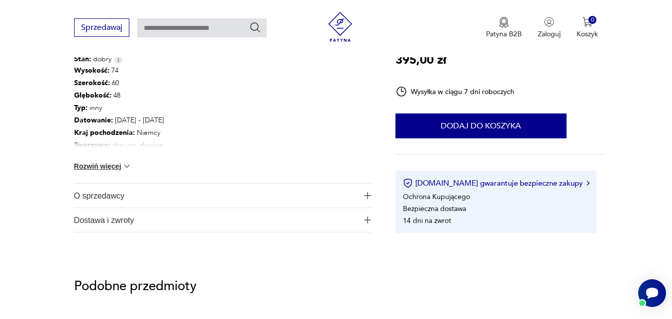
scroll to position [518, 0]
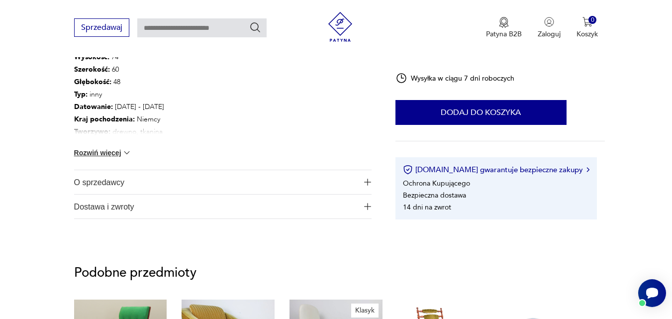
click at [95, 156] on button "Rozwiń więcej" at bounding box center [103, 153] width 58 height 10
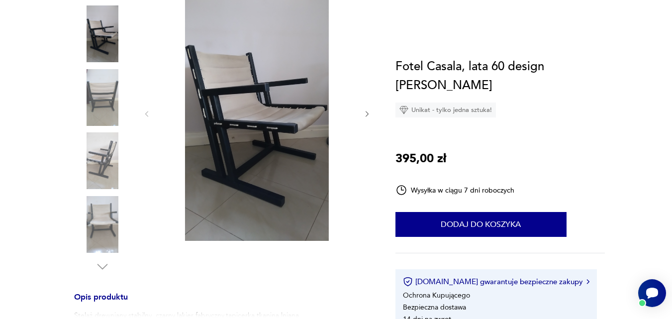
scroll to position [0, 0]
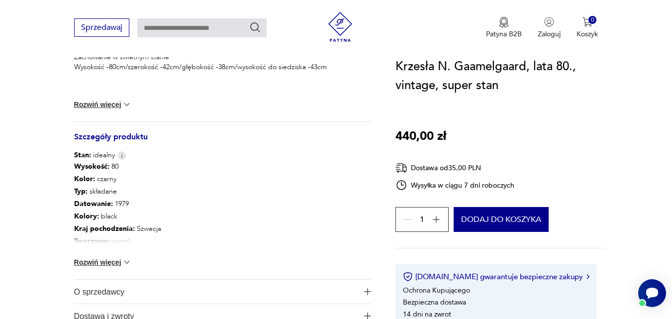
scroll to position [450, 0]
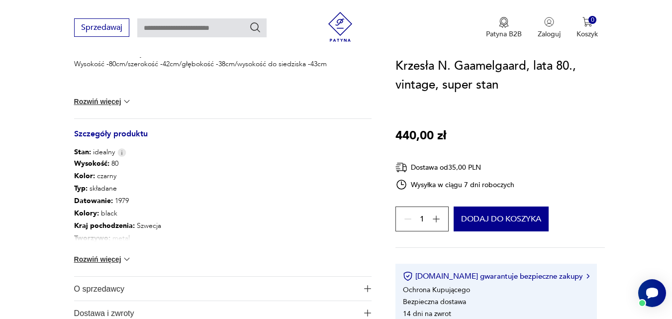
click at [125, 257] on img at bounding box center [127, 259] width 10 height 10
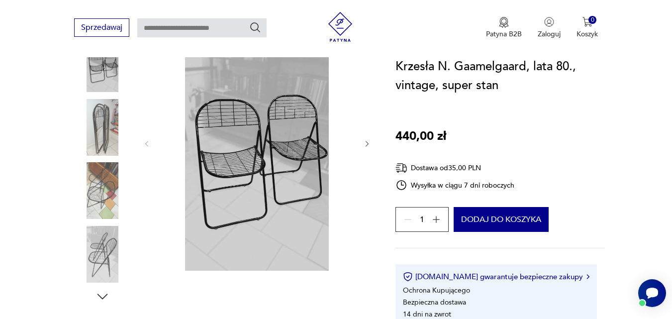
scroll to position [53, 0]
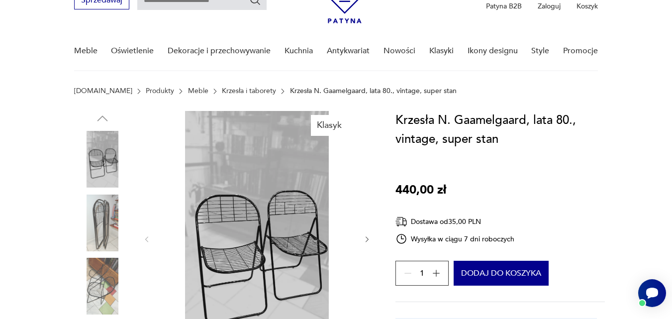
click at [110, 164] on img at bounding box center [102, 159] width 57 height 57
click at [302, 220] on img at bounding box center [257, 238] width 192 height 255
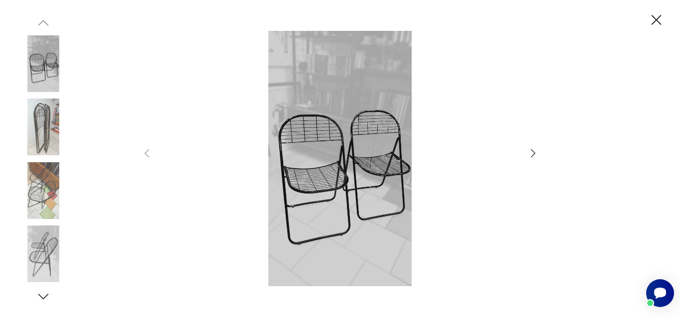
click at [532, 153] on icon "button" at bounding box center [533, 153] width 12 height 12
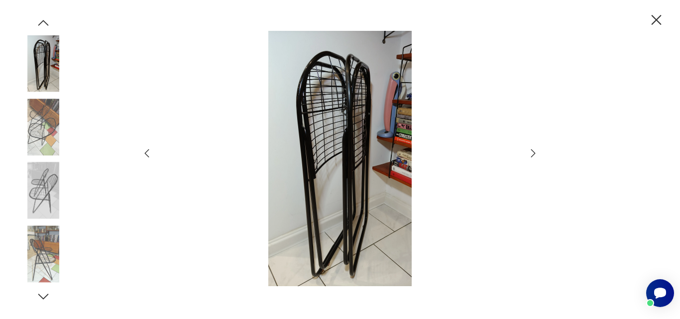
click at [532, 153] on icon "button" at bounding box center [533, 153] width 12 height 12
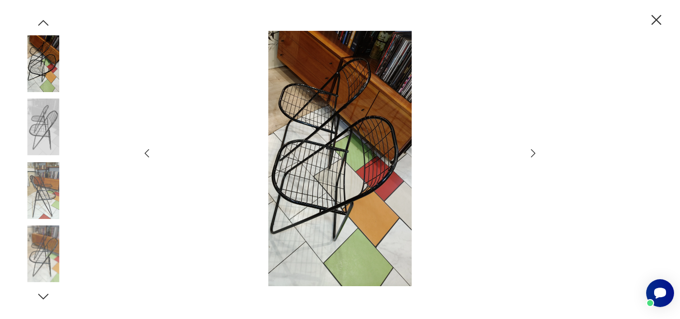
click at [532, 153] on icon "button" at bounding box center [533, 153] width 12 height 12
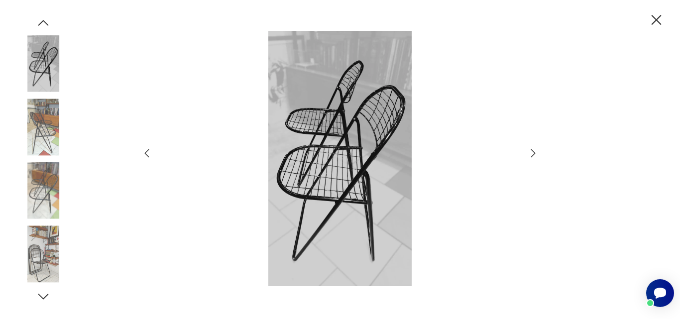
click at [532, 153] on icon "button" at bounding box center [533, 153] width 12 height 12
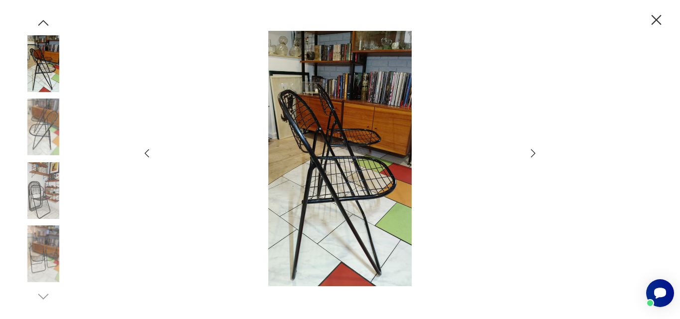
click at [532, 153] on icon "button" at bounding box center [533, 153] width 12 height 12
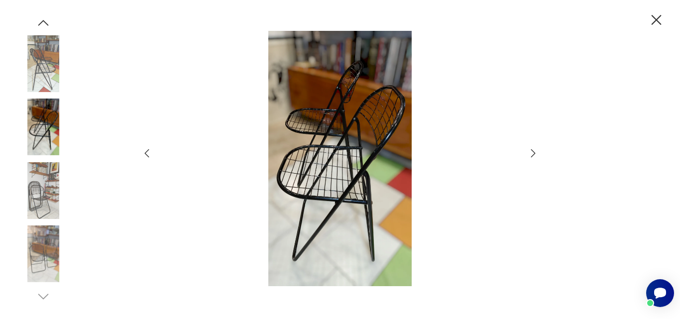
click at [532, 153] on icon "button" at bounding box center [533, 153] width 12 height 12
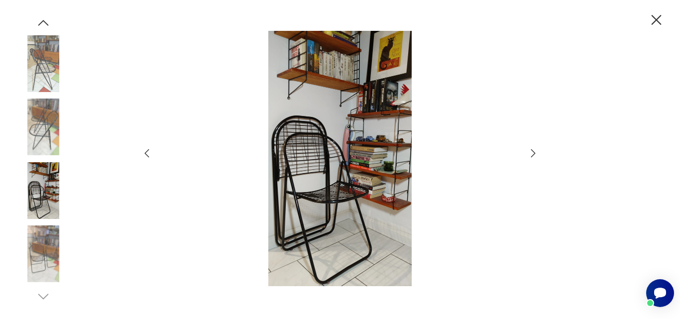
click at [532, 153] on icon "button" at bounding box center [533, 153] width 12 height 12
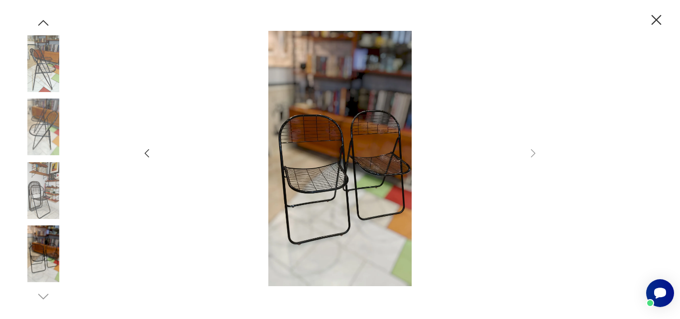
click at [653, 17] on icon "button" at bounding box center [656, 20] width 10 height 10
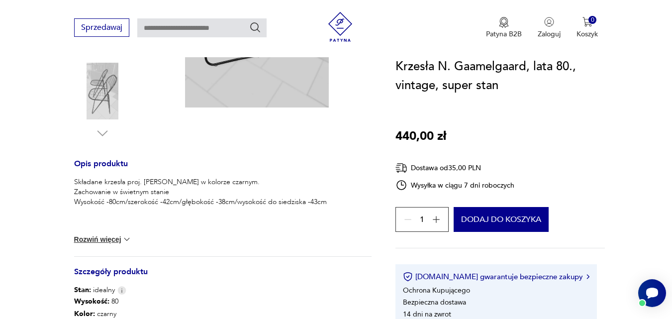
scroll to position [85, 0]
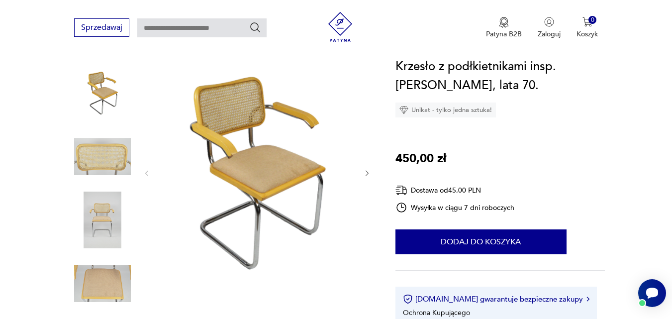
scroll to position [109, 0]
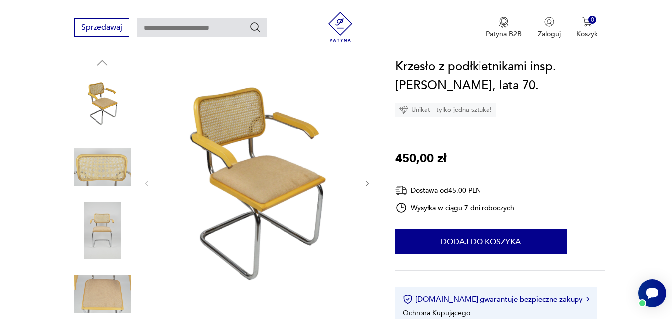
drag, startPoint x: 677, startPoint y: 25, endPoint x: 678, endPoint y: 41, distance: 16.0
click at [277, 171] on img at bounding box center [257, 182] width 192 height 255
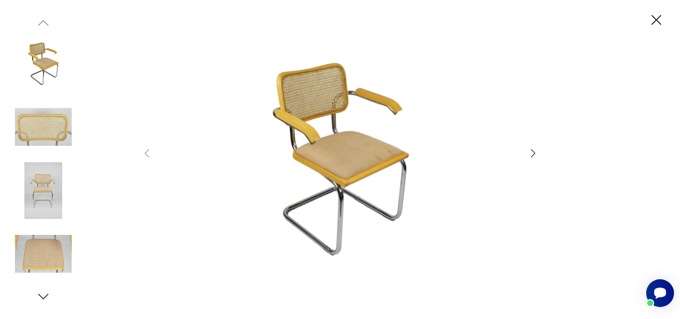
click at [534, 153] on icon "button" at bounding box center [533, 153] width 12 height 12
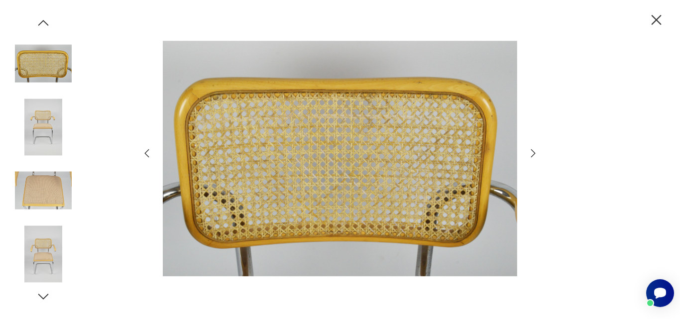
click at [533, 157] on icon "button" at bounding box center [533, 153] width 12 height 12
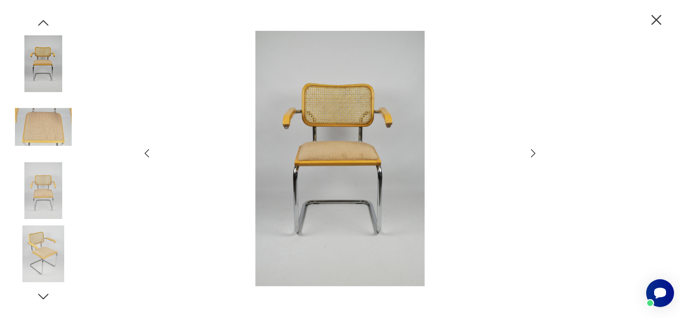
click at [533, 157] on icon "button" at bounding box center [533, 153] width 12 height 12
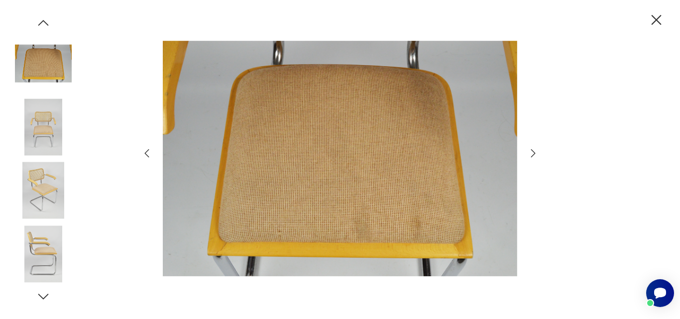
click at [533, 157] on icon "button" at bounding box center [533, 153] width 12 height 12
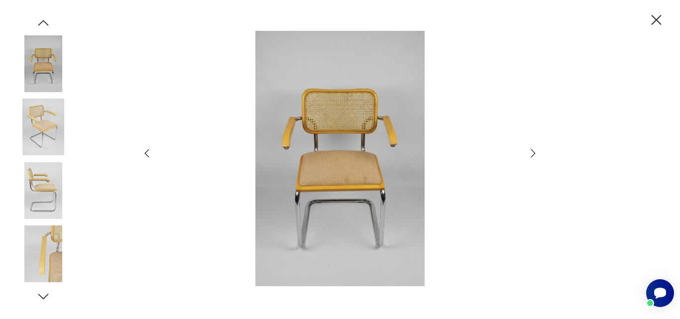
click at [533, 157] on icon "button" at bounding box center [533, 153] width 12 height 12
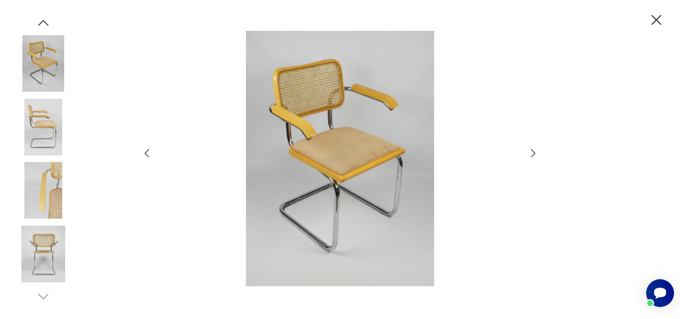
click at [533, 157] on icon "button" at bounding box center [533, 153] width 12 height 12
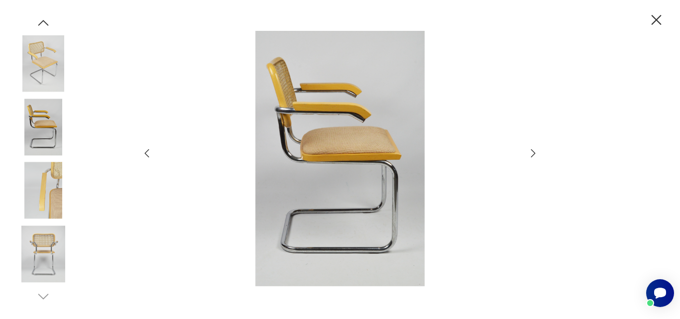
click at [533, 157] on icon "button" at bounding box center [533, 153] width 12 height 12
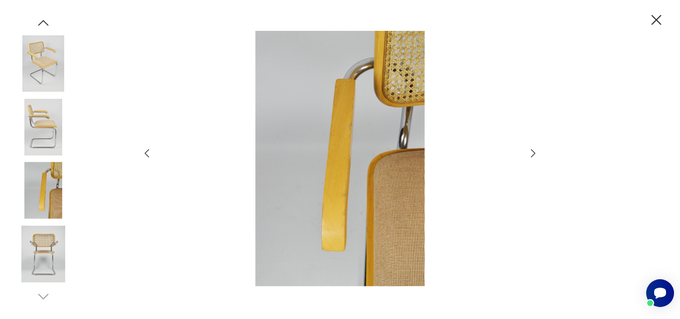
click at [533, 157] on icon "button" at bounding box center [533, 153] width 12 height 12
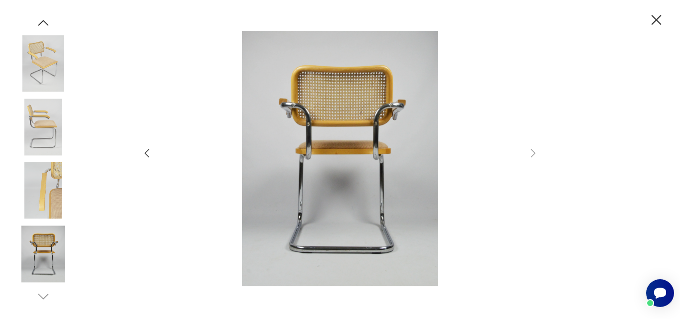
click at [652, 17] on icon "button" at bounding box center [656, 20] width 10 height 10
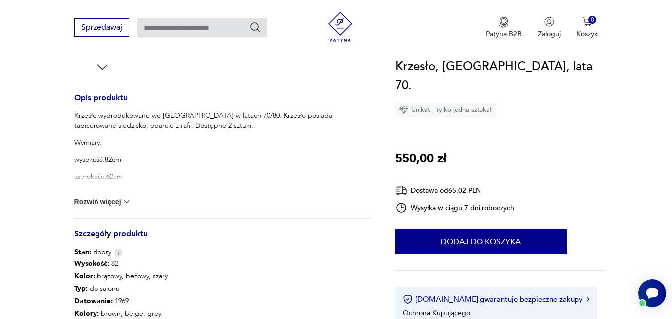
scroll to position [375, 0]
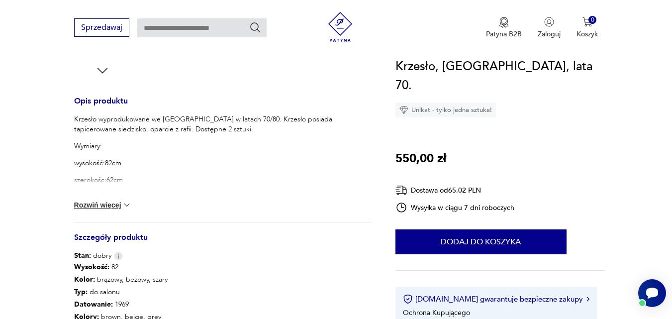
click at [98, 203] on button "Rozwiń więcej" at bounding box center [103, 205] width 58 height 10
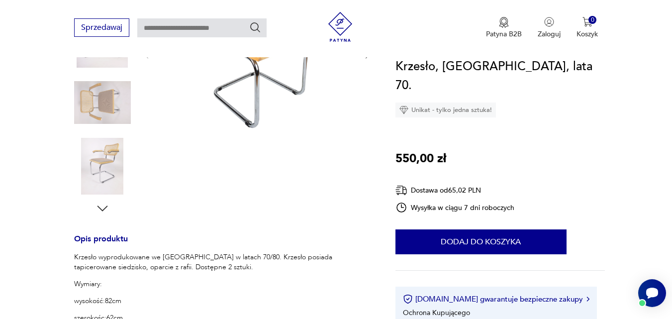
scroll to position [175, 0]
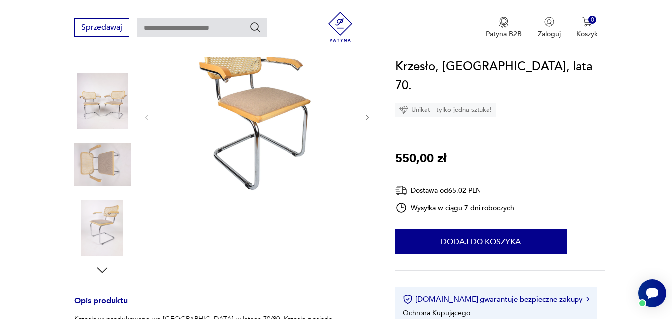
click at [101, 102] on img at bounding box center [102, 101] width 57 height 57
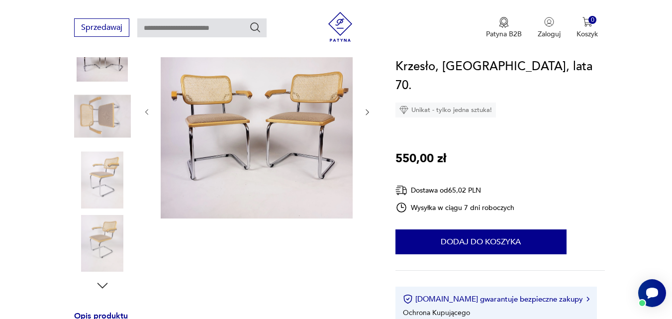
scroll to position [155, 0]
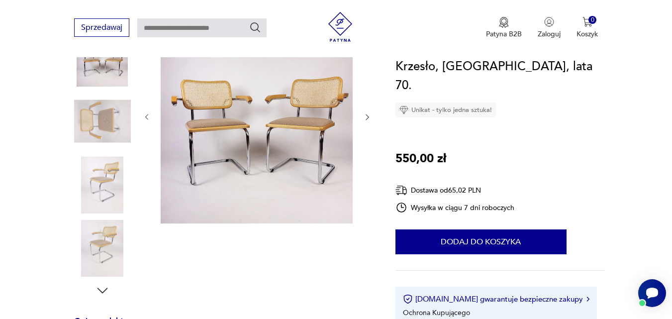
click at [367, 117] on icon "button" at bounding box center [367, 117] width 8 height 8
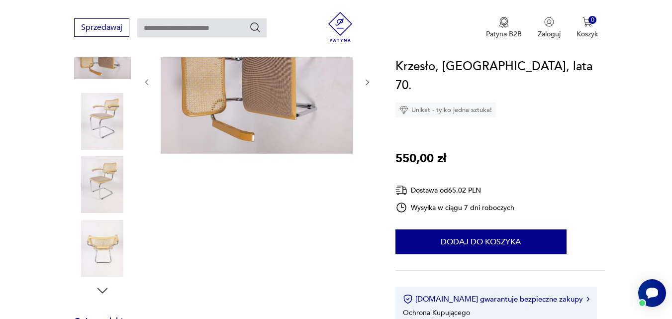
click at [365, 81] on icon "button" at bounding box center [367, 82] width 8 height 8
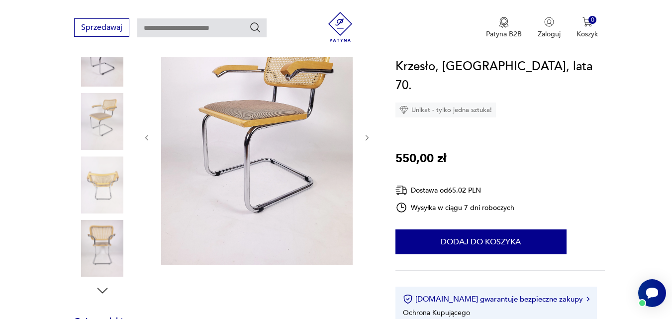
click at [364, 145] on div at bounding box center [257, 137] width 229 height 257
click at [368, 137] on icon "button" at bounding box center [367, 138] width 8 height 8
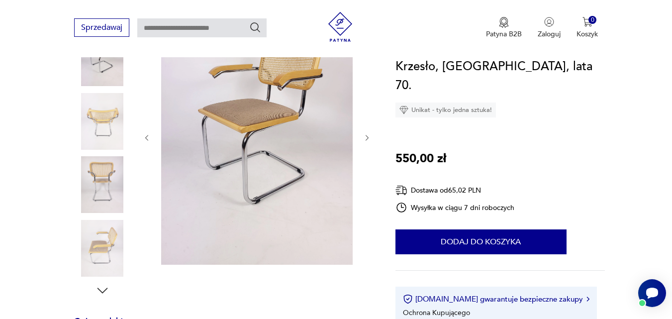
click at [368, 137] on icon "button" at bounding box center [367, 138] width 8 height 8
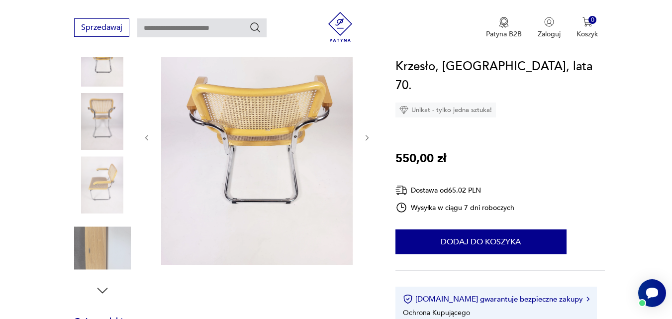
click at [368, 137] on icon "button" at bounding box center [367, 138] width 8 height 8
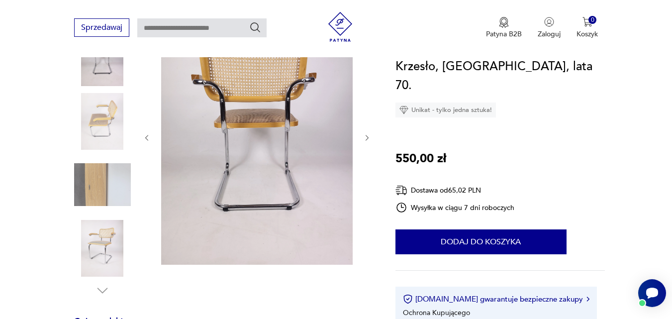
click at [368, 137] on icon "button" at bounding box center [367, 138] width 8 height 8
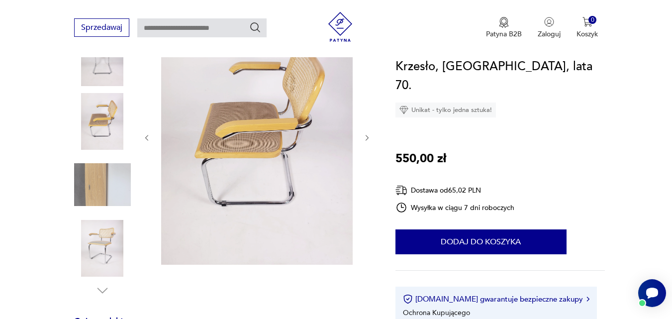
click at [368, 137] on icon "button" at bounding box center [367, 138] width 8 height 8
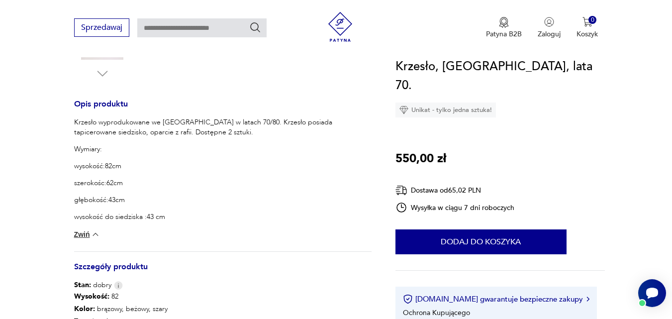
scroll to position [354, 0]
